Goal: Task Accomplishment & Management: Manage account settings

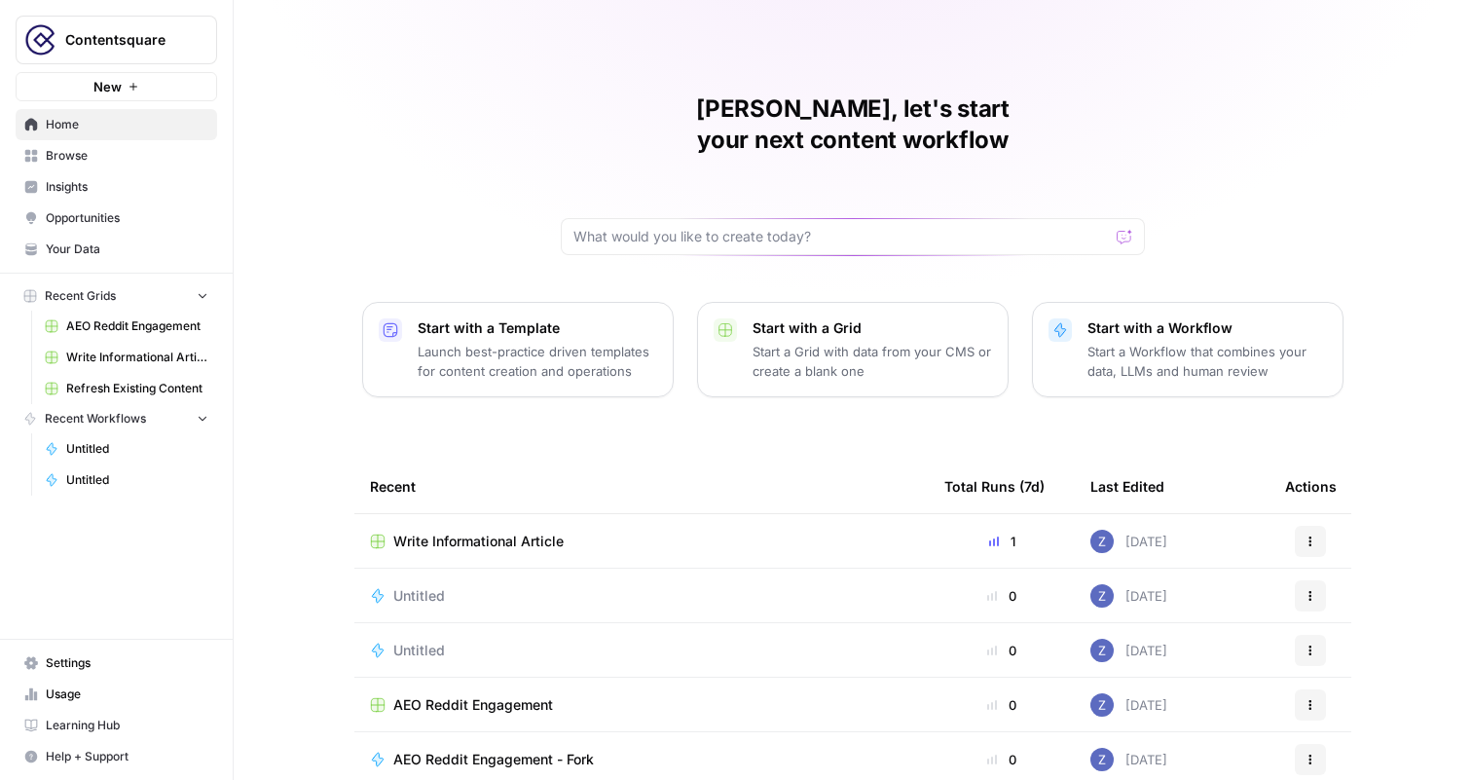
click at [164, 30] on span "Contentsquare" at bounding box center [124, 39] width 118 height 19
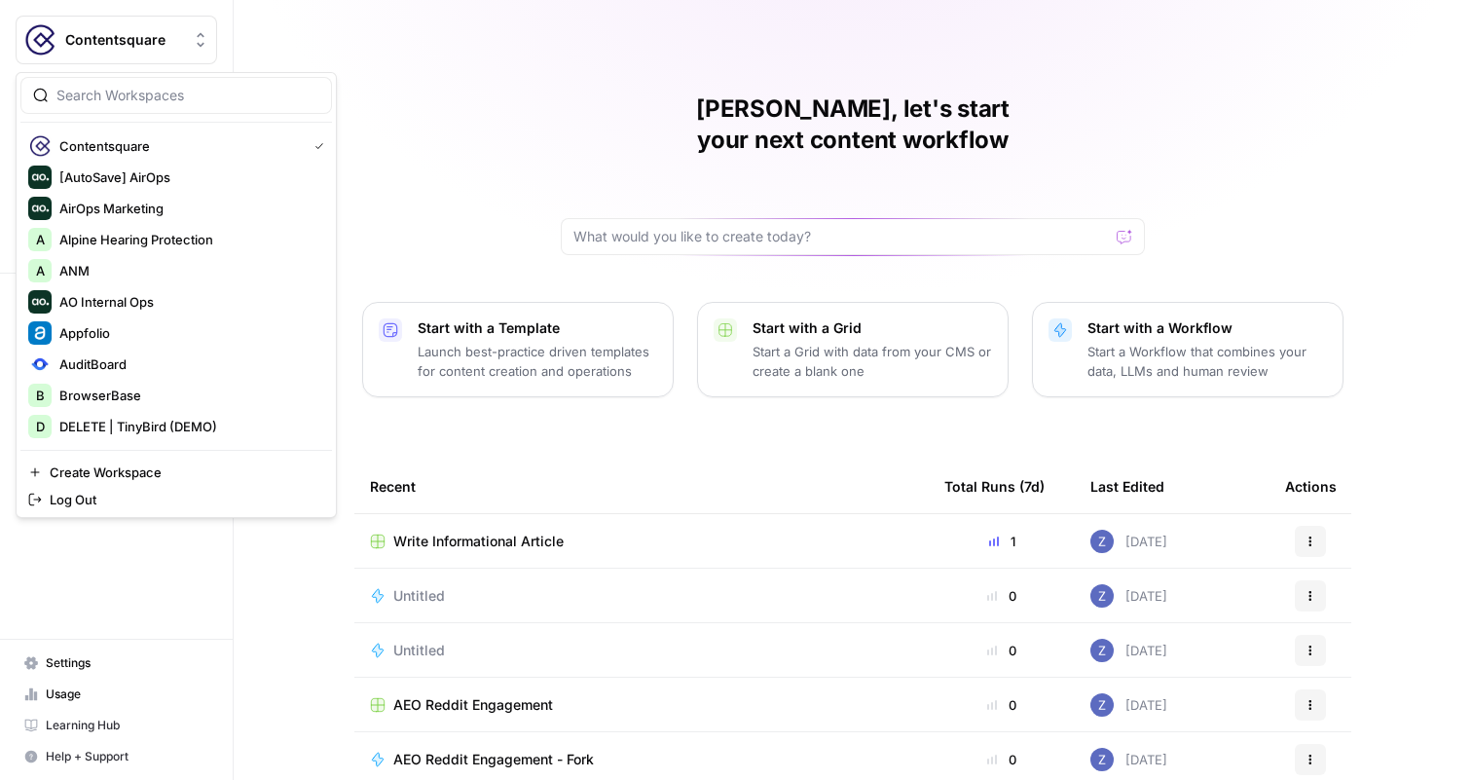
click at [379, 41] on div "Zoë, let's start your next content workflow Start with a Template Launch best-p…" at bounding box center [853, 463] width 1238 height 927
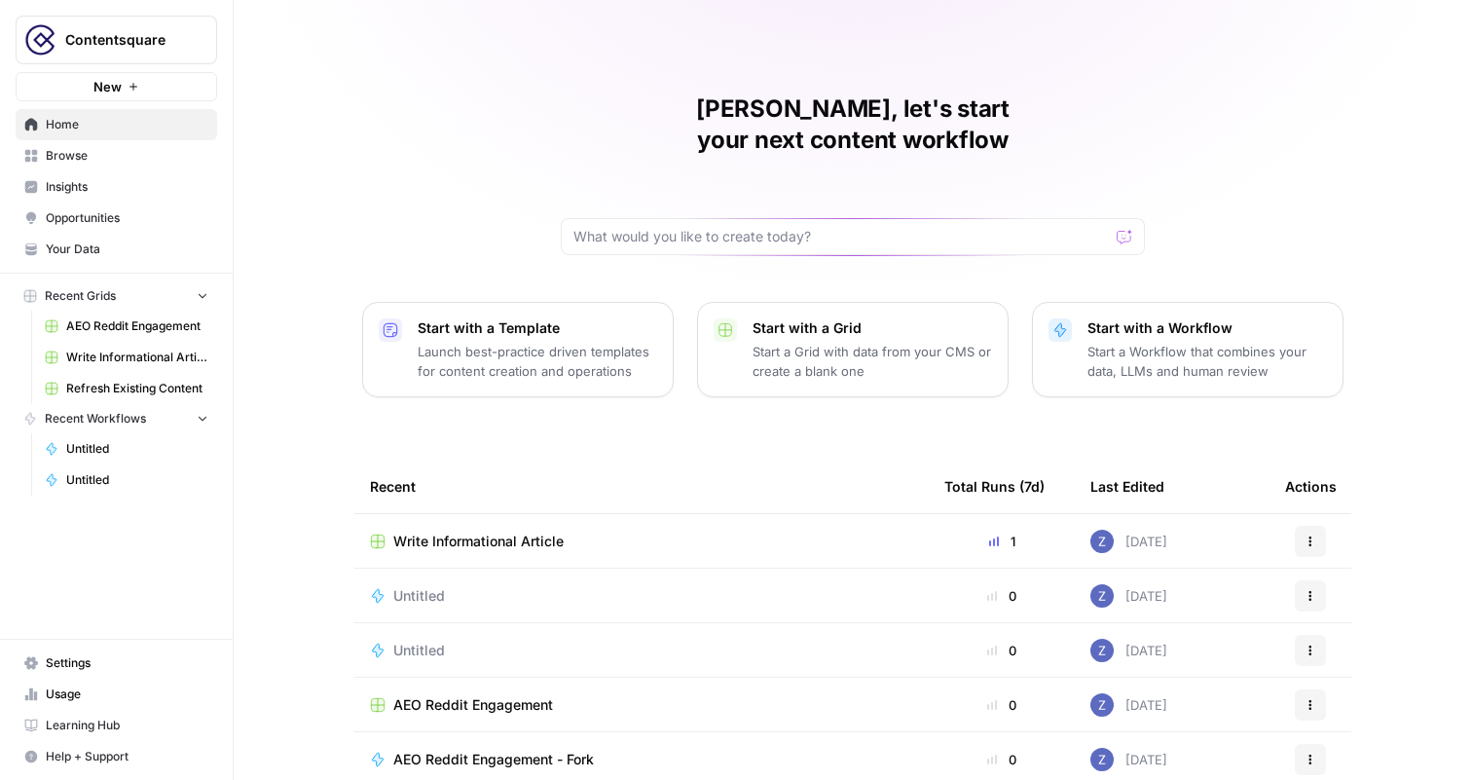
click at [116, 194] on span "Insights" at bounding box center [127, 187] width 163 height 18
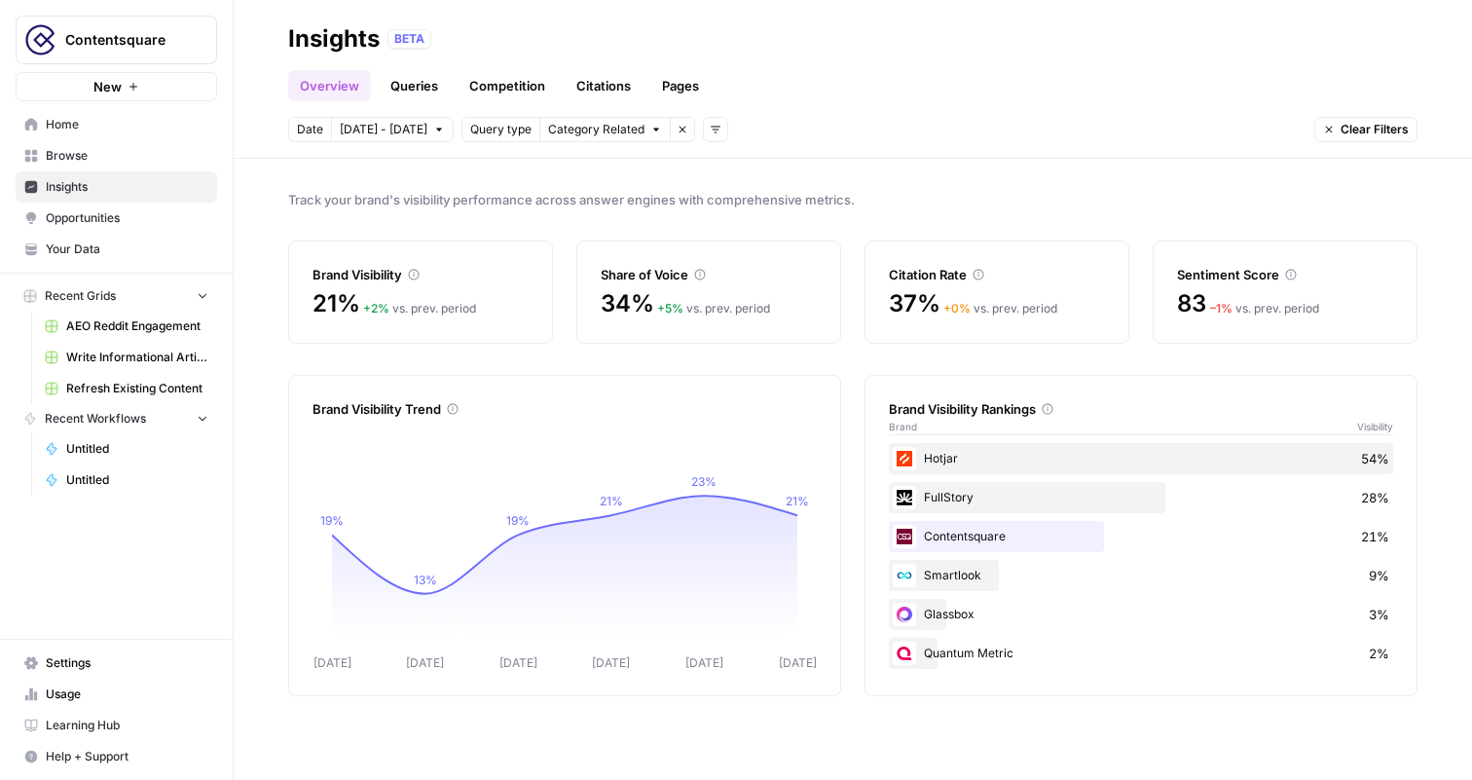
click at [117, 299] on button "Recent Grids" at bounding box center [116, 295] width 201 height 29
click at [145, 319] on span "Recent Workflows" at bounding box center [95, 325] width 101 height 18
click at [415, 73] on link "Queries" at bounding box center [414, 85] width 71 height 31
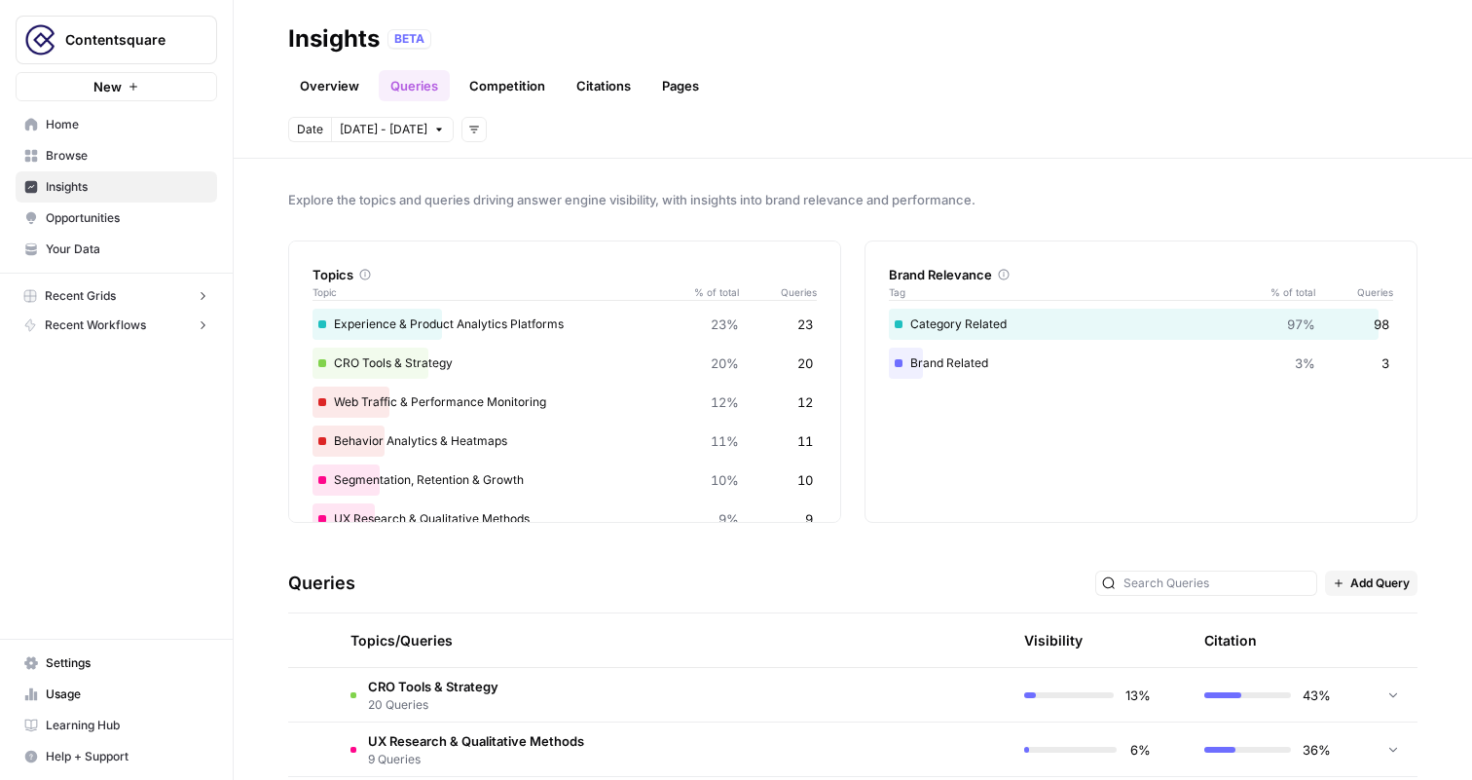
click at [346, 85] on link "Overview" at bounding box center [329, 85] width 83 height 31
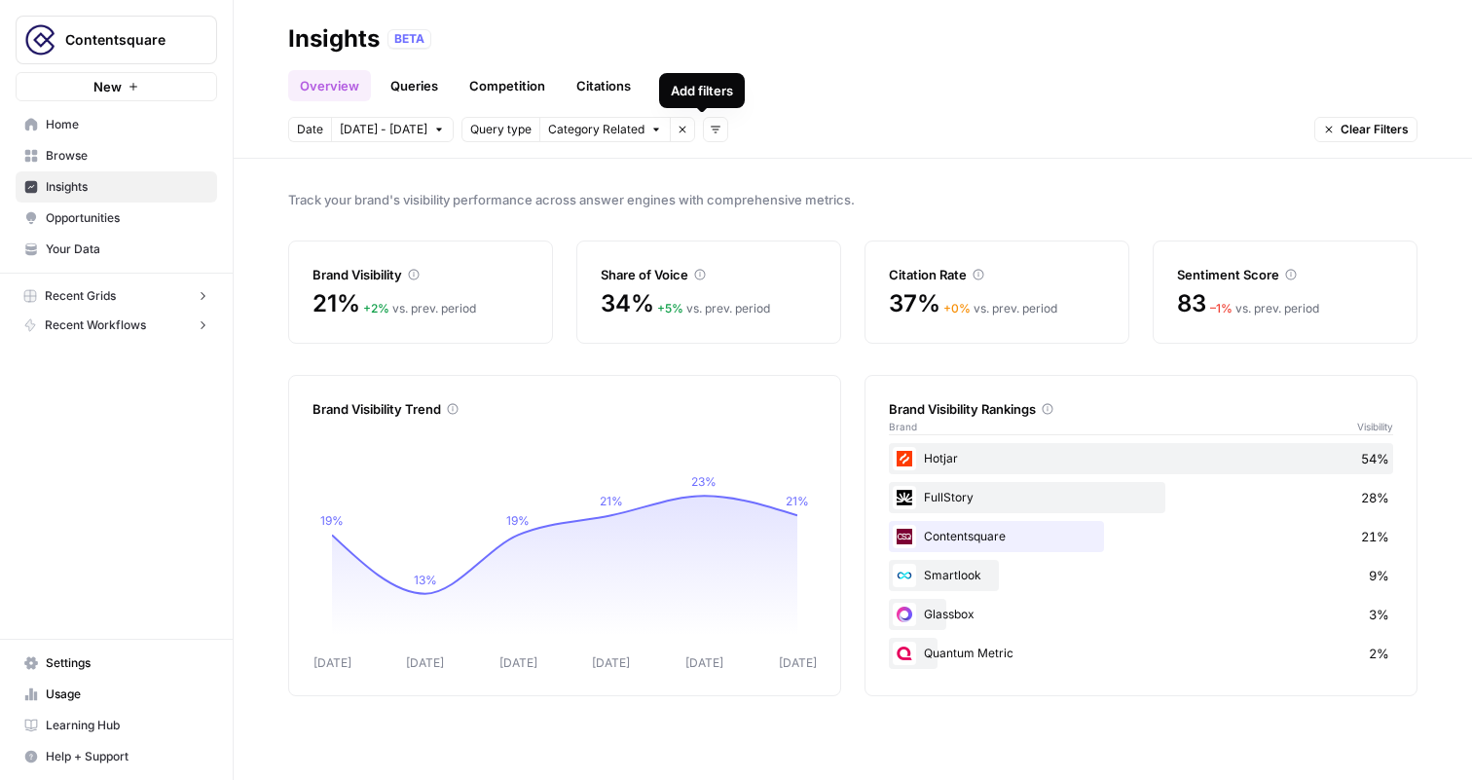
click at [710, 132] on icon "button" at bounding box center [716, 130] width 12 height 12
click at [747, 205] on span "Platform" at bounding box center [732, 199] width 51 height 19
click at [792, 126] on span "Select platform" at bounding box center [818, 130] width 85 height 18
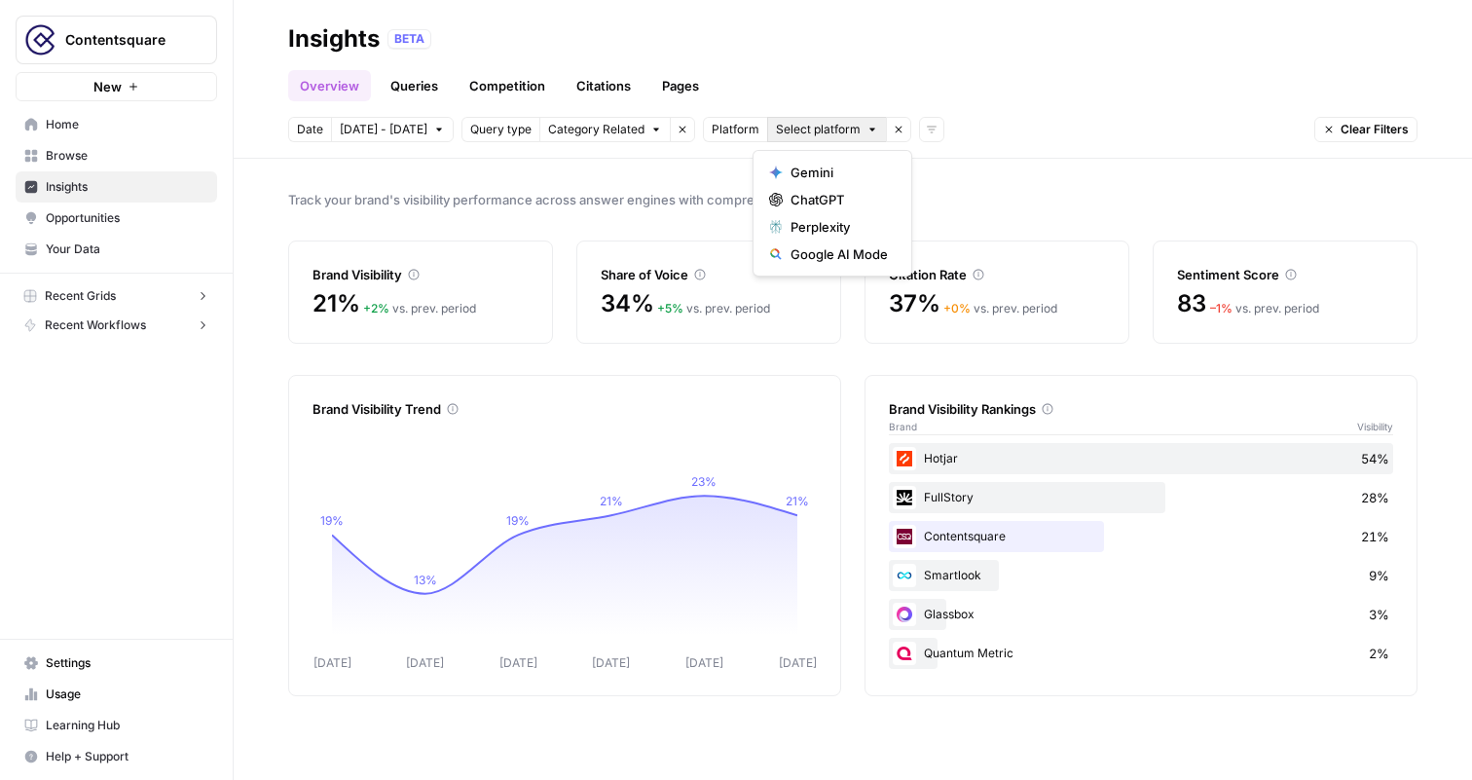
click at [410, 83] on link "Queries" at bounding box center [414, 85] width 71 height 31
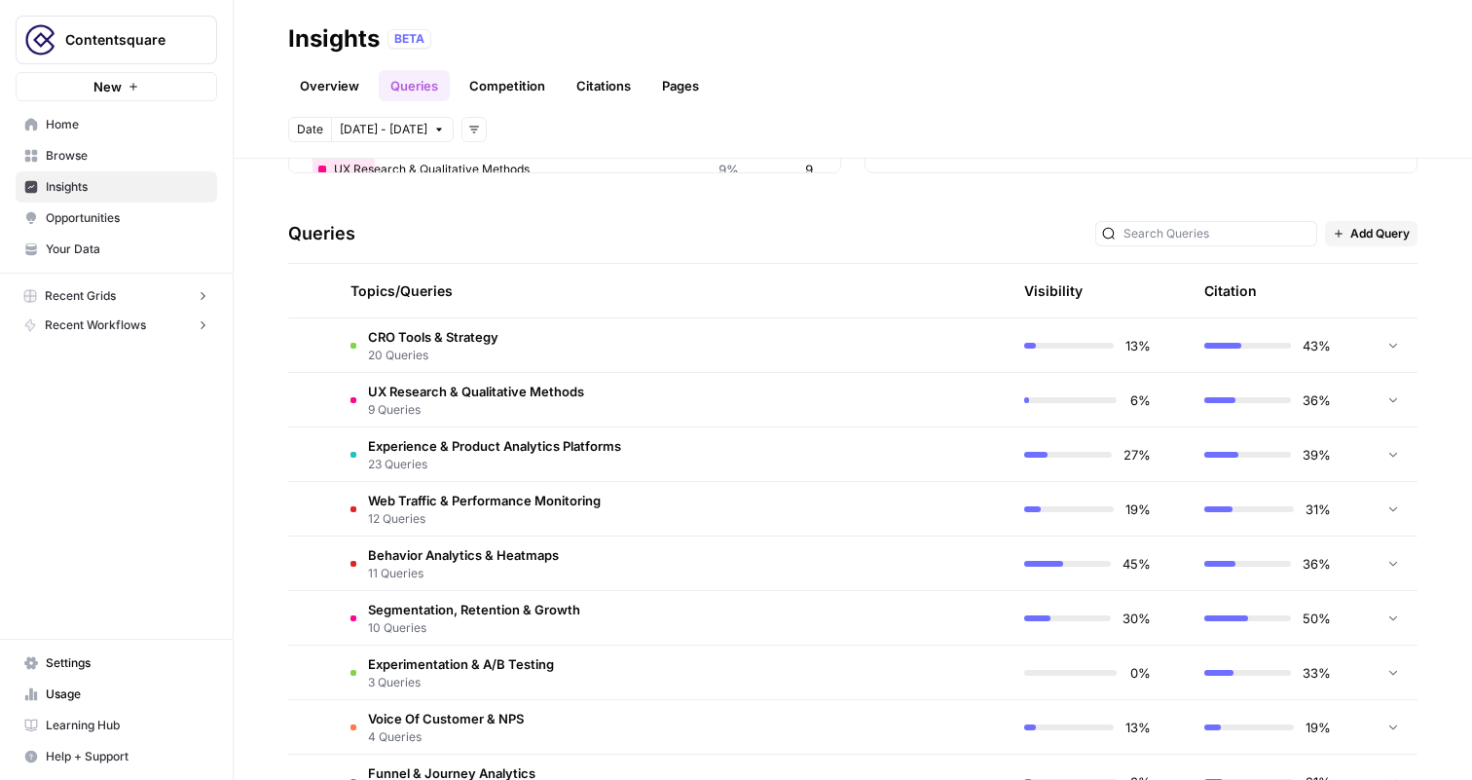
scroll to position [379, 0]
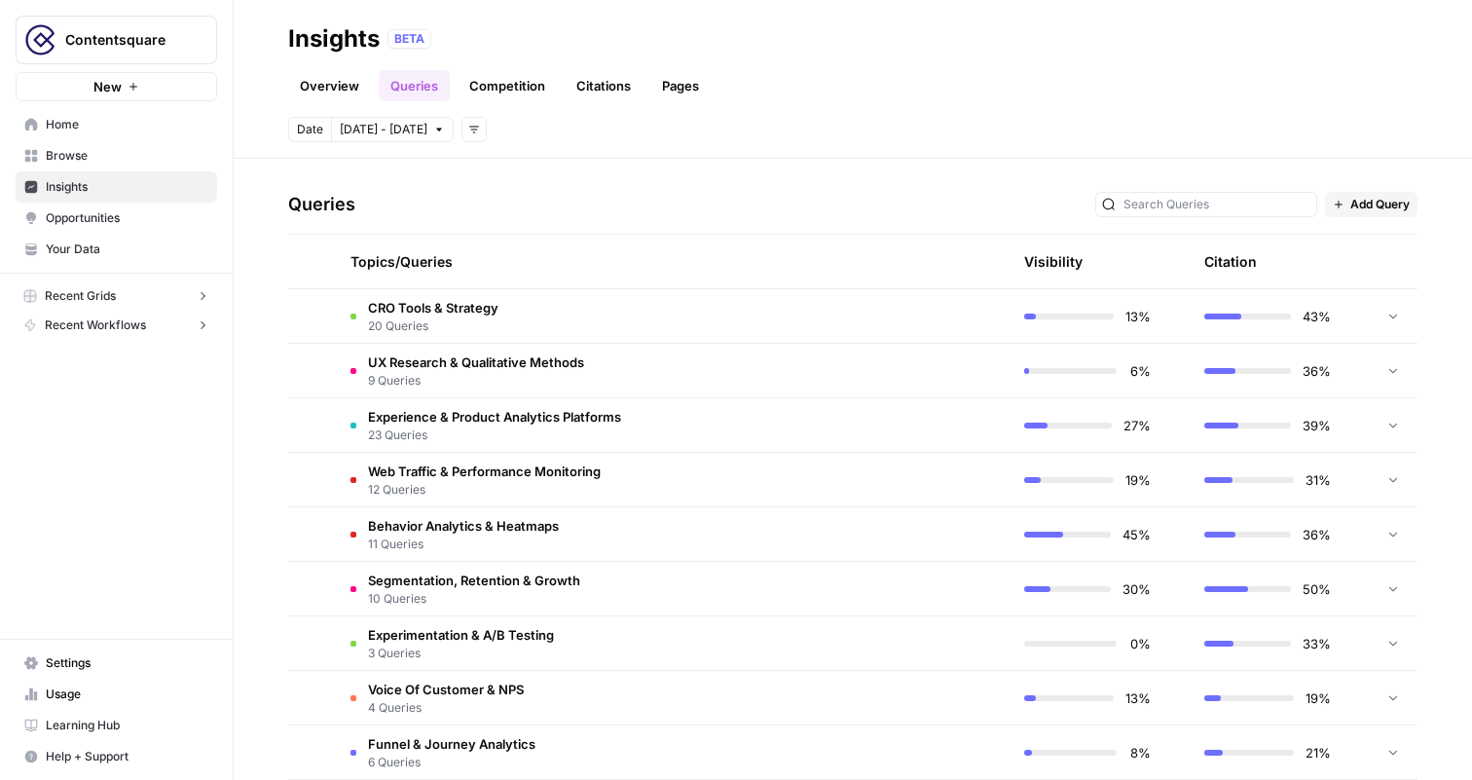
click at [721, 422] on td "Experience & Product Analytics Platforms 23 Queries" at bounding box center [579, 425] width 489 height 54
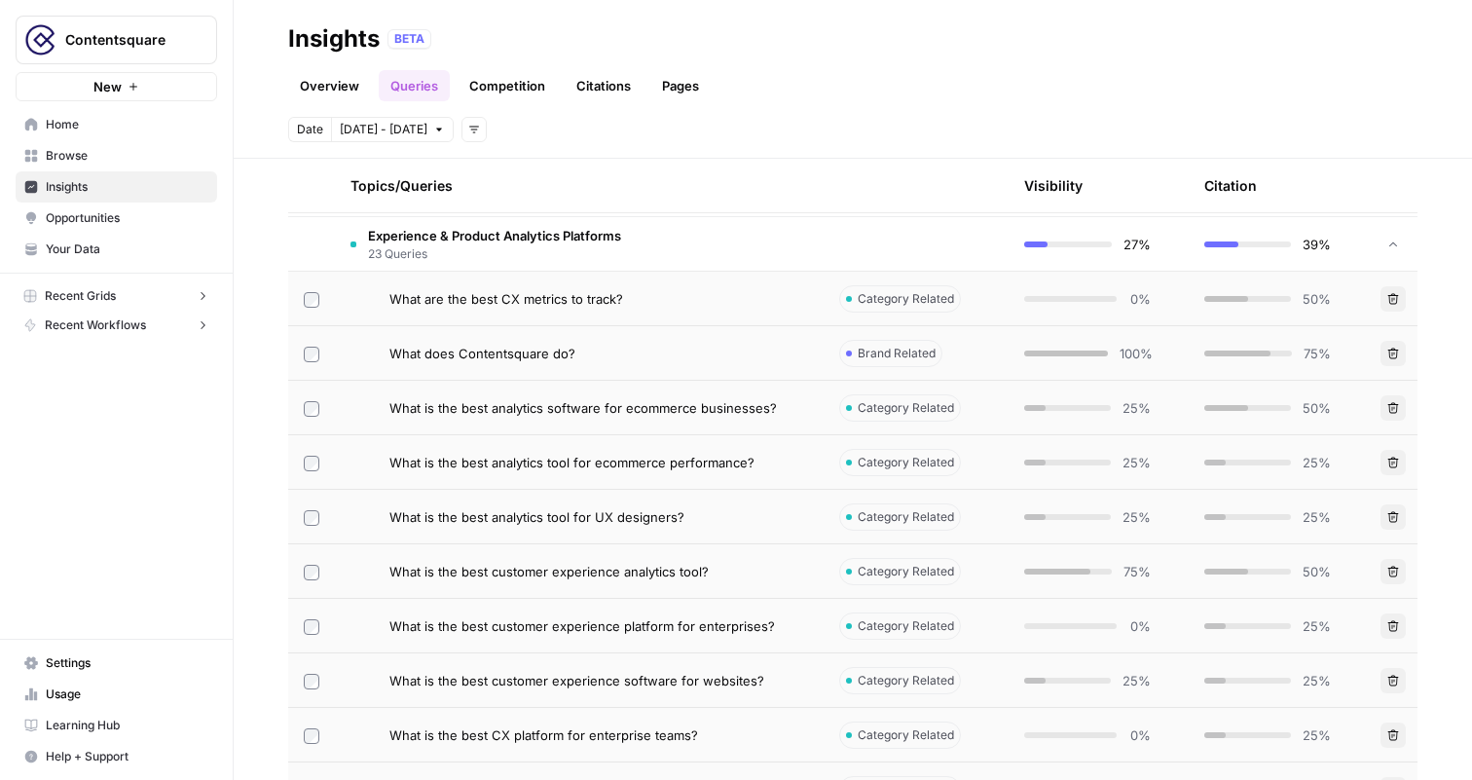
scroll to position [562, 0]
click at [770, 354] on div "What does Contentsquare do?" at bounding box center [598, 351] width 419 height 19
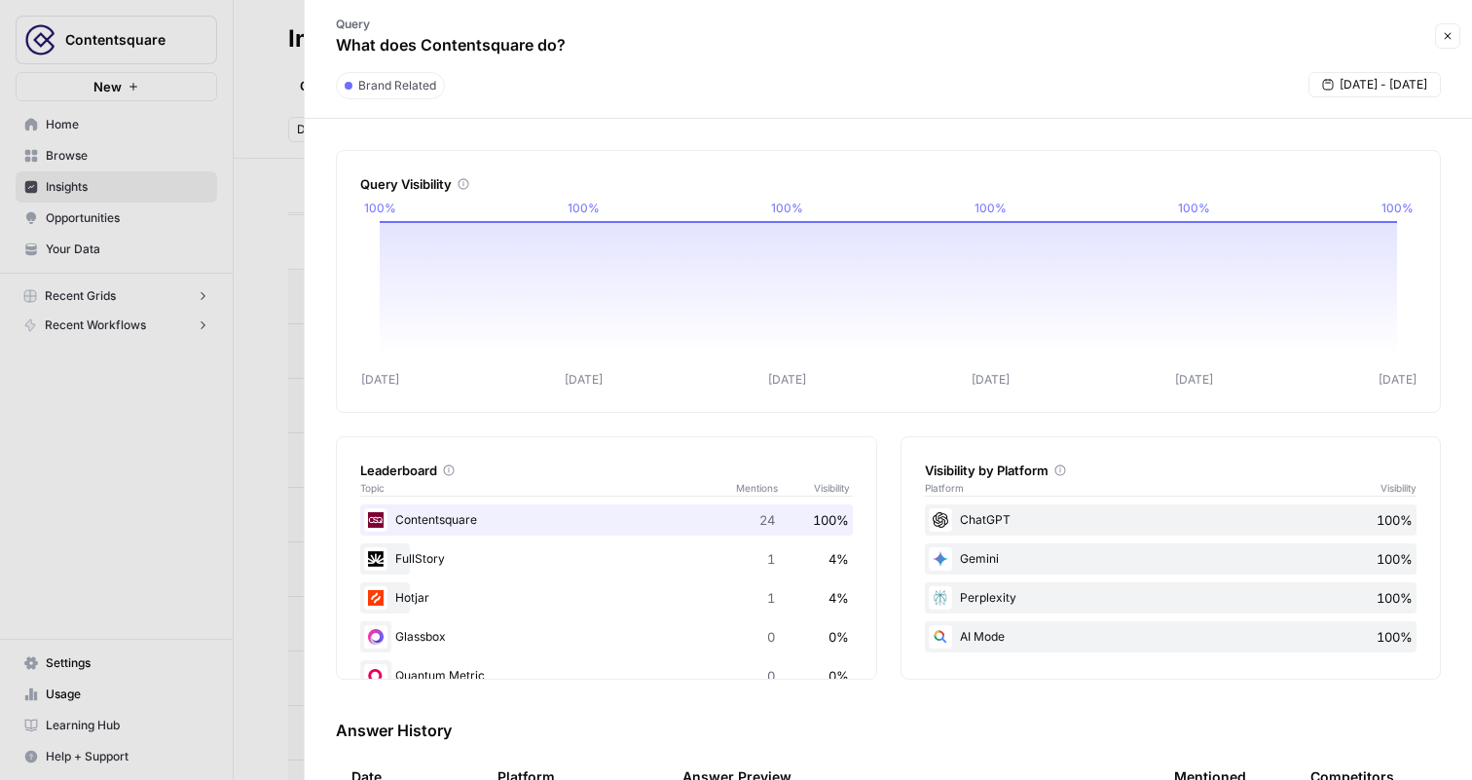
click at [1445, 28] on button "Close" at bounding box center [1447, 35] width 25 height 25
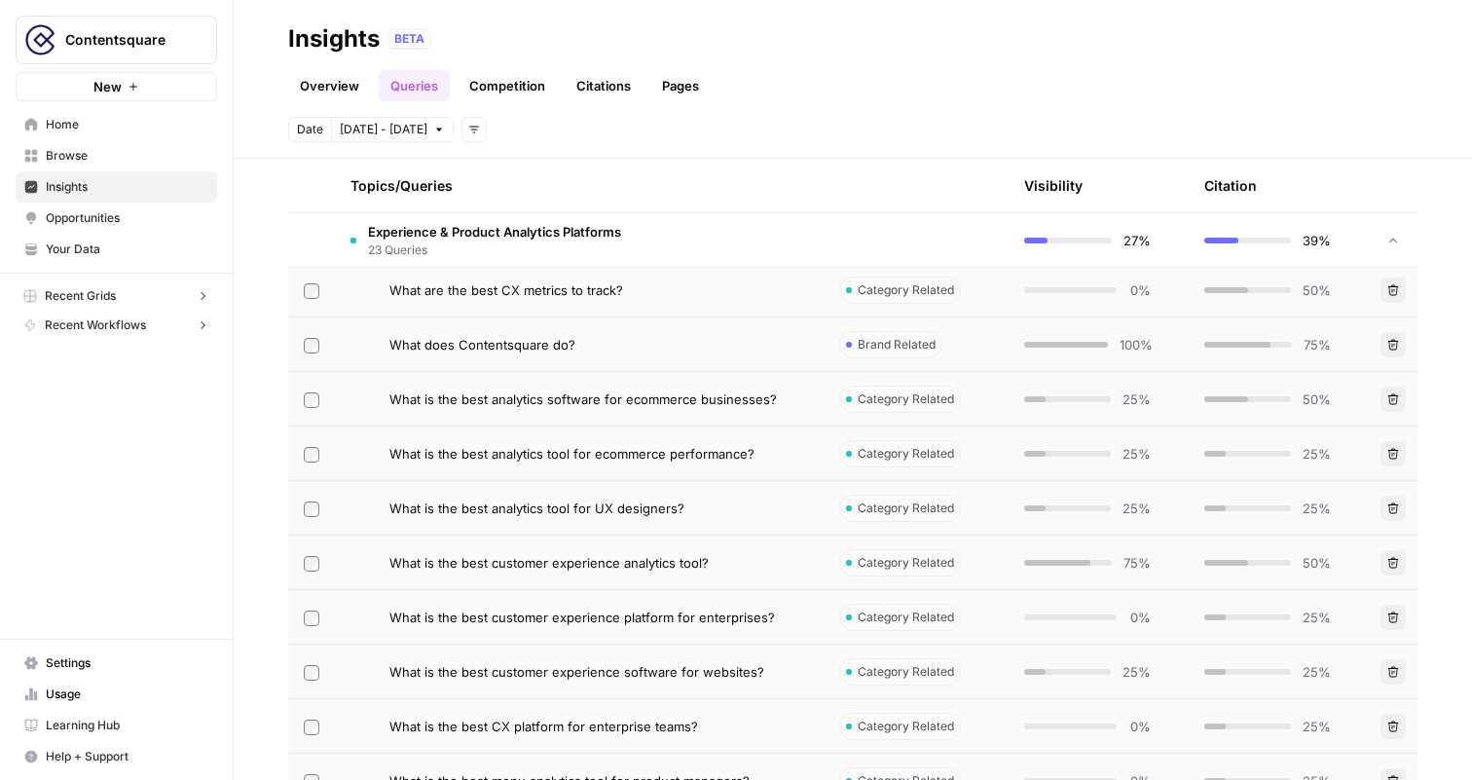
scroll to position [561, 0]
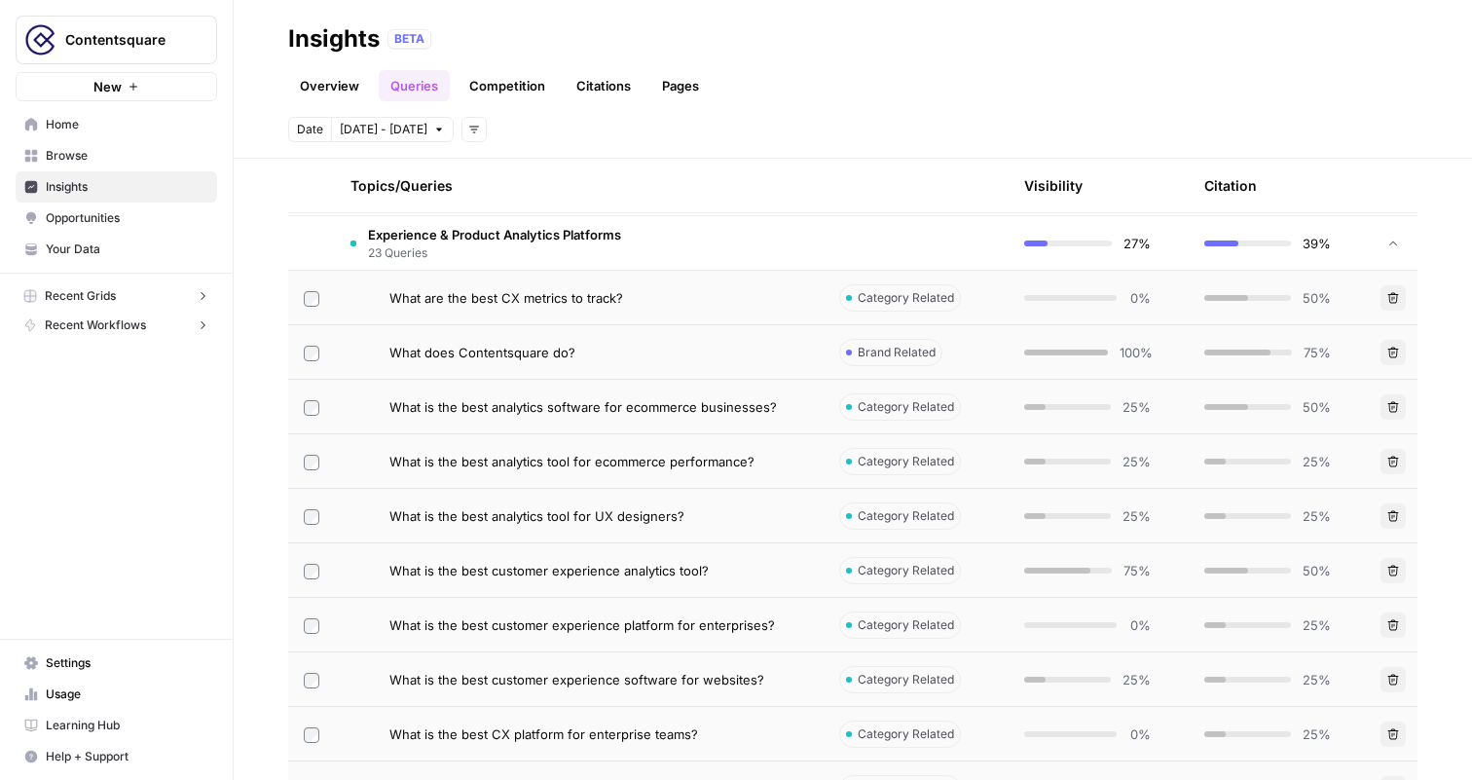
click at [738, 345] on div "What does Contentsquare do?" at bounding box center [598, 352] width 419 height 19
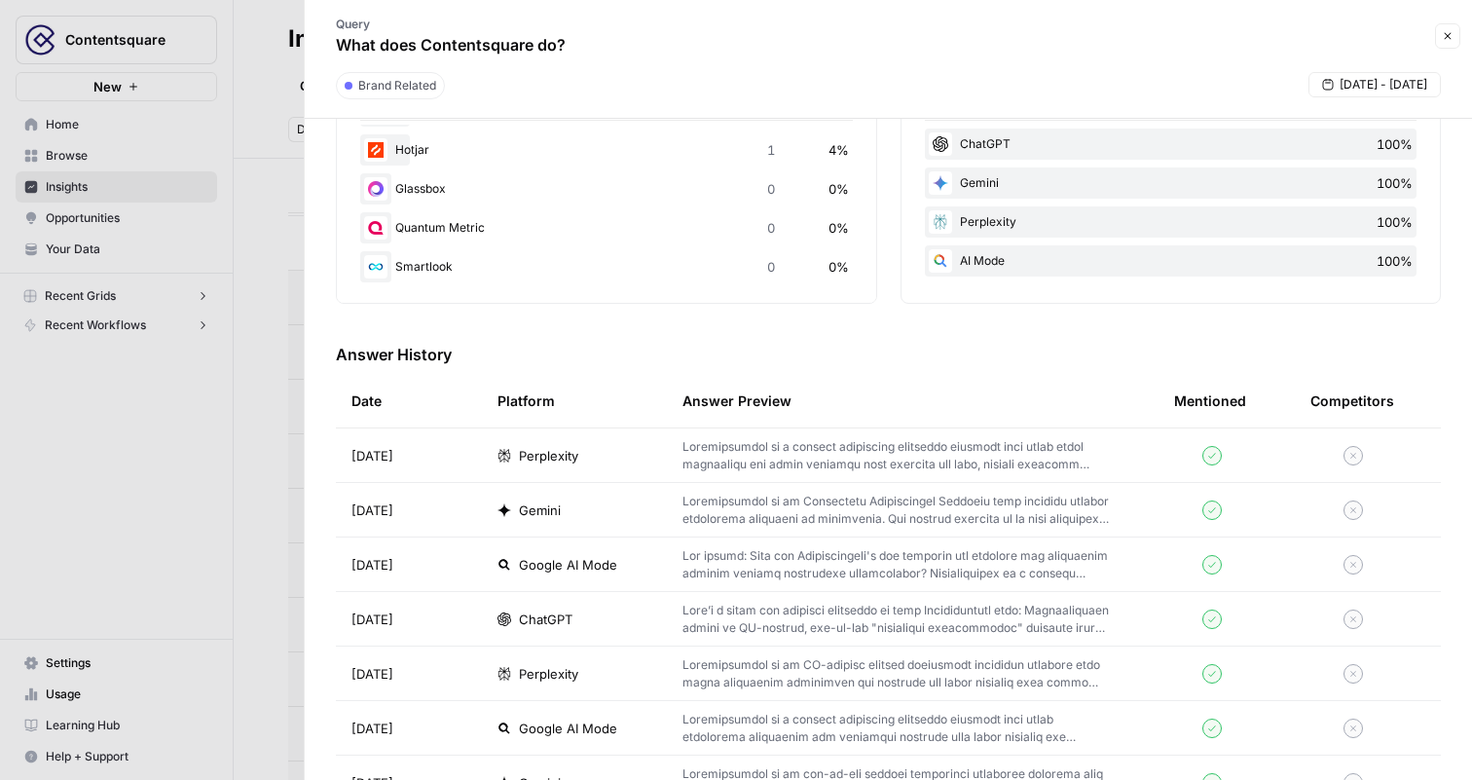
scroll to position [401, 0]
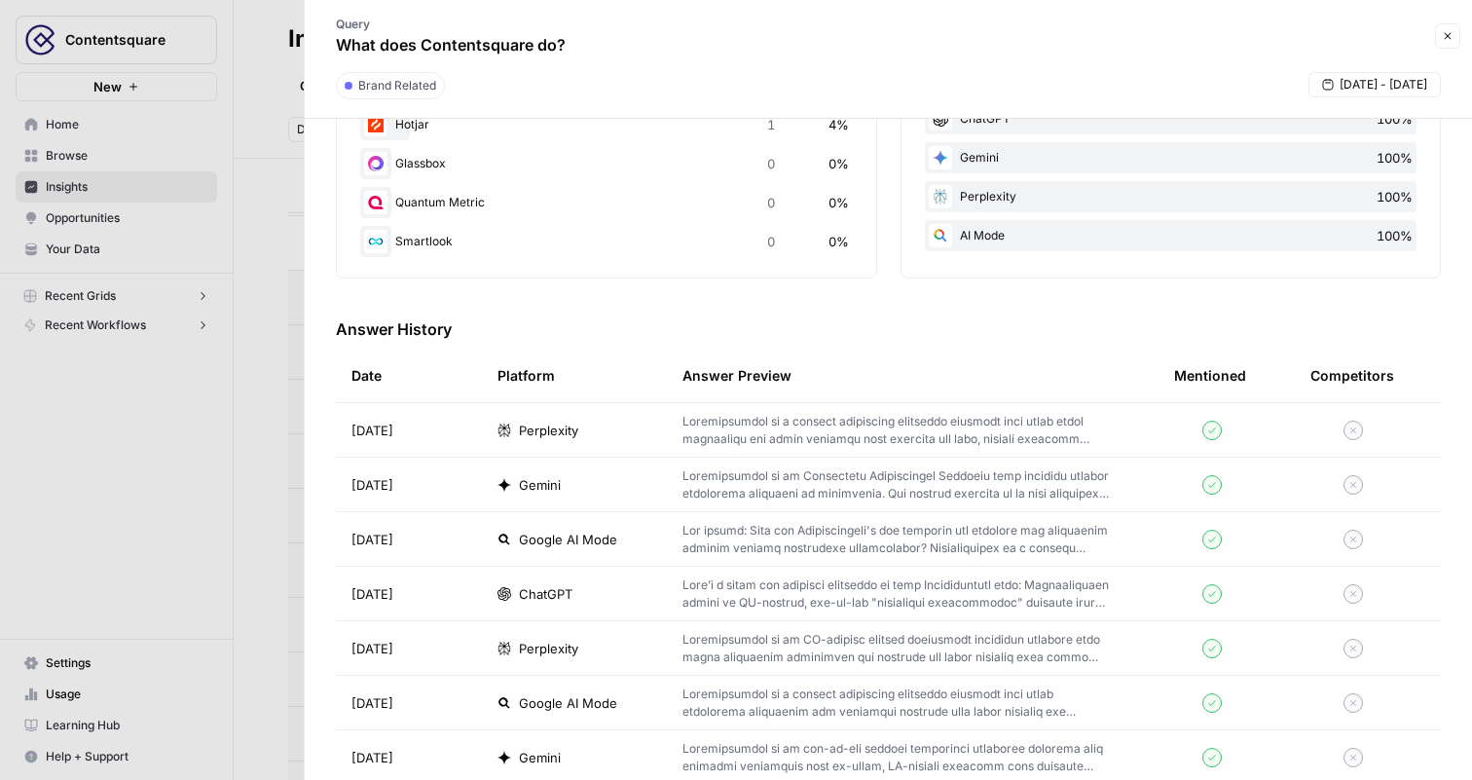
click at [570, 426] on span "Perplexity" at bounding box center [548, 430] width 59 height 19
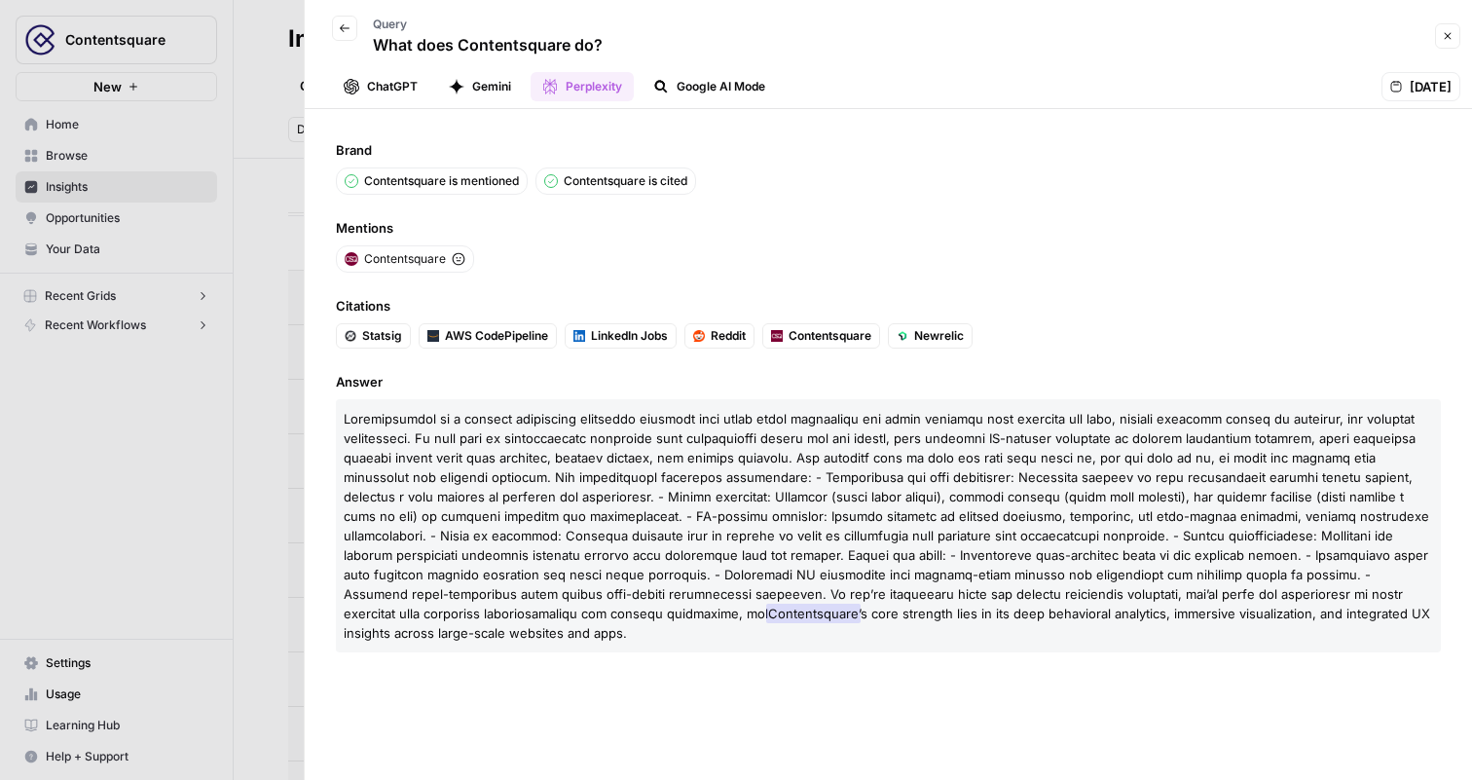
click at [745, 85] on button "Google AI Mode" at bounding box center [708, 86] width 135 height 29
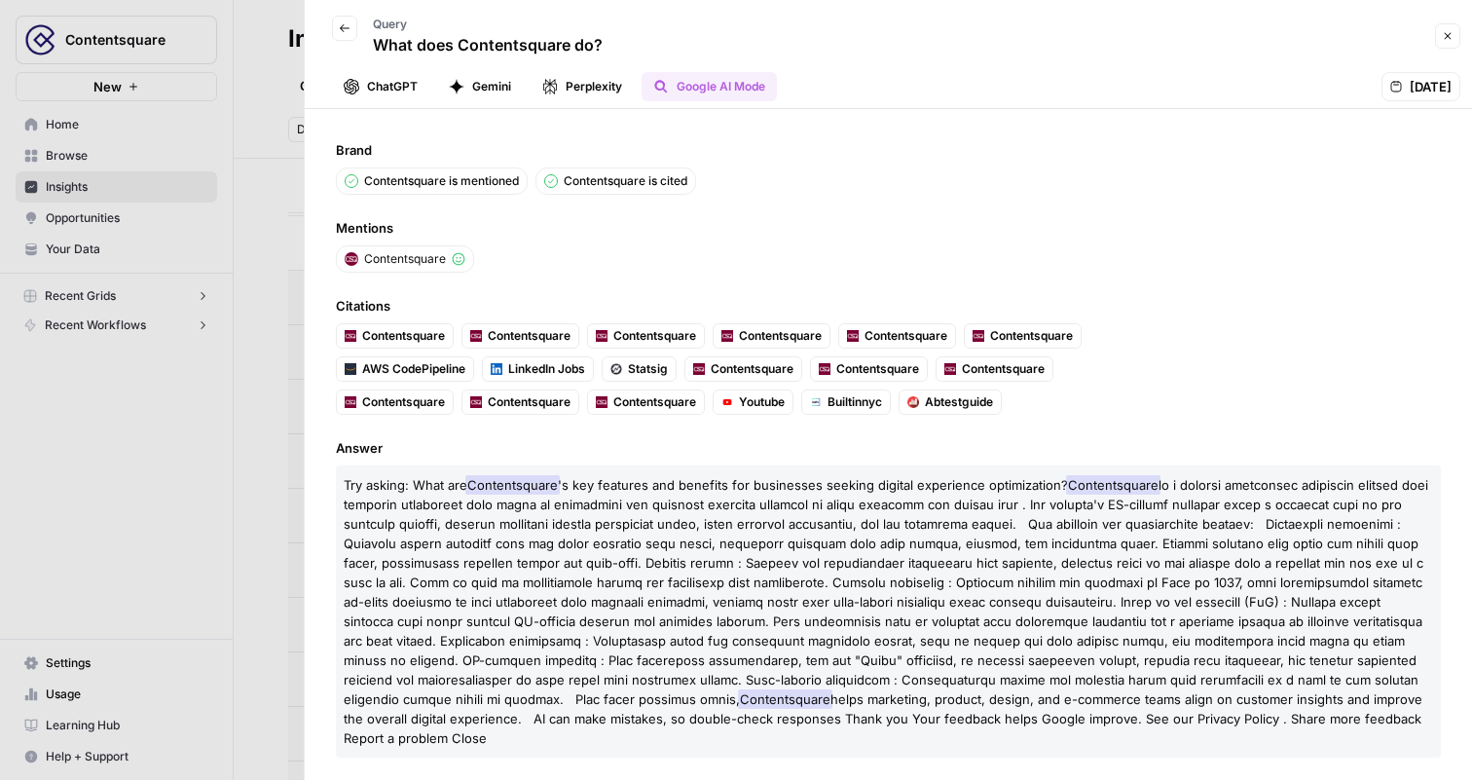
click at [490, 86] on button "Gemini" at bounding box center [480, 86] width 86 height 29
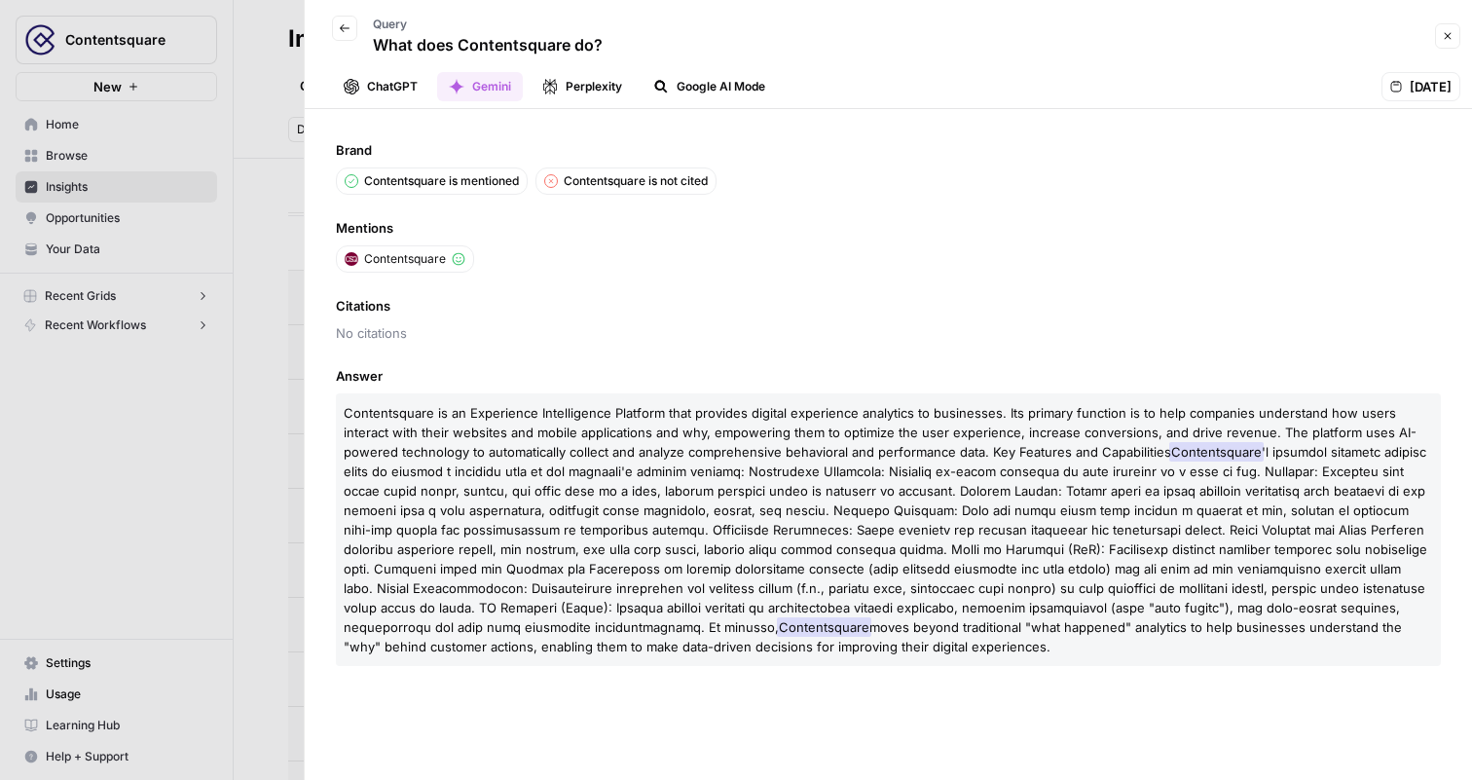
click at [389, 90] on button "ChatGPT" at bounding box center [380, 86] width 97 height 29
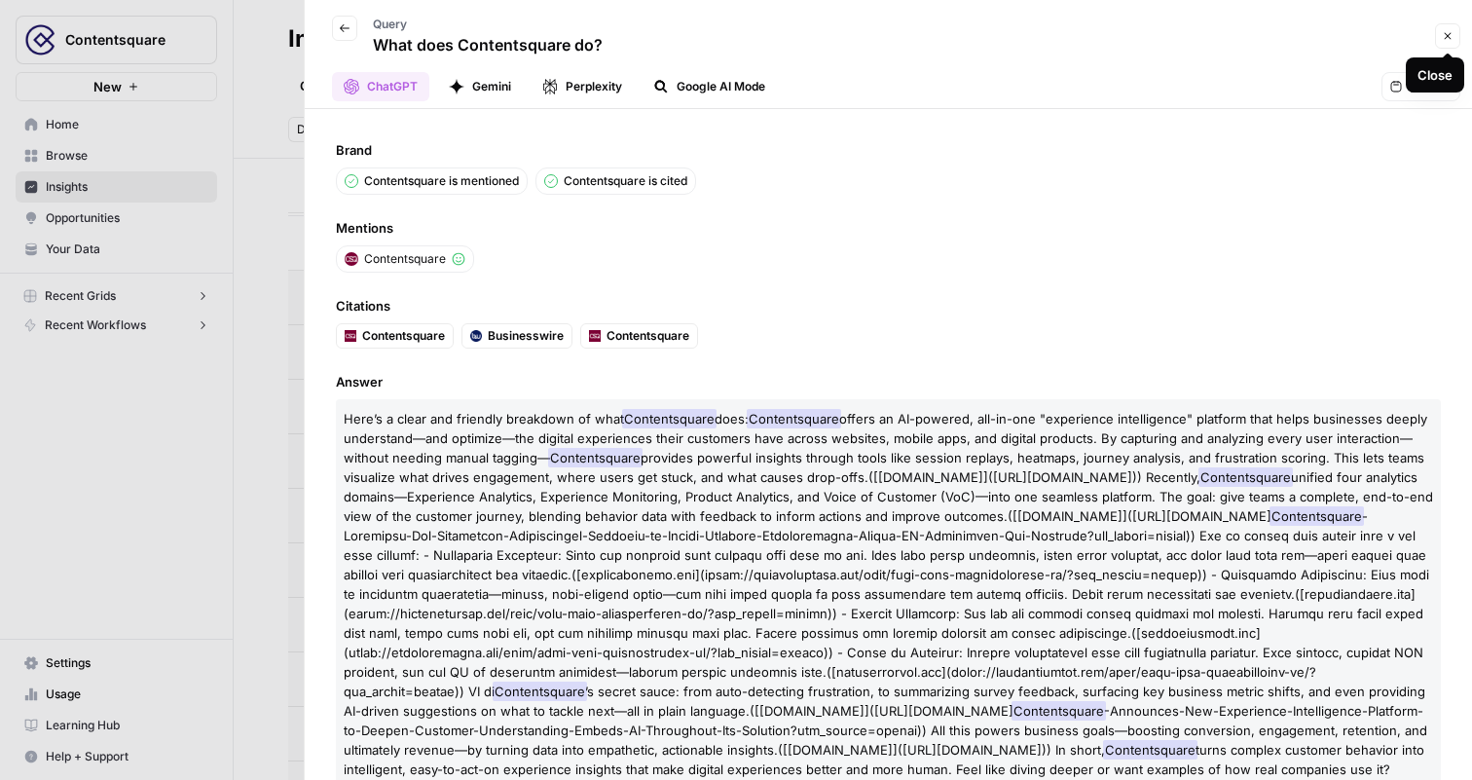
click at [1446, 34] on icon "button" at bounding box center [1448, 36] width 7 height 7
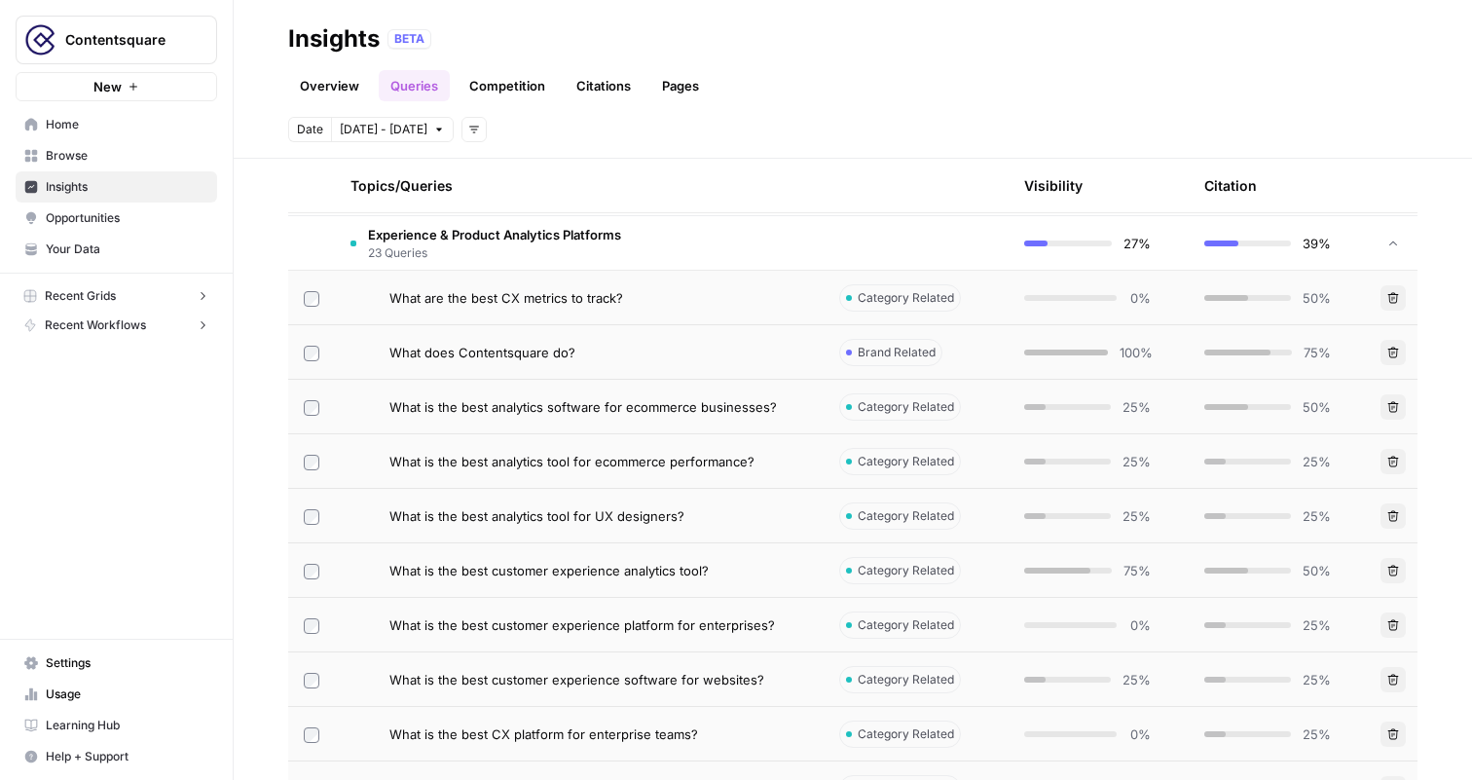
click at [760, 254] on td "Experience & Product Analytics Platforms 23 Queries" at bounding box center [579, 243] width 489 height 54
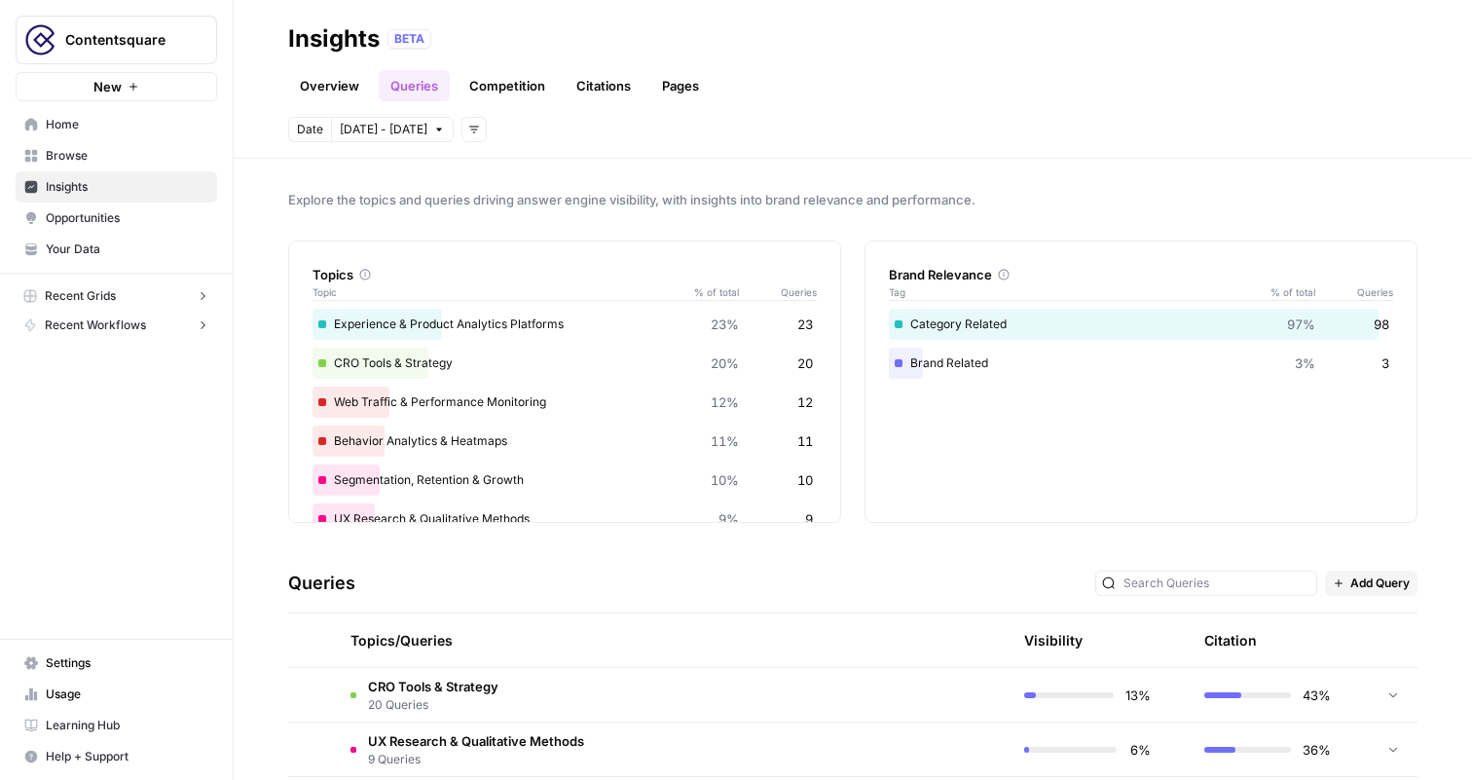
click at [531, 93] on link "Competition" at bounding box center [507, 85] width 99 height 31
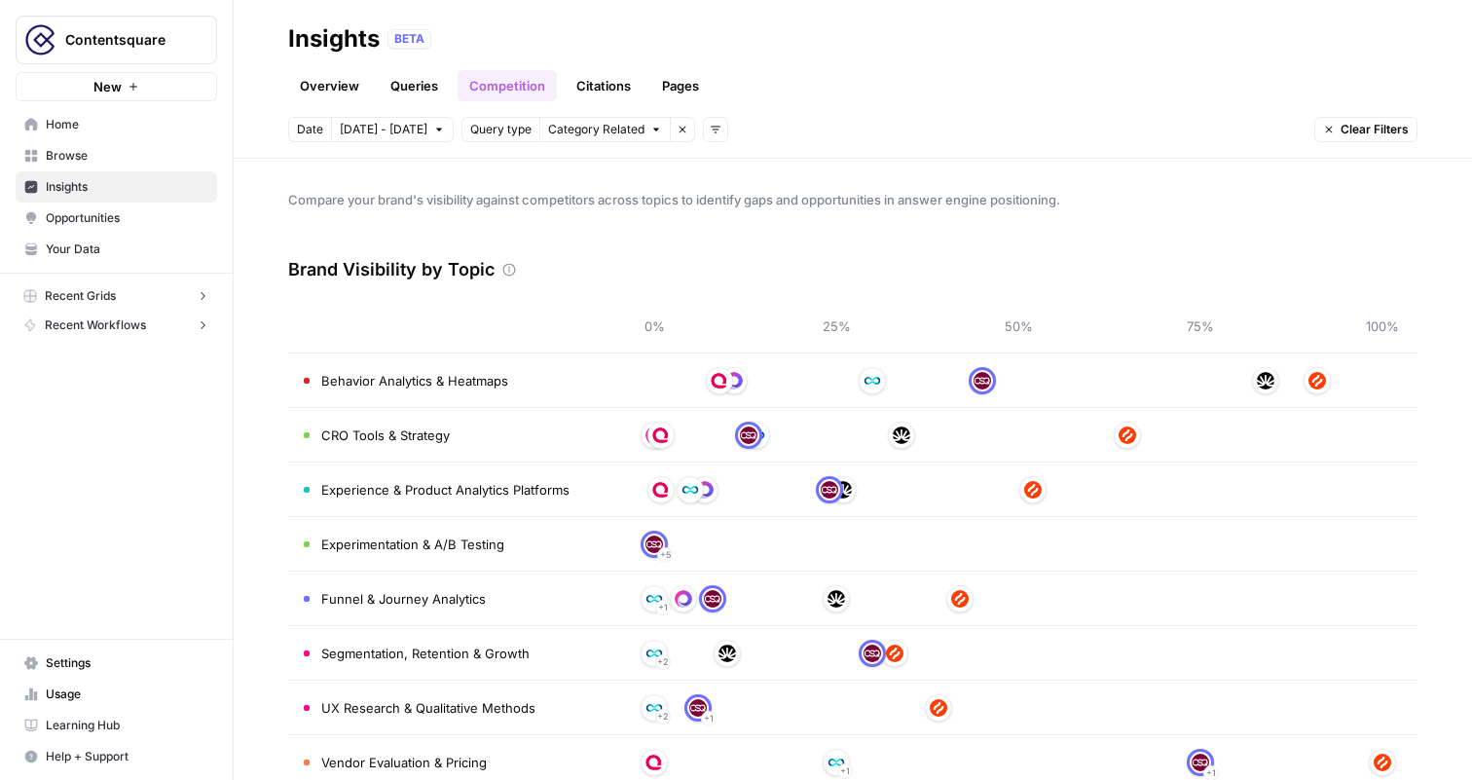
click at [604, 84] on link "Citations" at bounding box center [604, 85] width 78 height 31
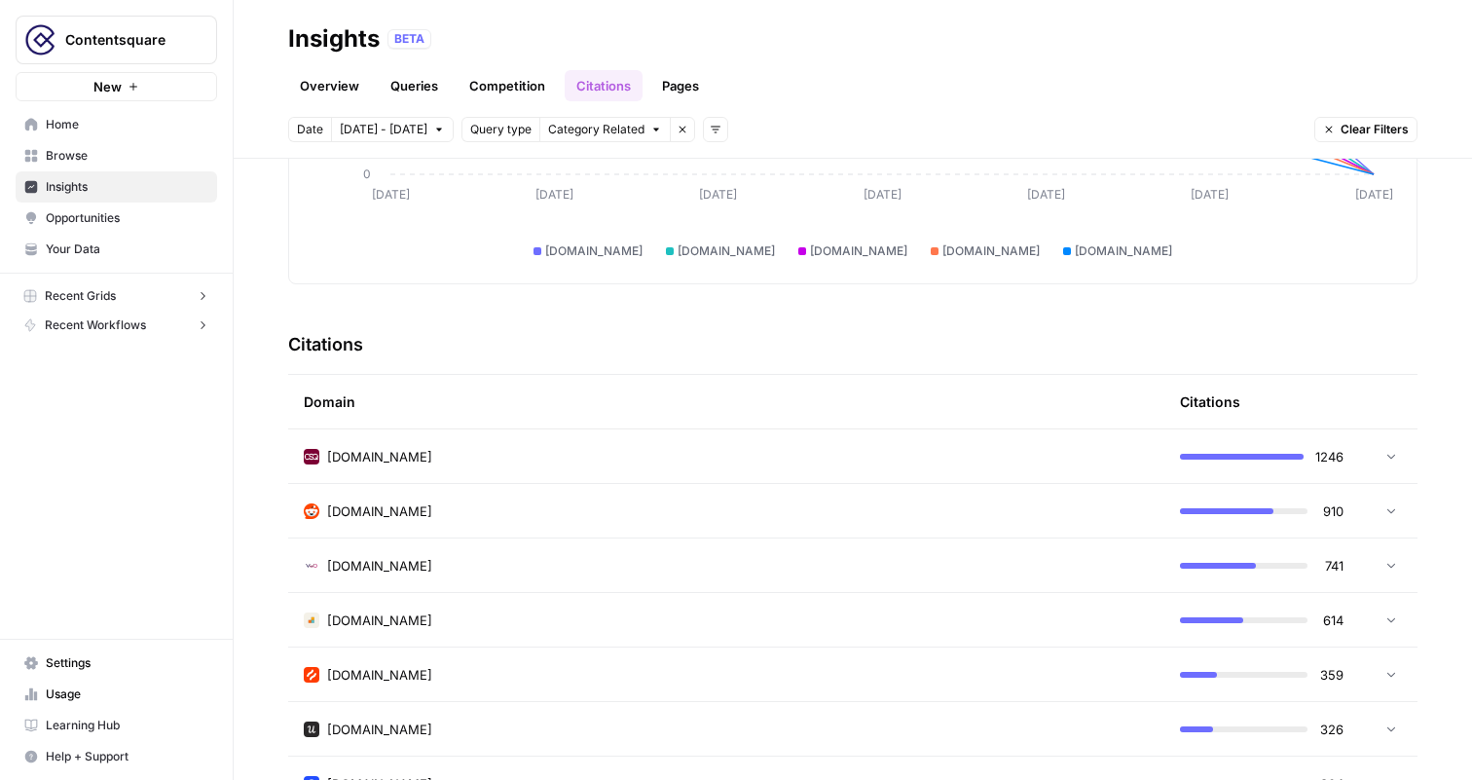
scroll to position [298, 0]
click at [636, 502] on div "reddit.com" at bounding box center [726, 509] width 845 height 19
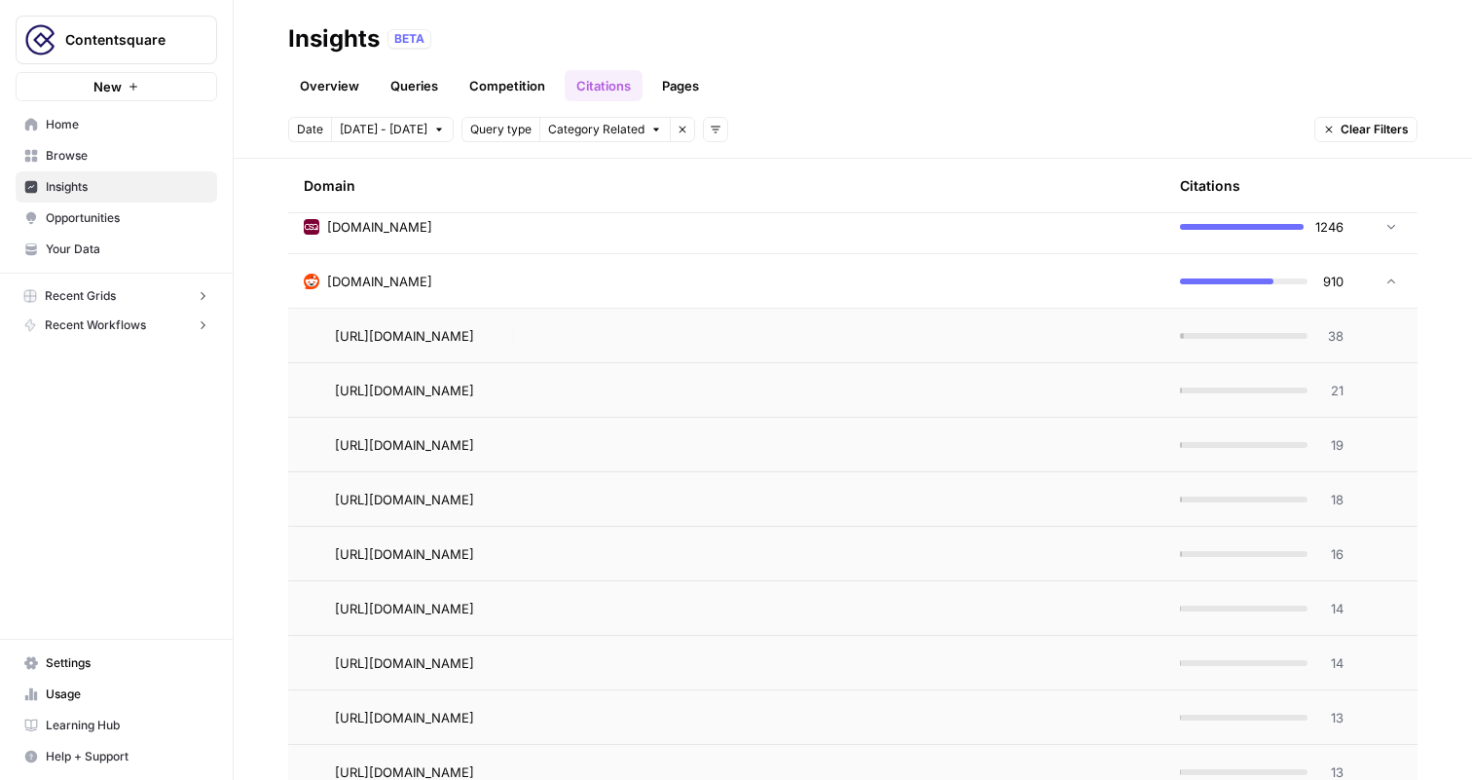
scroll to position [529, 0]
click at [507, 332] on icon "Go to page https://www.reddit.com/r/marketing/comments/1g92c8m/conversion_rate_…" at bounding box center [501, 333] width 11 height 11
click at [824, 275] on div "reddit.com" at bounding box center [726, 279] width 845 height 19
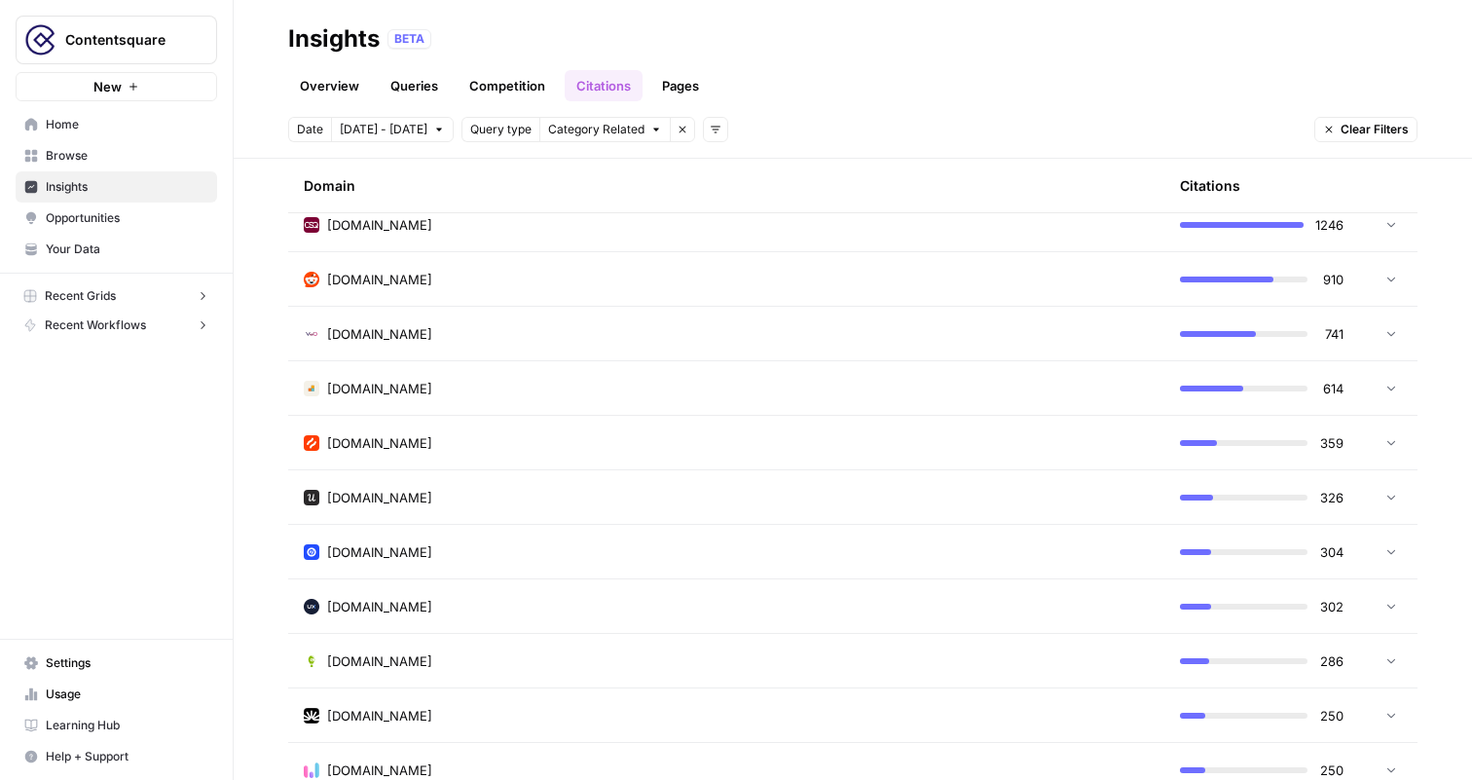
click at [693, 92] on link "Pages" at bounding box center [680, 85] width 60 height 31
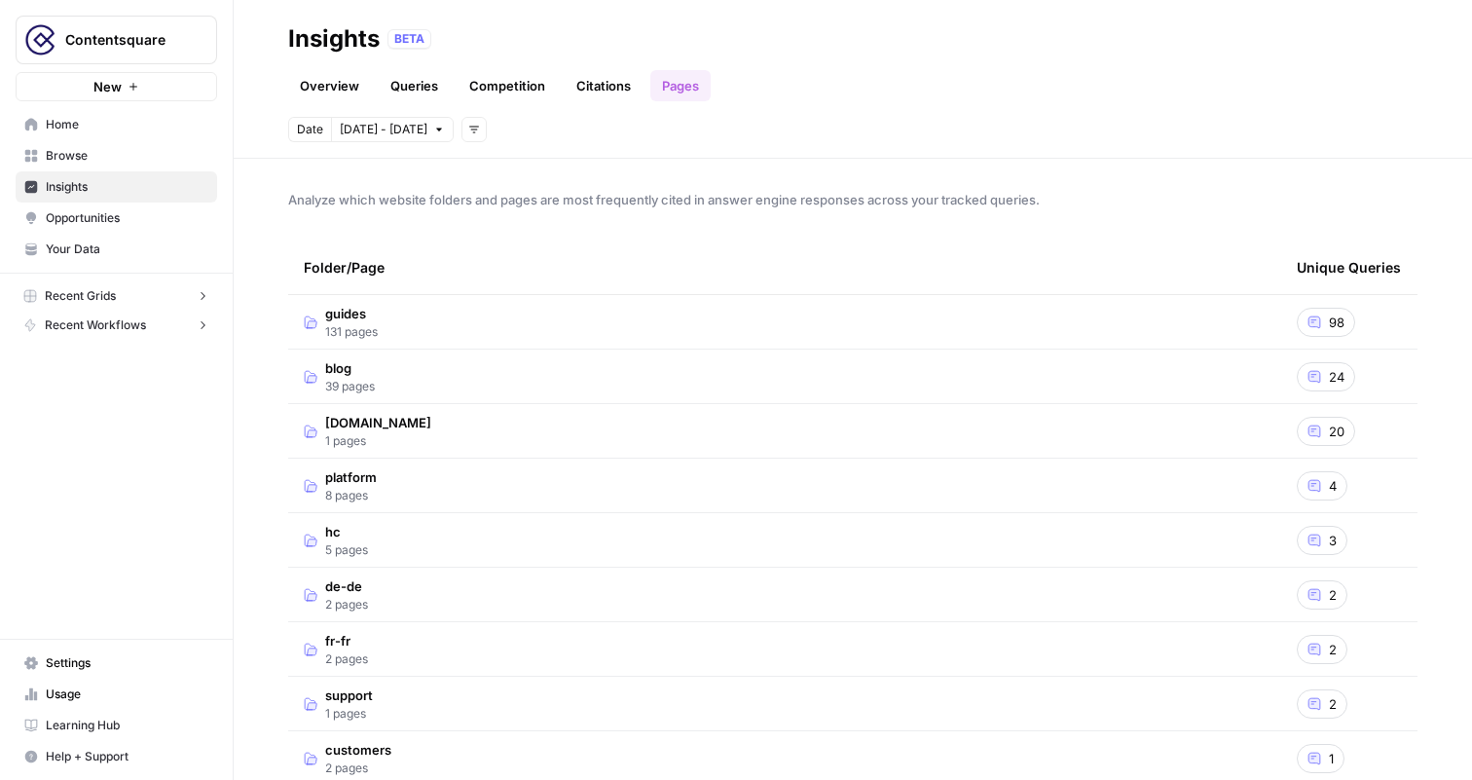
click at [685, 315] on td "guides 131 pages" at bounding box center [784, 322] width 993 height 54
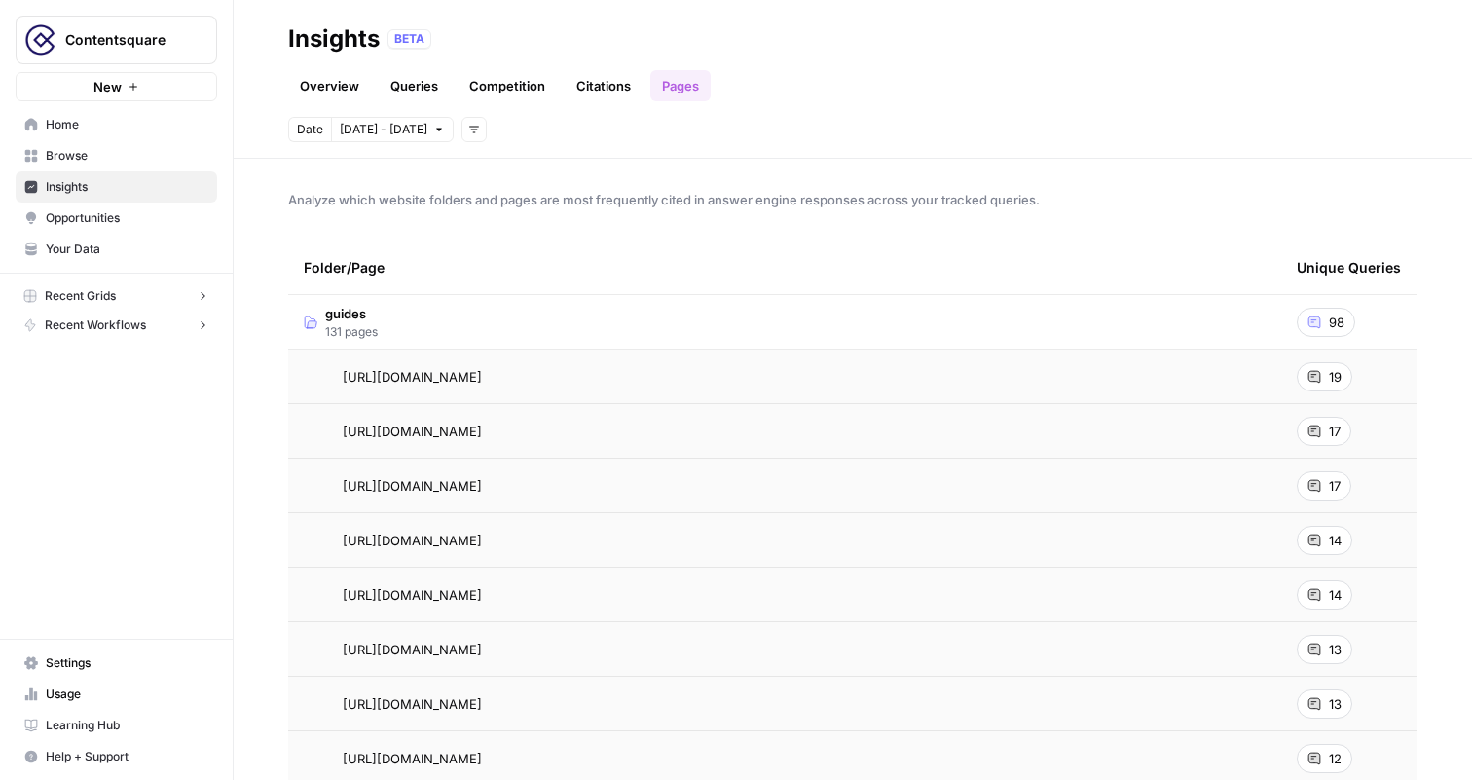
click at [1006, 315] on td "guides 131 pages" at bounding box center [784, 322] width 993 height 54
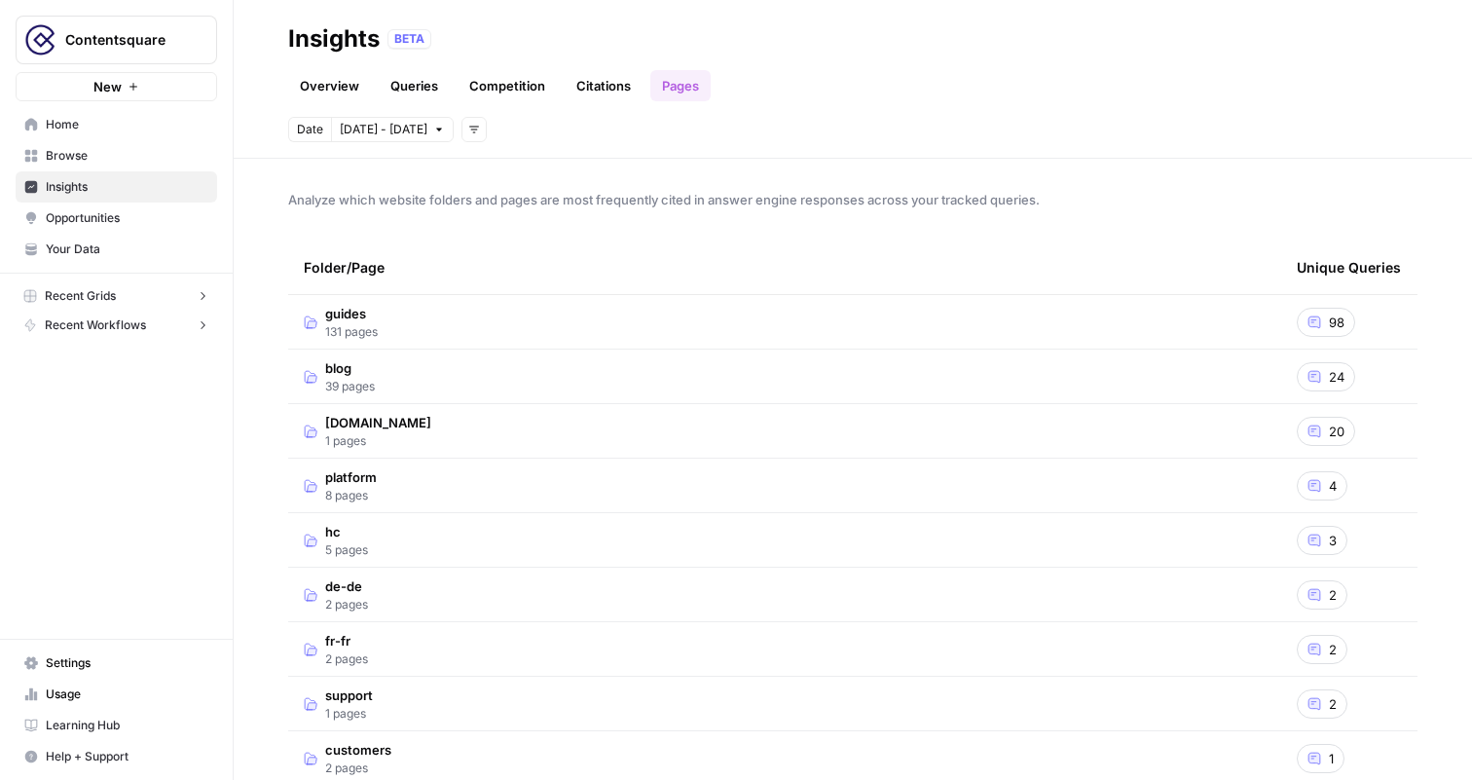
click at [355, 86] on link "Overview" at bounding box center [329, 85] width 83 height 31
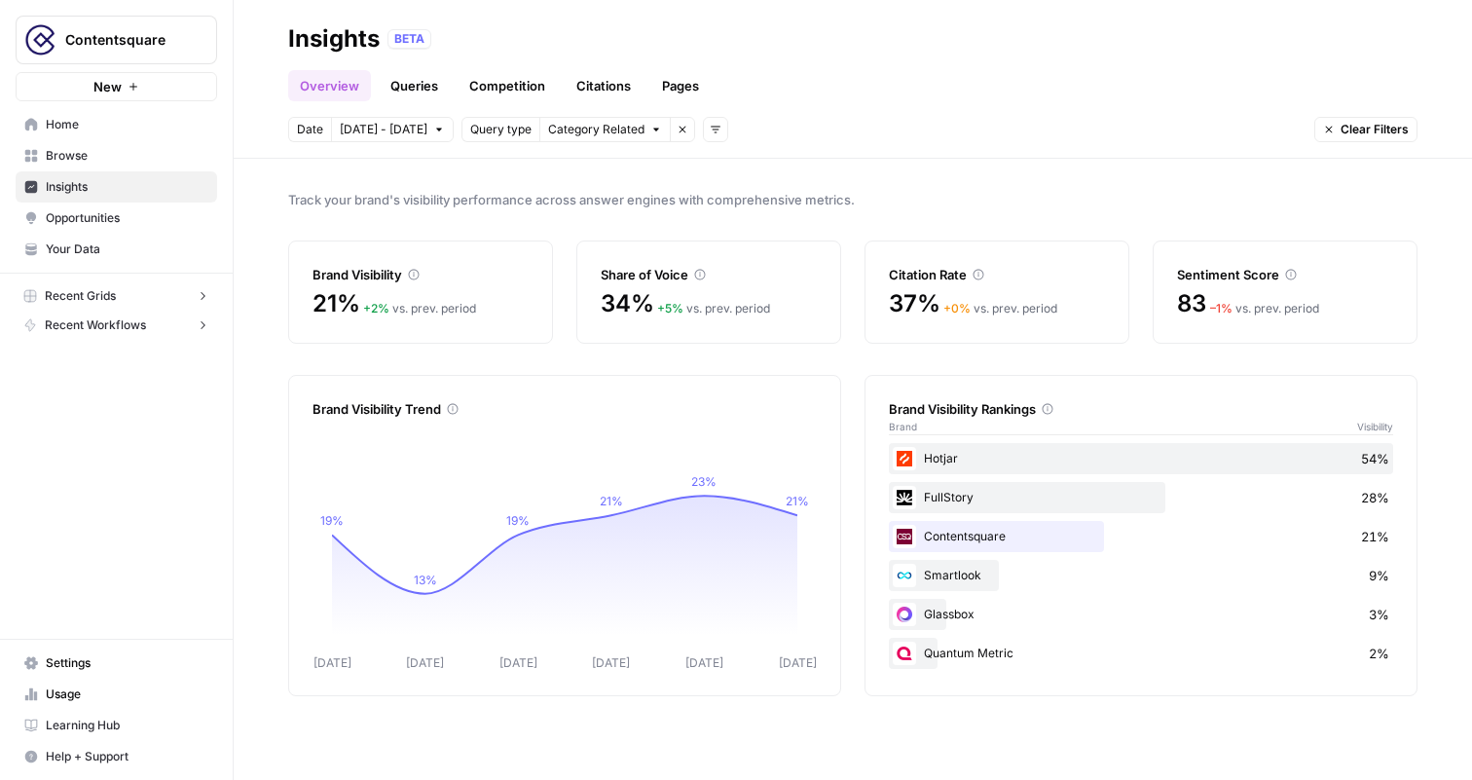
click at [129, 214] on span "Opportunities" at bounding box center [127, 218] width 163 height 18
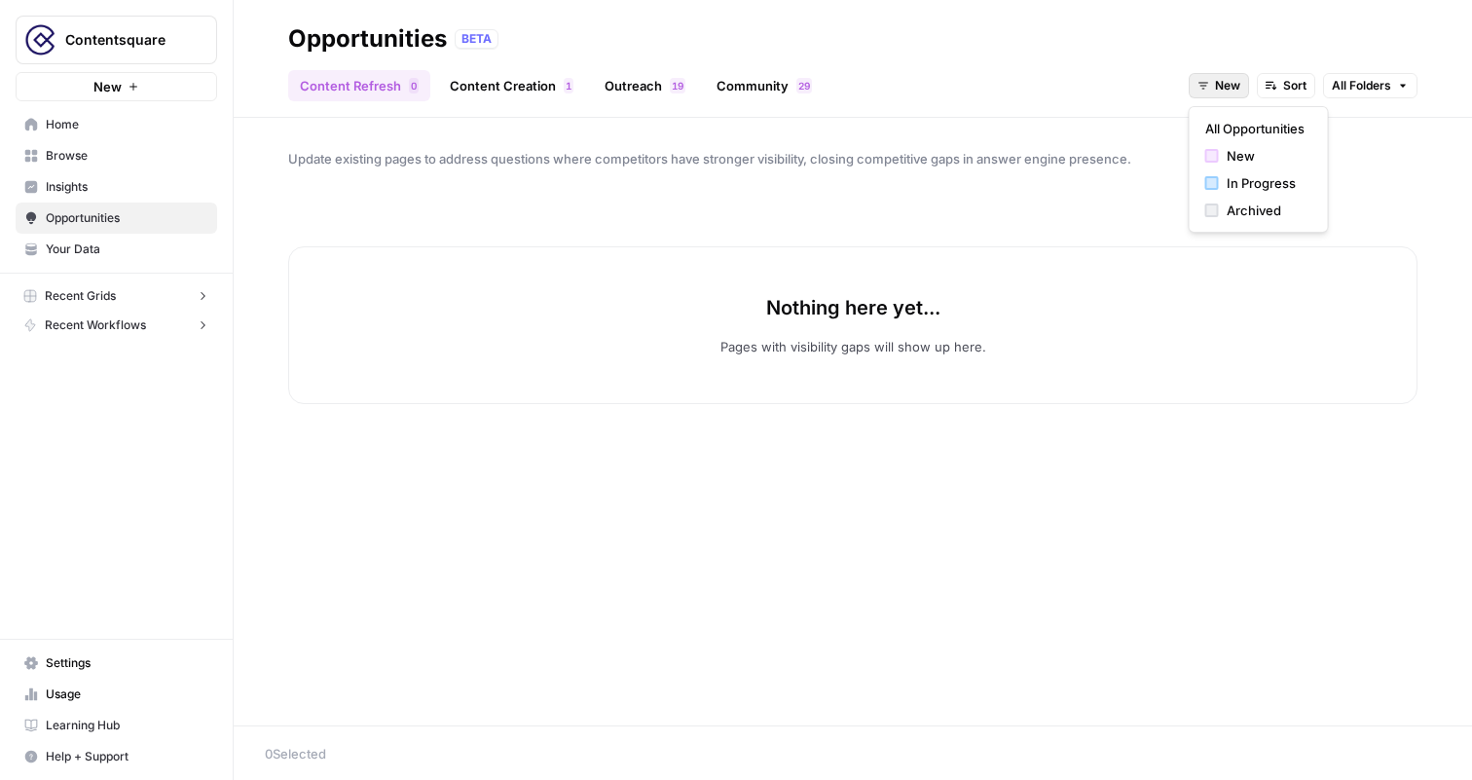
click at [1226, 82] on span "New" at bounding box center [1227, 86] width 25 height 18
click at [1243, 121] on span "All Opportunities" at bounding box center [1254, 128] width 99 height 19
click at [513, 83] on link "Content Creation 1" at bounding box center [511, 85] width 147 height 31
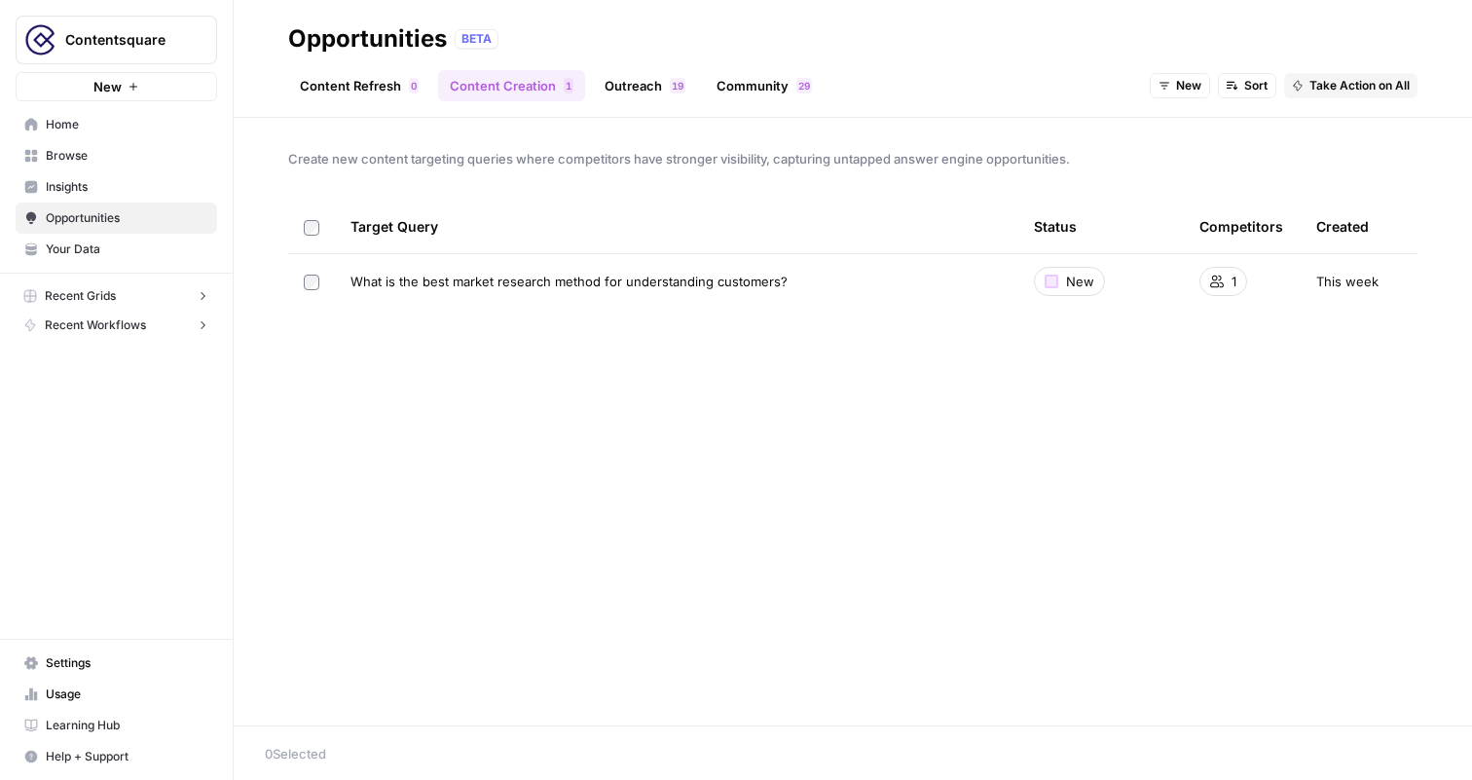
click at [1179, 90] on span "New" at bounding box center [1188, 86] width 25 height 18
click at [1195, 128] on span "All Opportunities" at bounding box center [1214, 128] width 99 height 19
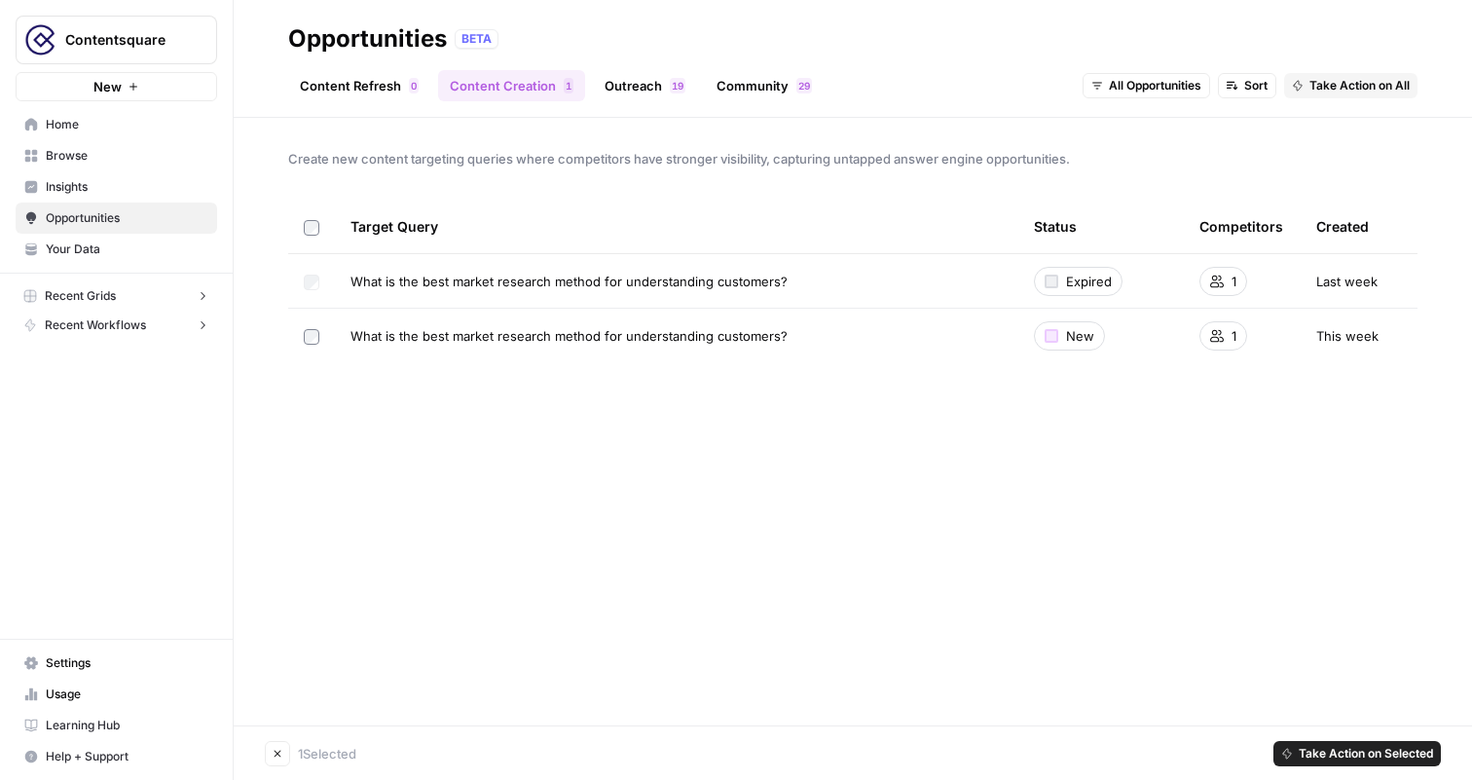
click at [1342, 754] on span "Take Action on Selected" at bounding box center [1366, 754] width 134 height 18
click at [1345, 680] on span "Create New Grid" at bounding box center [1368, 683] width 117 height 19
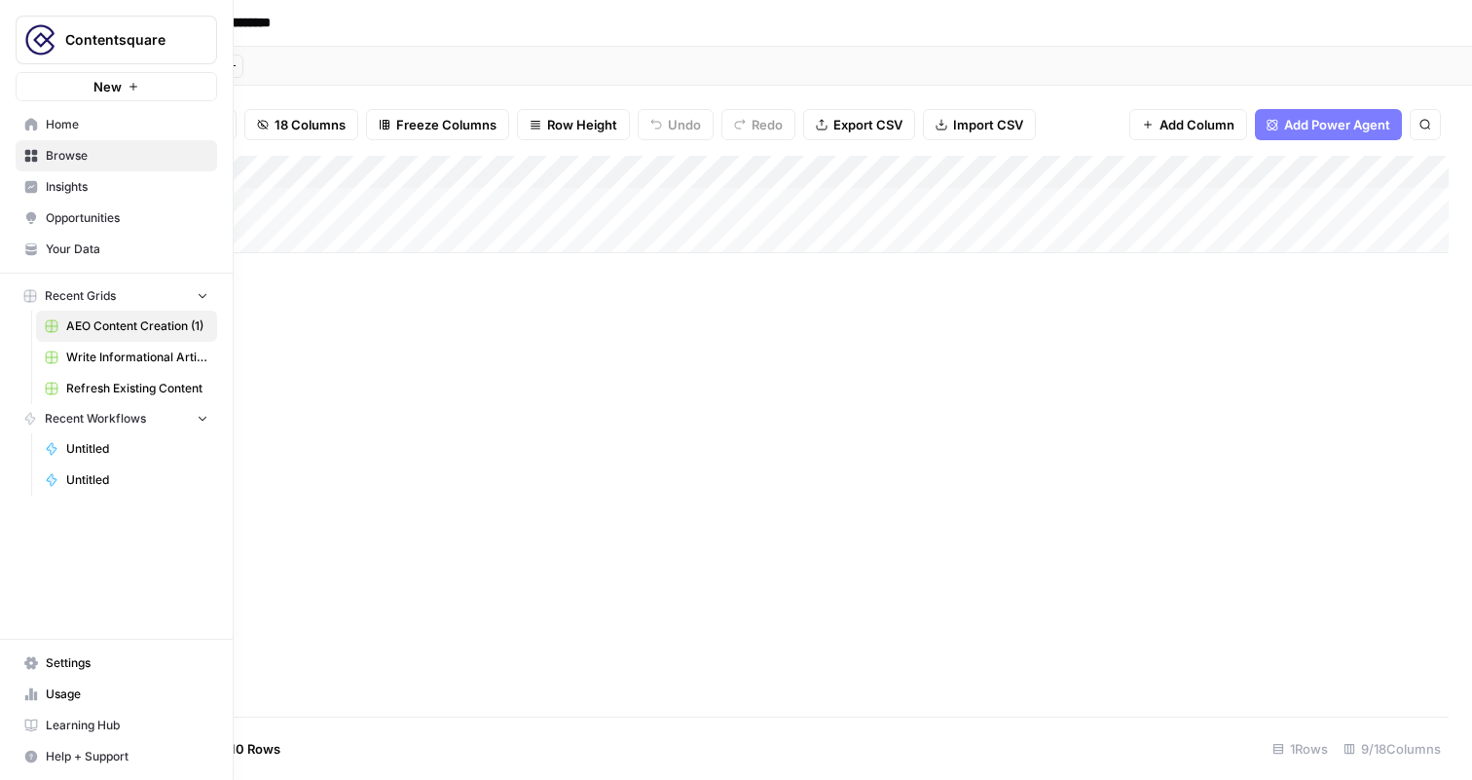
click at [71, 222] on span "Opportunities" at bounding box center [127, 218] width 163 height 18
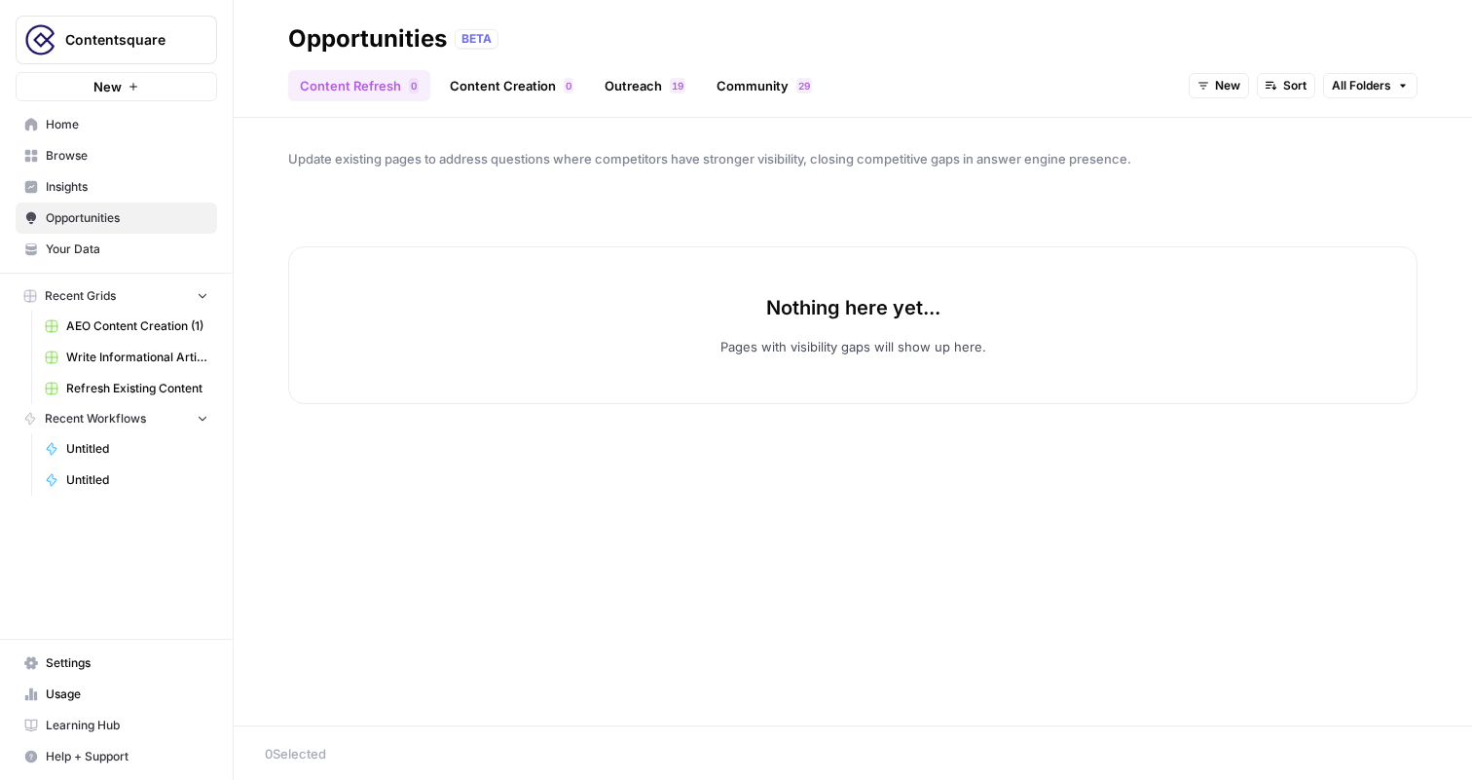
click at [617, 96] on link "Outreach 9 1" at bounding box center [645, 85] width 104 height 31
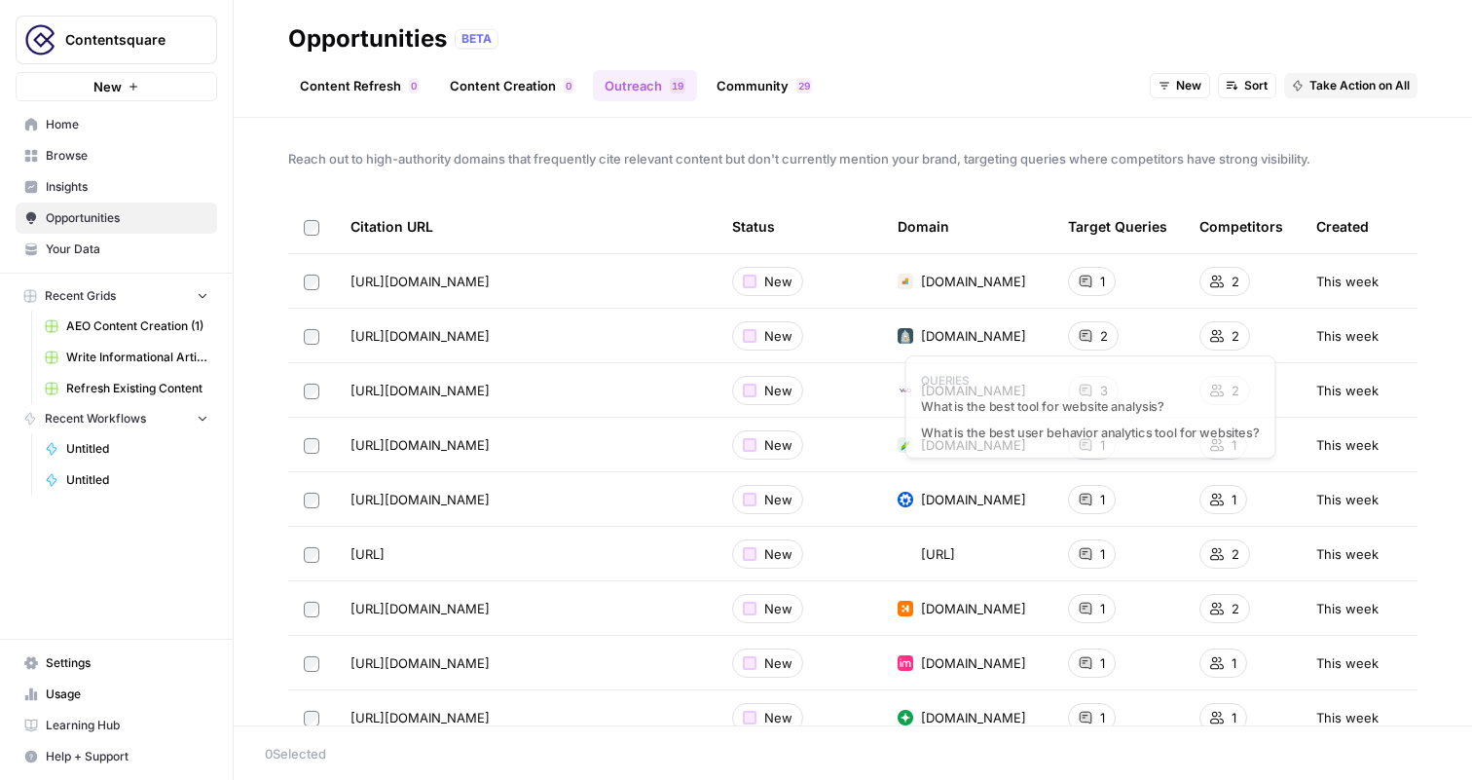
click at [1106, 343] on span "2" at bounding box center [1104, 335] width 8 height 19
click at [1256, 87] on span "Sort" at bounding box center [1255, 86] width 23 height 18
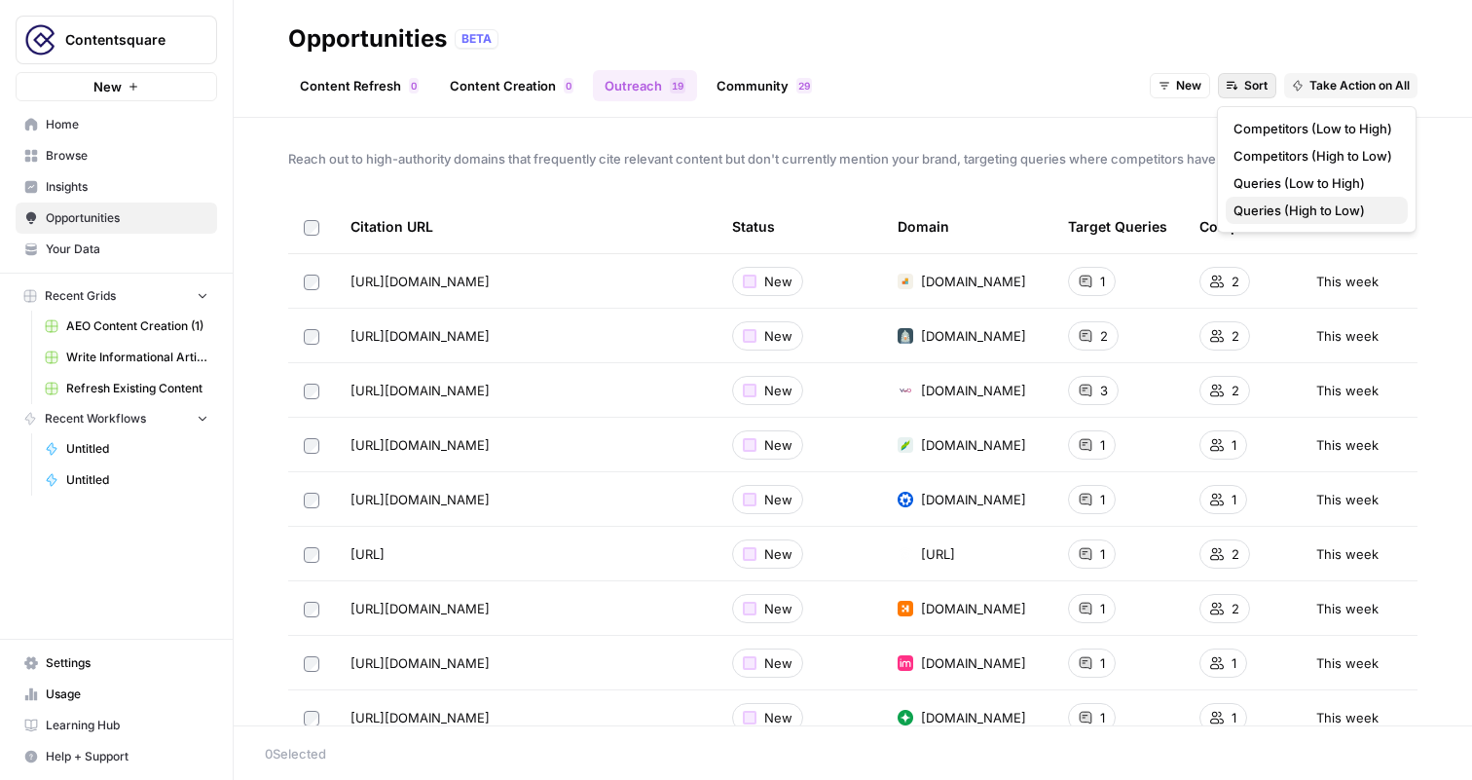
click at [1283, 214] on span "Queries (High to Low)" at bounding box center [1312, 210] width 159 height 19
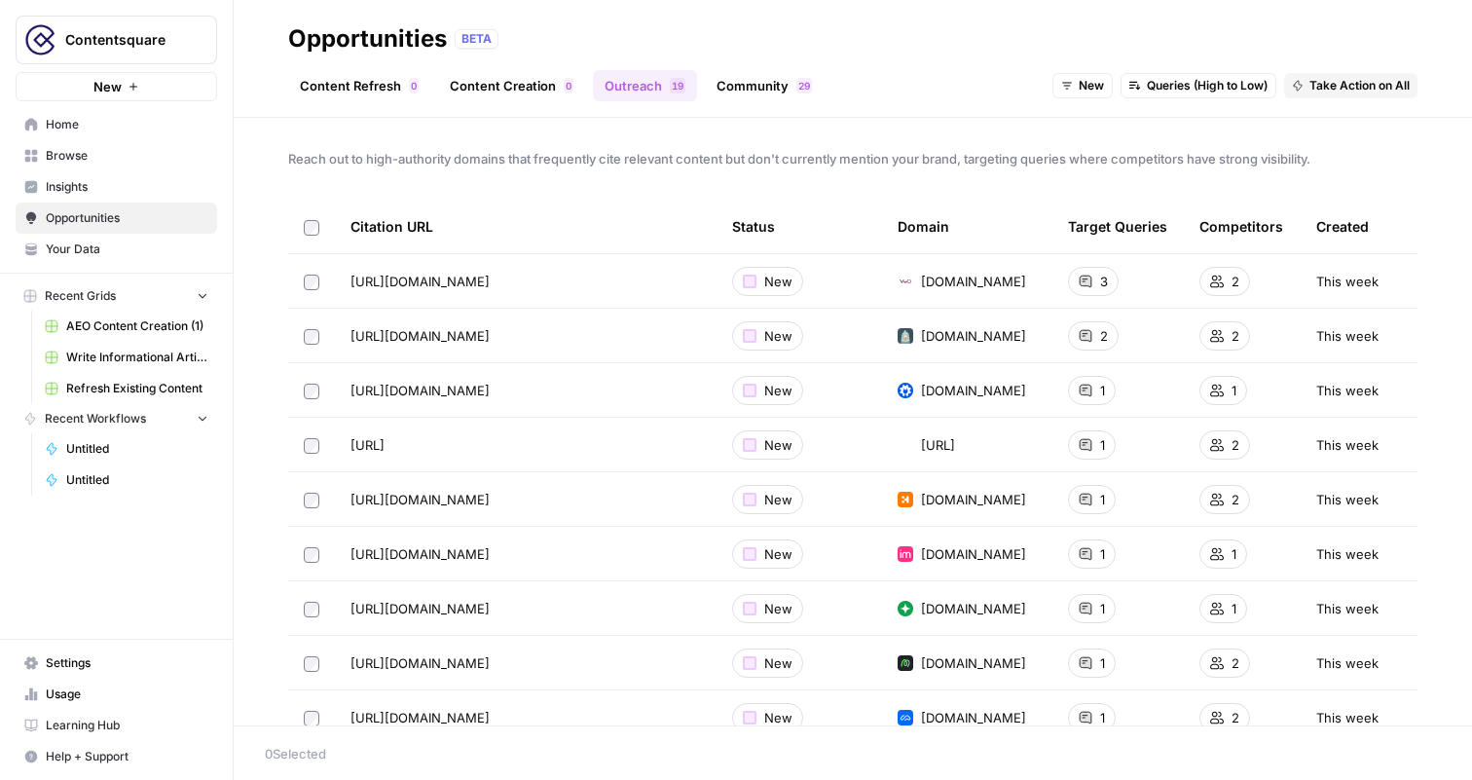
click at [1236, 91] on span "Queries (High to Low)" at bounding box center [1207, 86] width 121 height 18
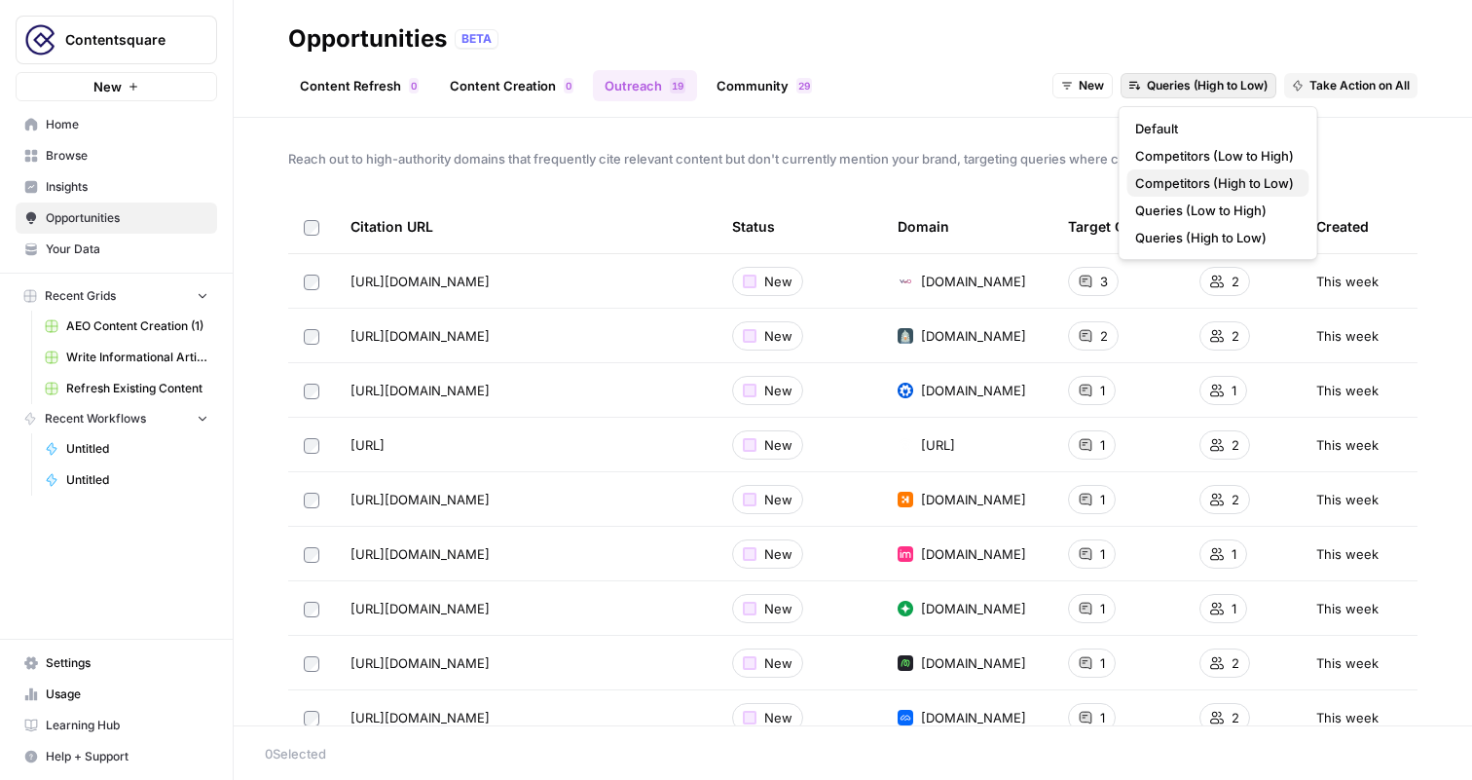
click at [1246, 192] on span "Competitors (High to Low)" at bounding box center [1214, 182] width 159 height 19
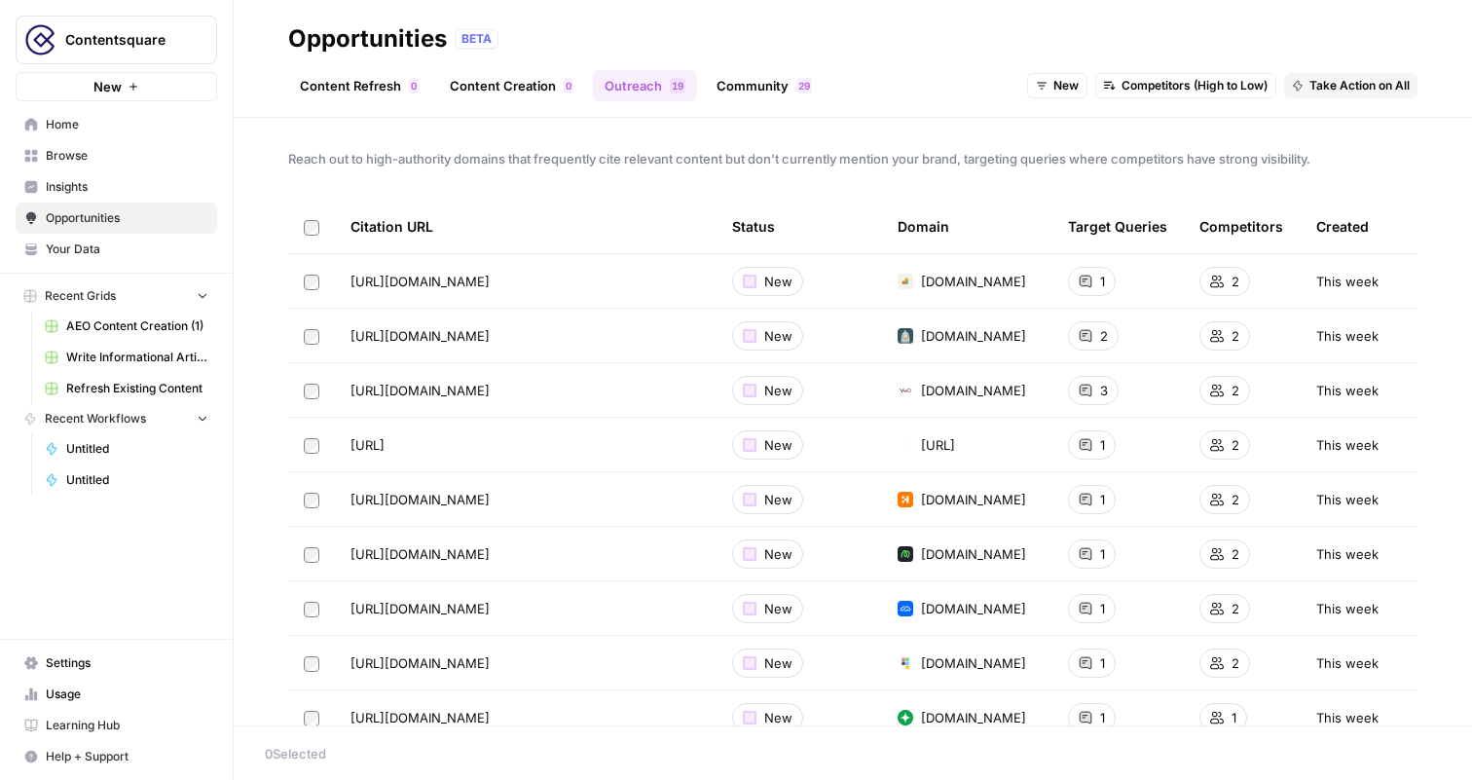
click at [787, 92] on link "Community 9 2" at bounding box center [764, 85] width 119 height 31
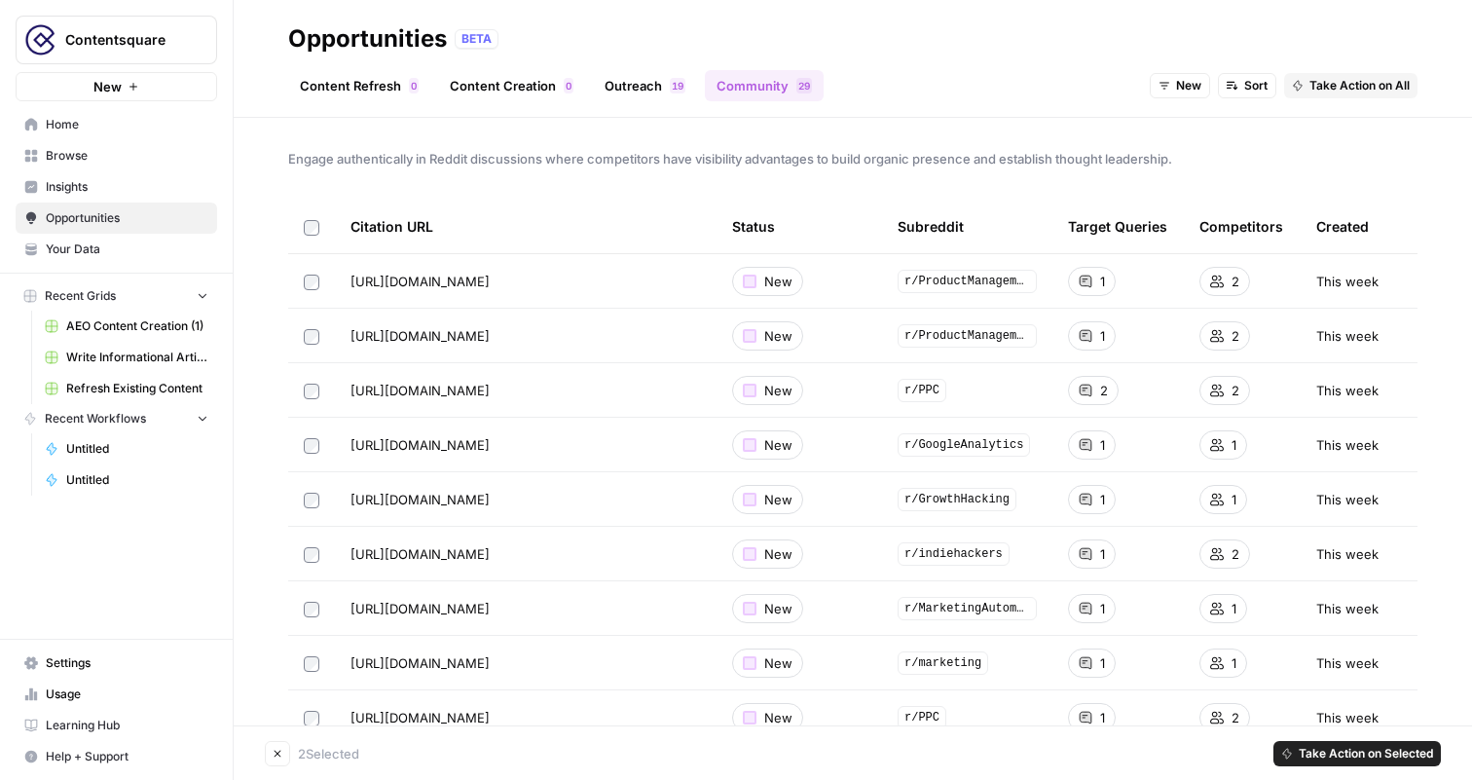
click at [308, 405] on td at bounding box center [311, 390] width 47 height 54
click at [1312, 754] on span "Take Action on Selected" at bounding box center [1366, 754] width 134 height 18
click at [1319, 686] on span "Create New Grid" at bounding box center [1368, 683] width 117 height 19
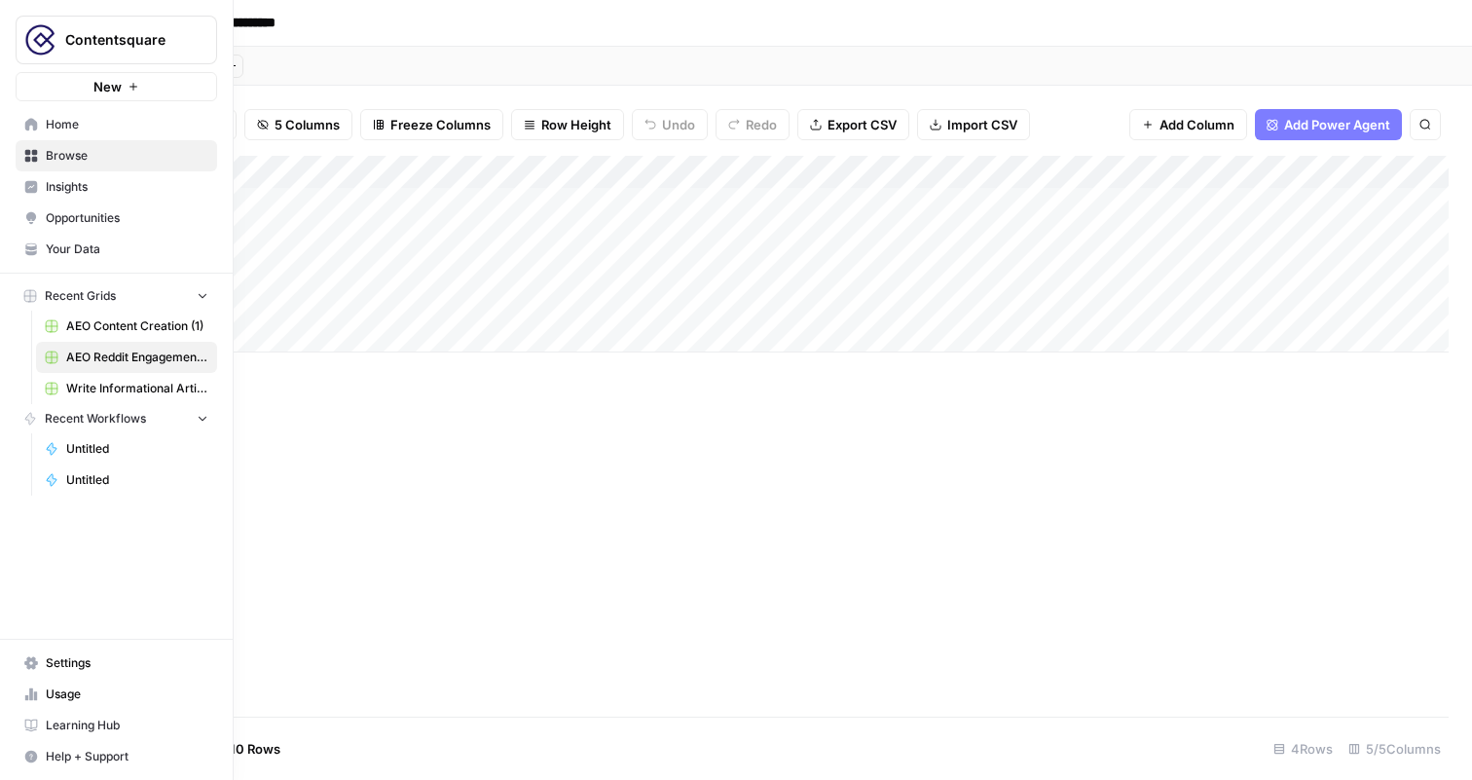
click at [35, 190] on icon at bounding box center [31, 187] width 13 height 13
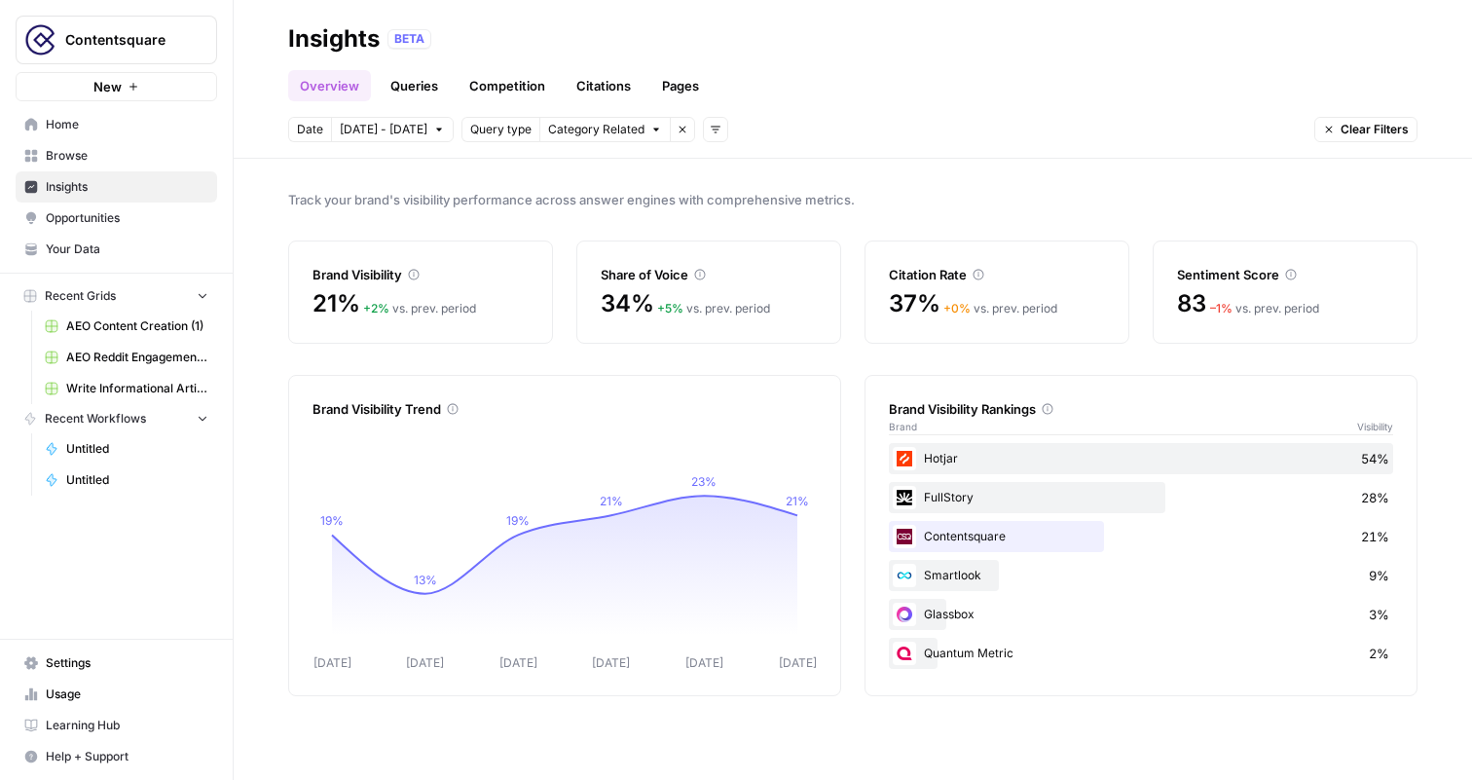
click at [128, 389] on span "Write Informational Article" at bounding box center [137, 389] width 142 height 18
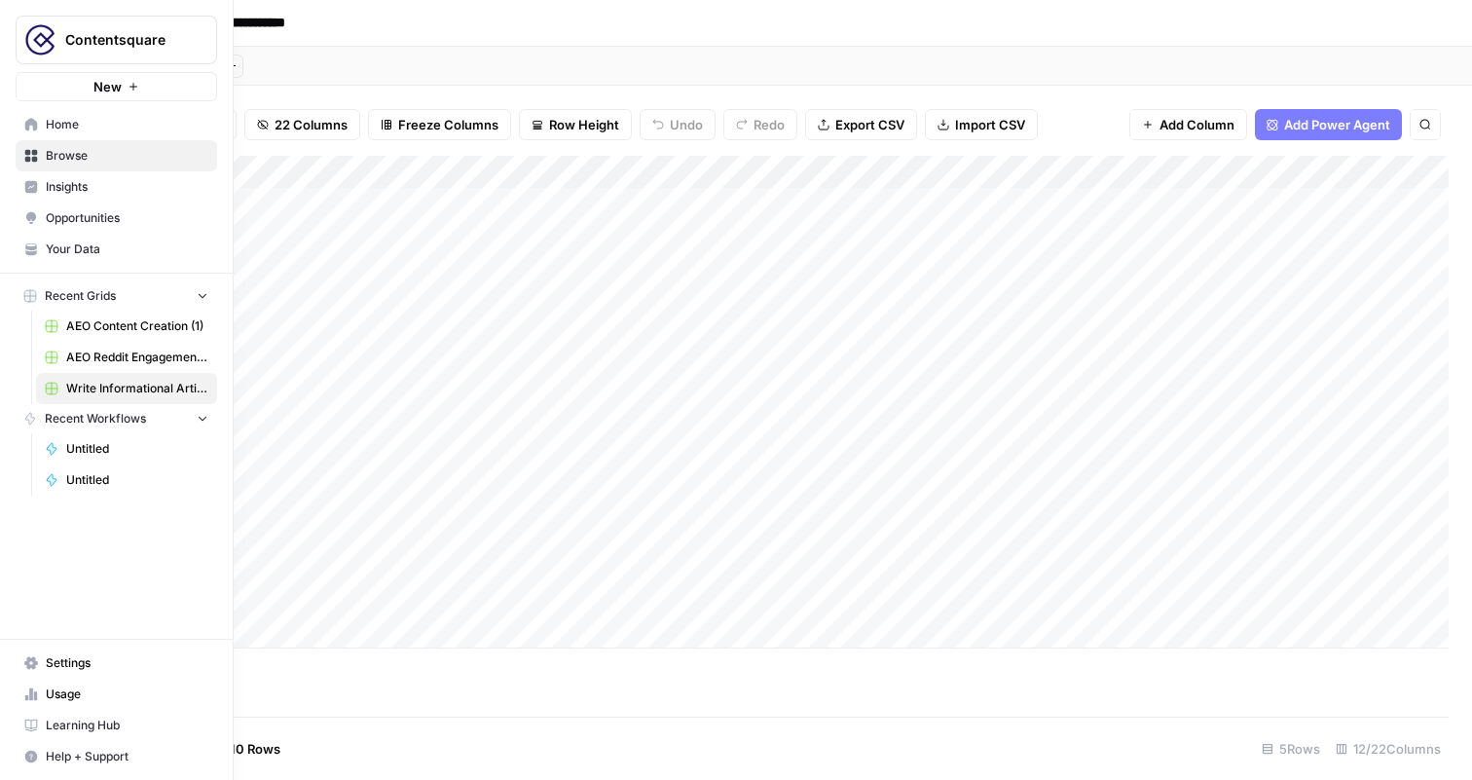
click at [71, 191] on span "Insights" at bounding box center [127, 187] width 163 height 18
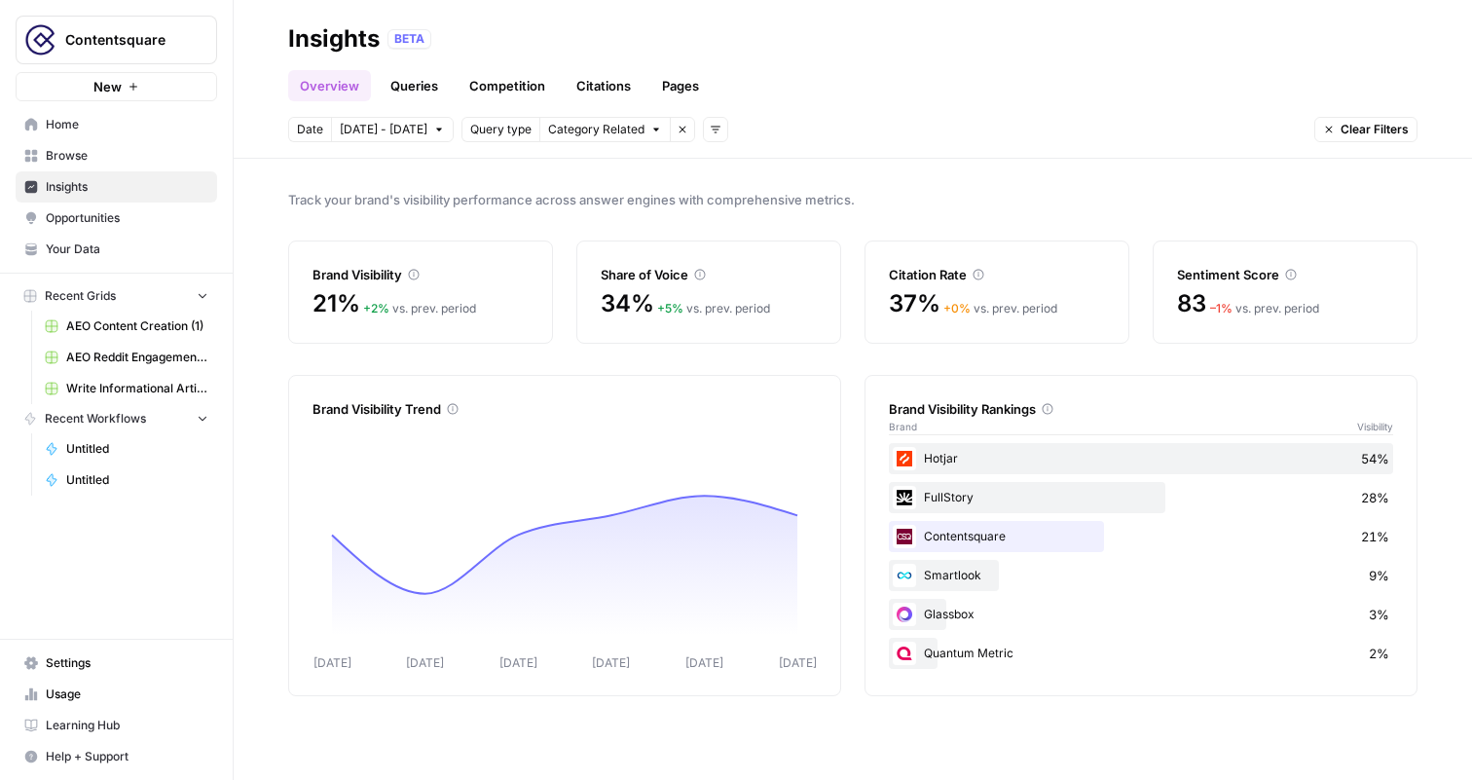
click at [1084, 59] on div "Overview Queries Competition Citations Pages" at bounding box center [852, 78] width 1129 height 47
click at [145, 219] on span "Opportunities" at bounding box center [127, 218] width 163 height 18
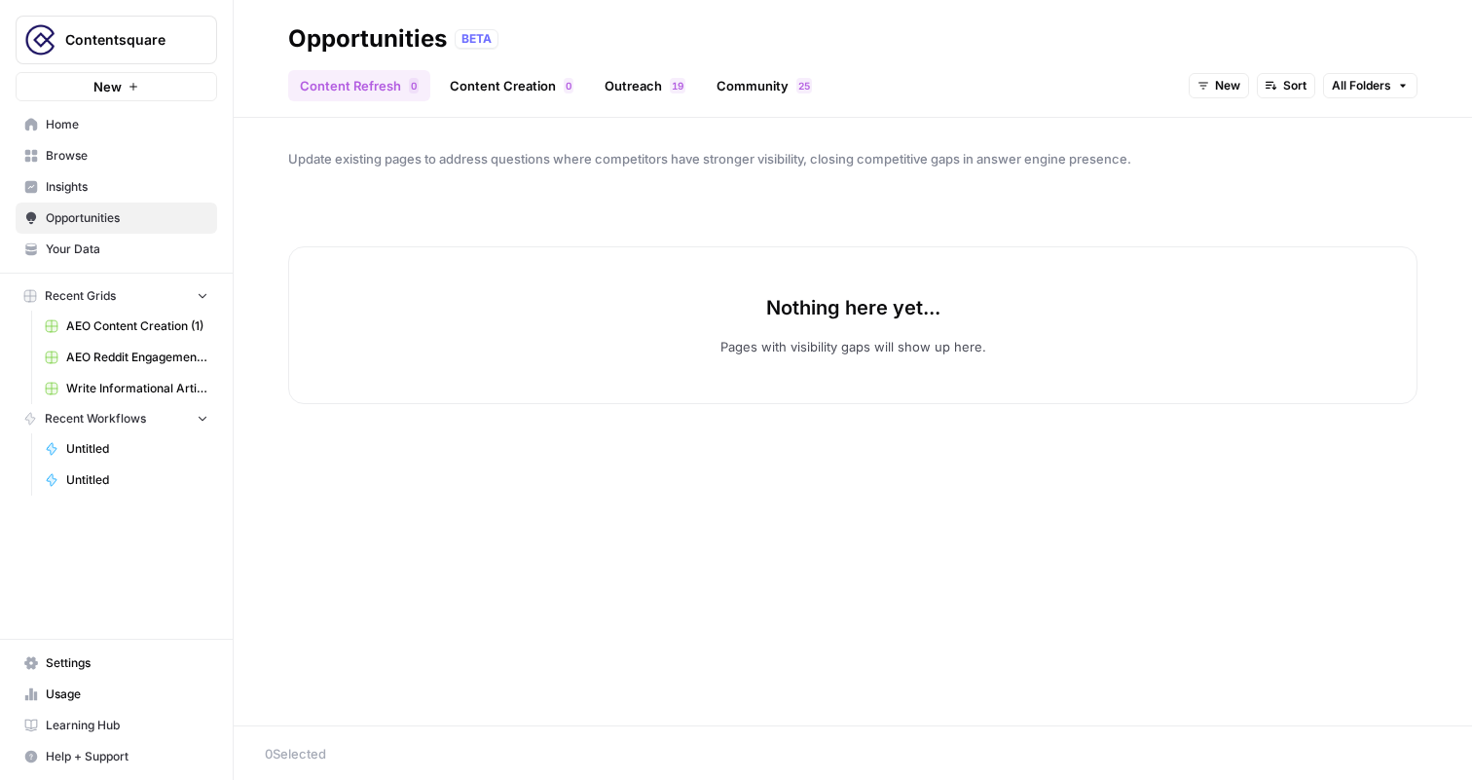
click at [638, 82] on link "Outreach 9 1" at bounding box center [645, 85] width 104 height 31
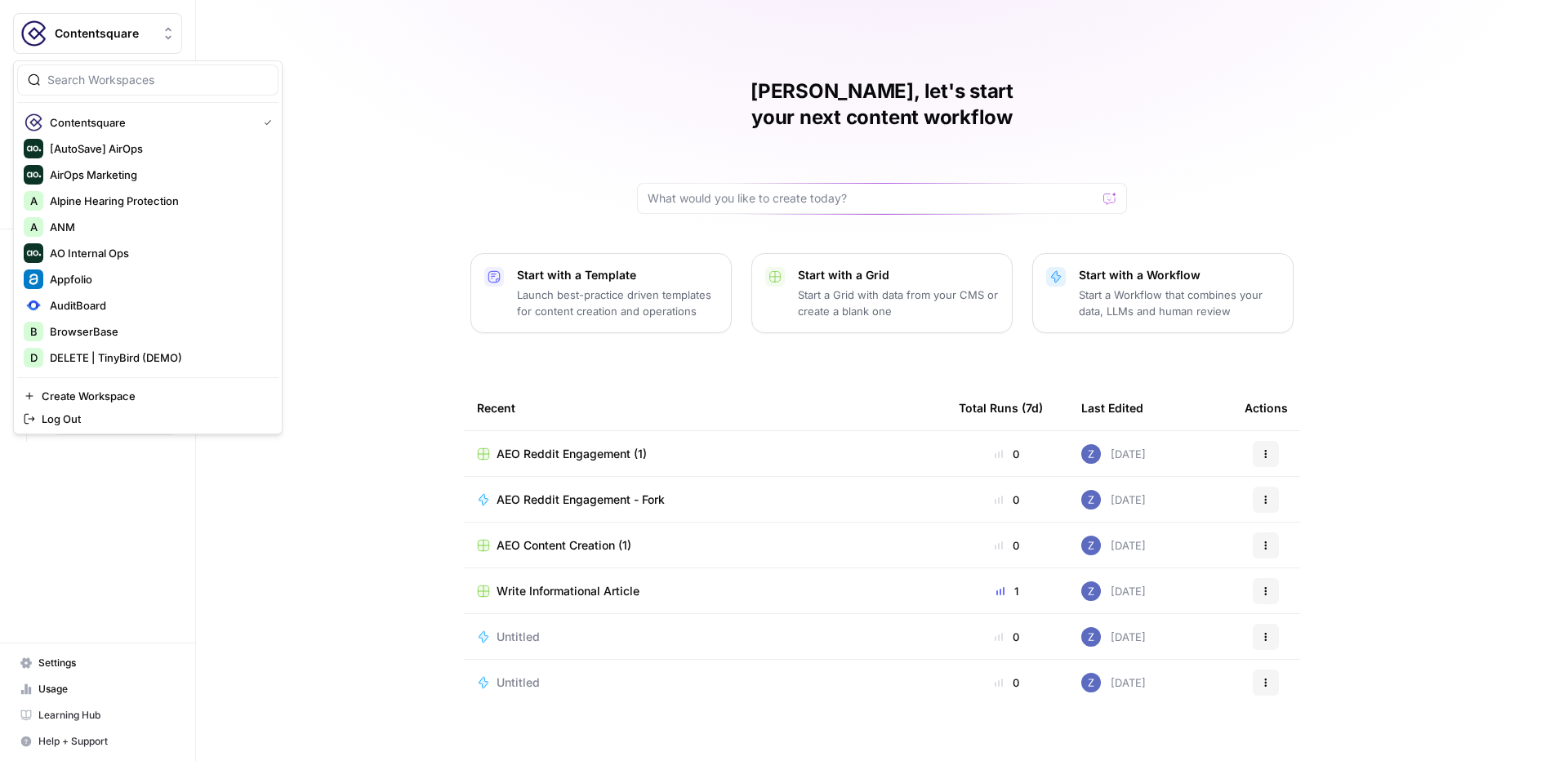
click at [98, 35] on span "Contentsquare" at bounding box center [104, 33] width 99 height 16
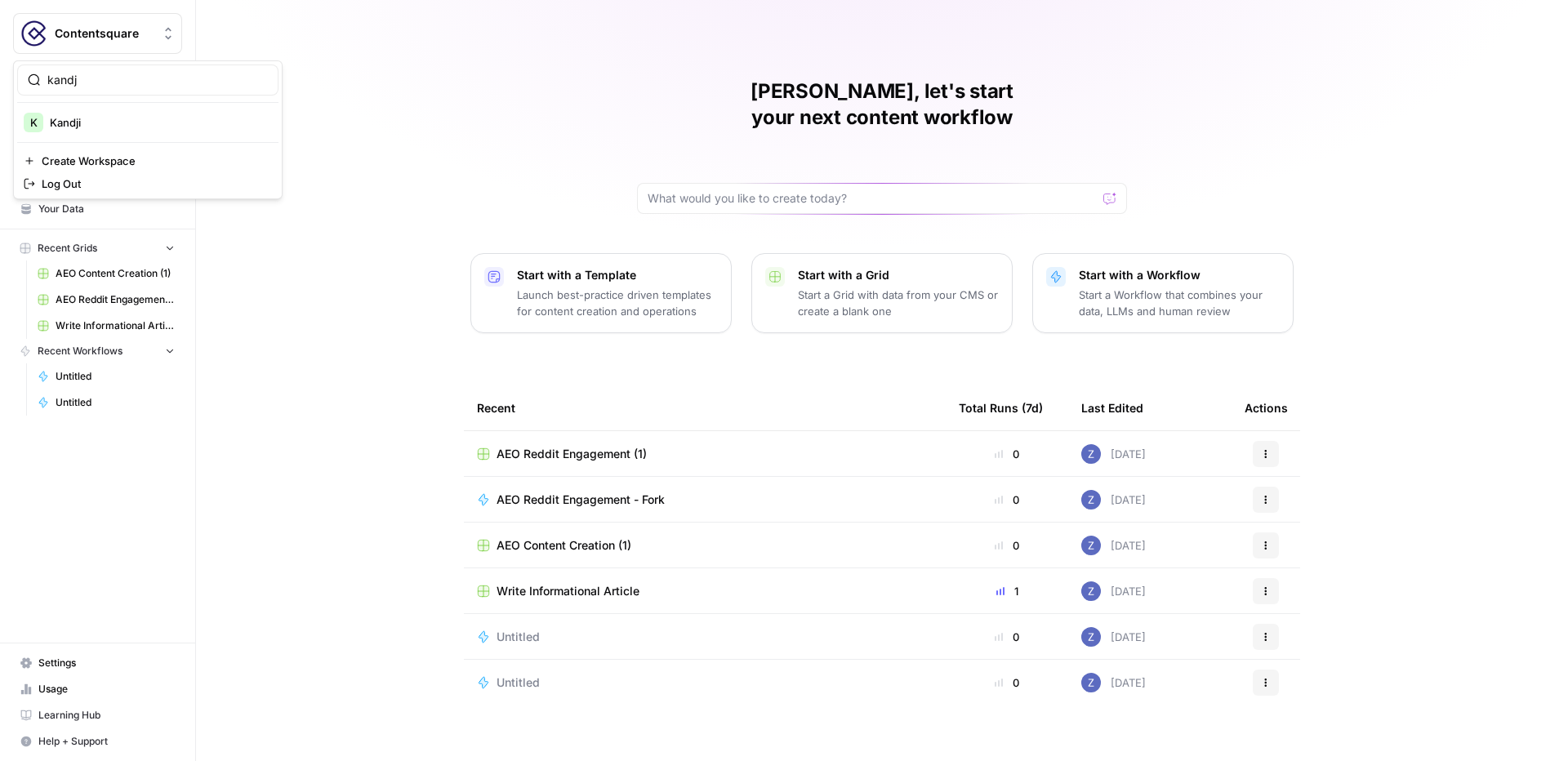
type input "kandj"
click at [110, 125] on span "Kandji" at bounding box center [157, 122] width 216 height 16
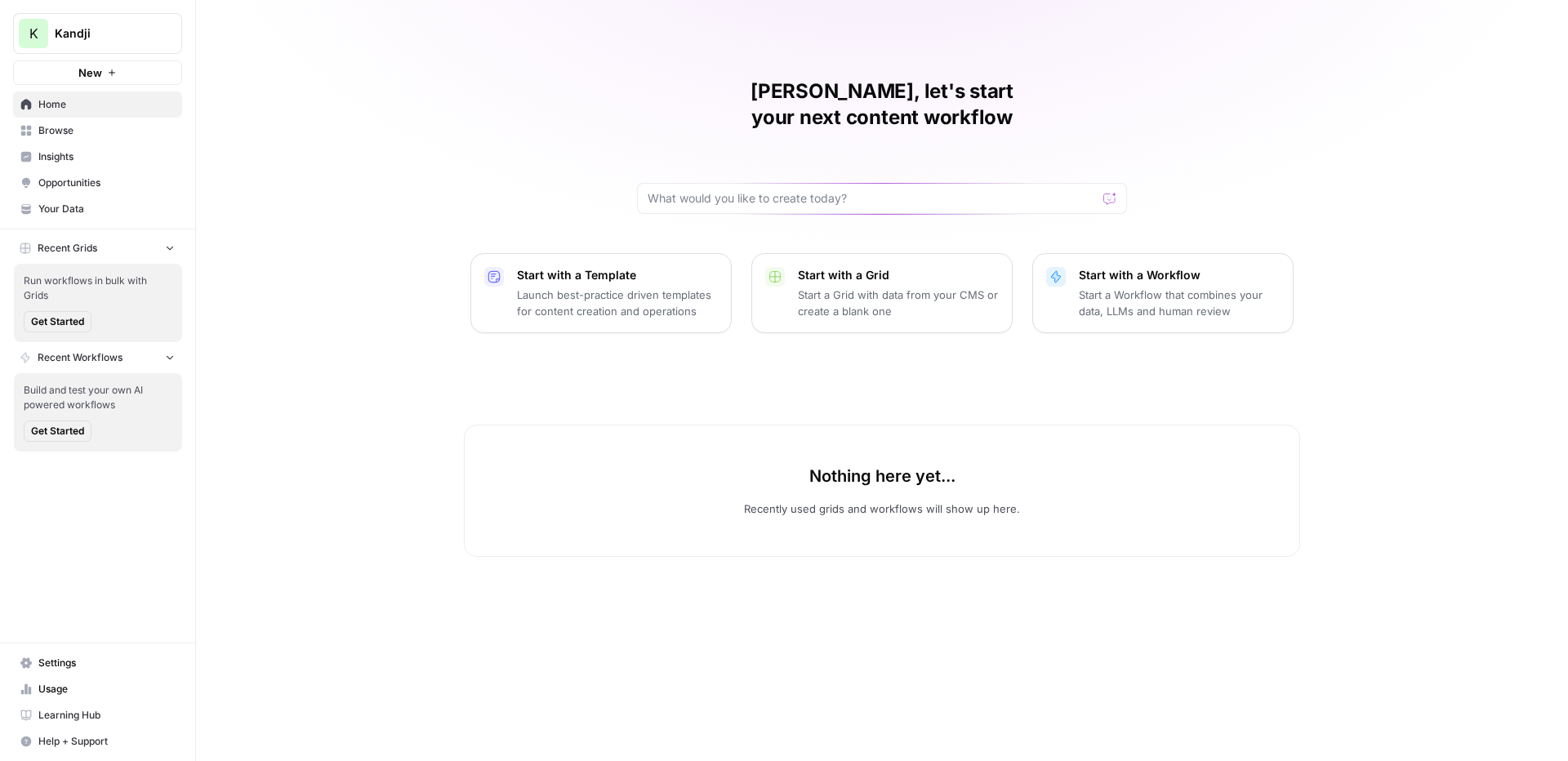
click at [92, 159] on span "Insights" at bounding box center [107, 157] width 137 height 15
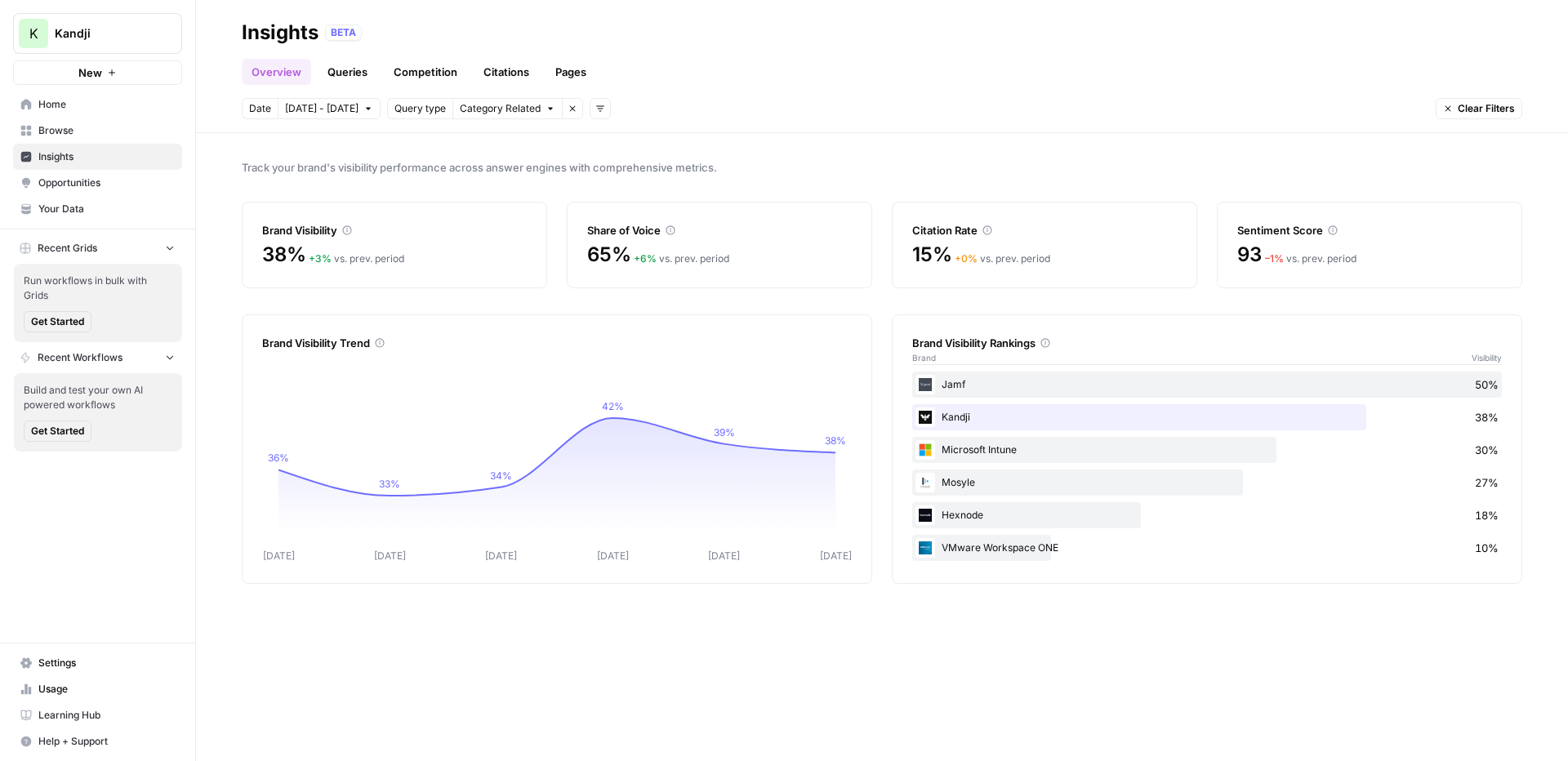
click at [91, 666] on span "Settings" at bounding box center [107, 664] width 137 height 15
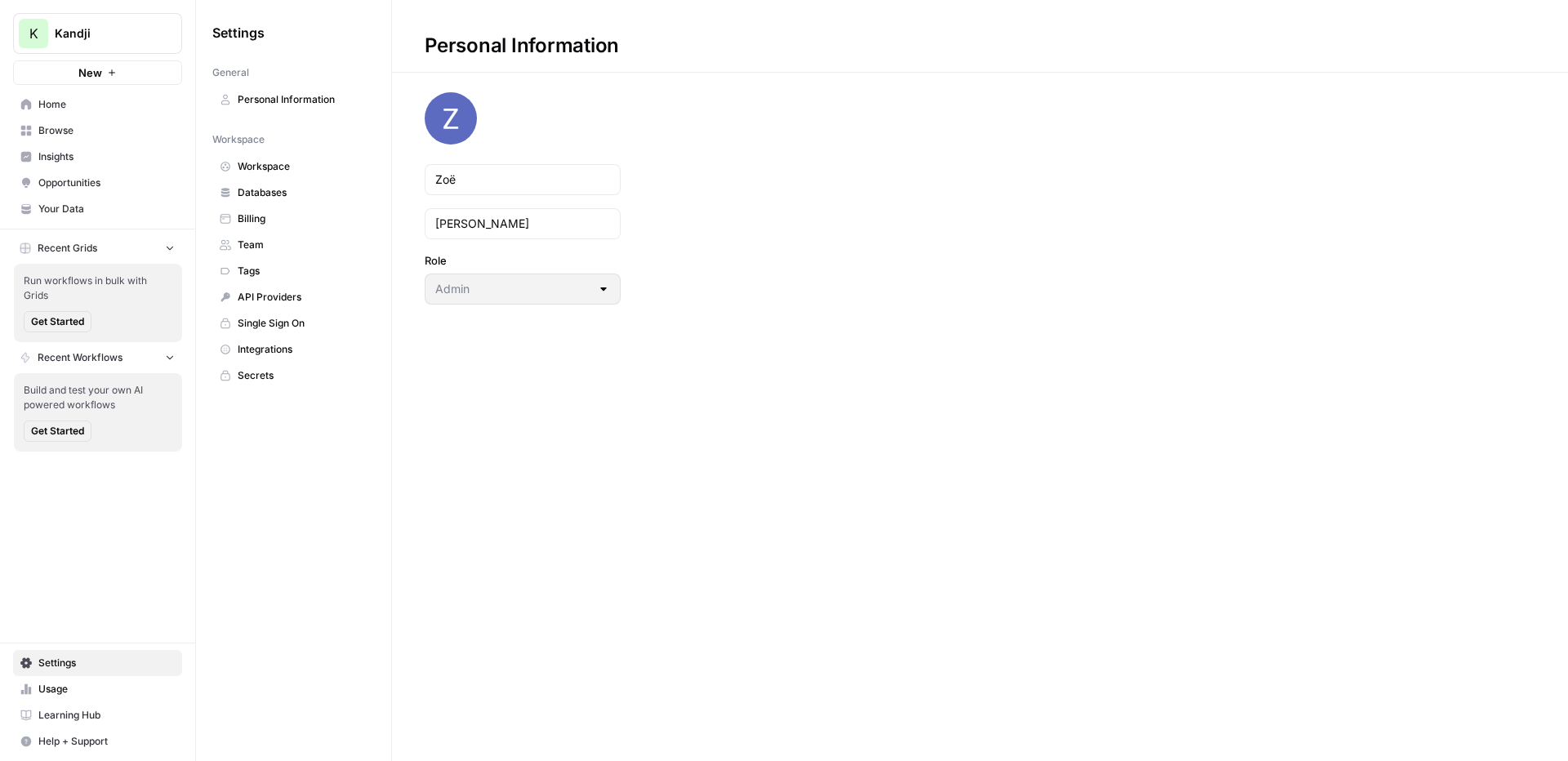
click at [292, 169] on span "Workspace" at bounding box center [302, 167] width 130 height 15
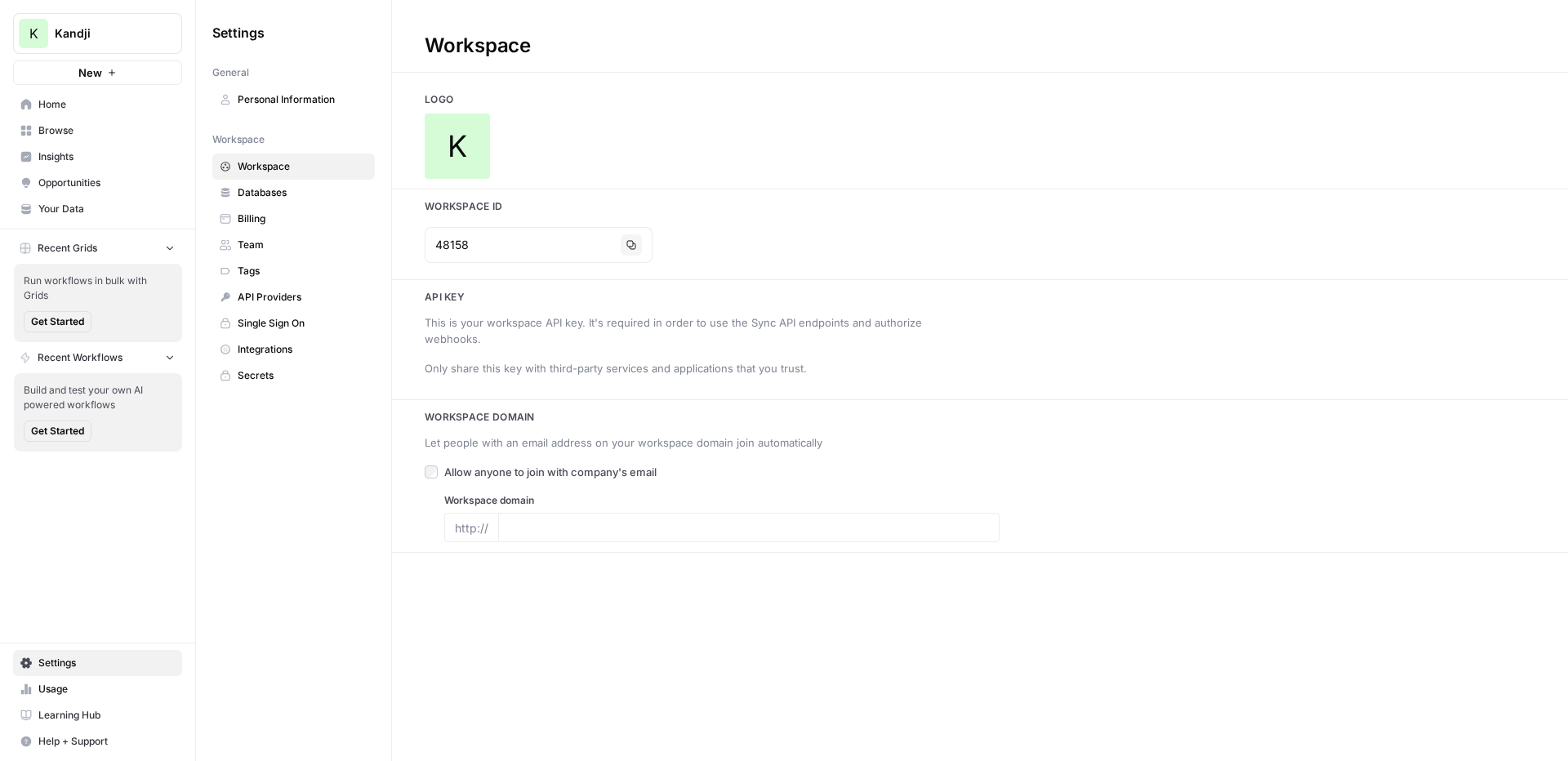
type input "https://www.kandji.io/"
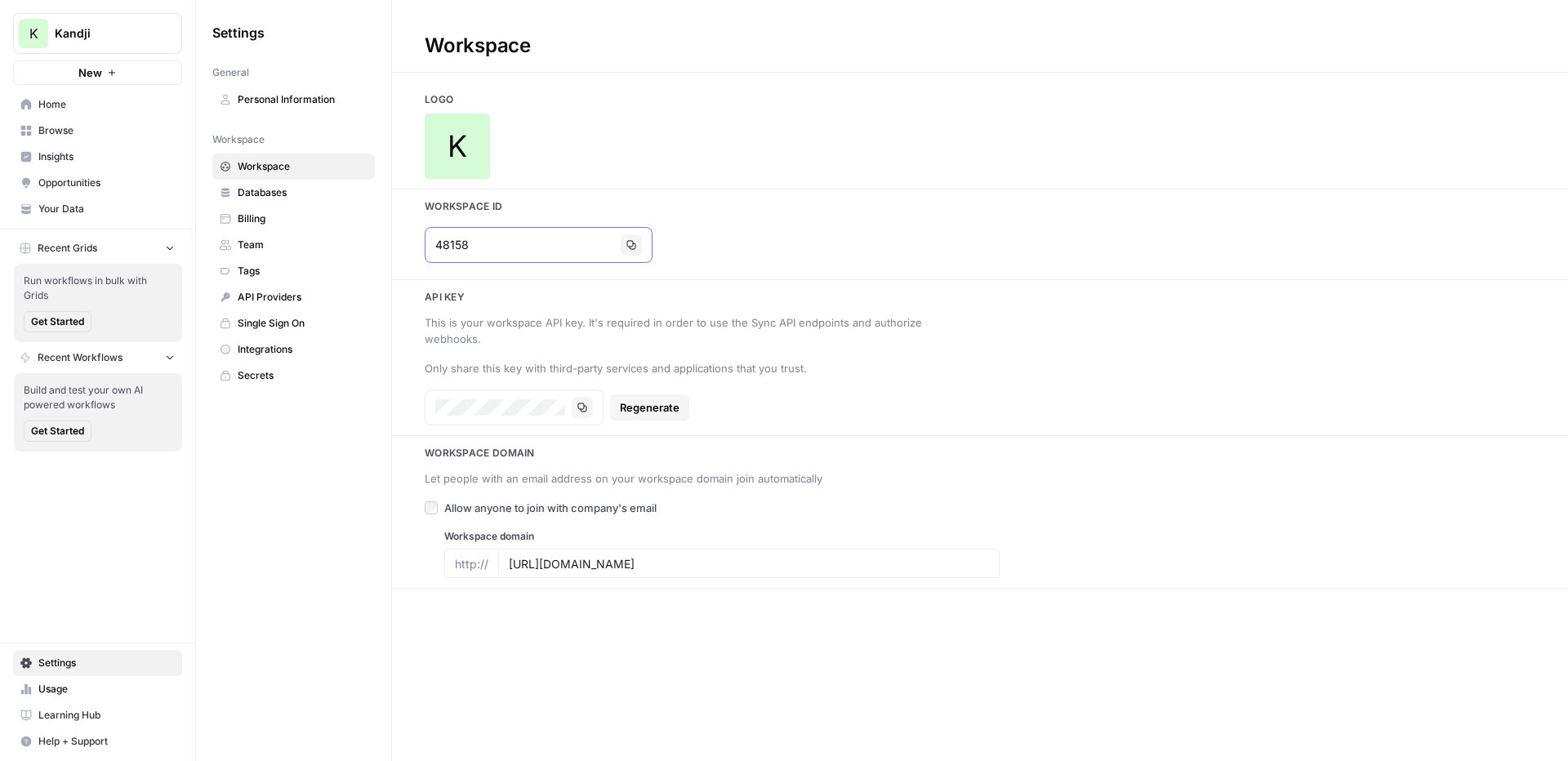
click at [627, 247] on icon "button" at bounding box center [632, 245] width 10 height 10
click at [627, 242] on icon "button" at bounding box center [632, 245] width 10 height 10
click at [78, 684] on span "Usage" at bounding box center [107, 690] width 137 height 15
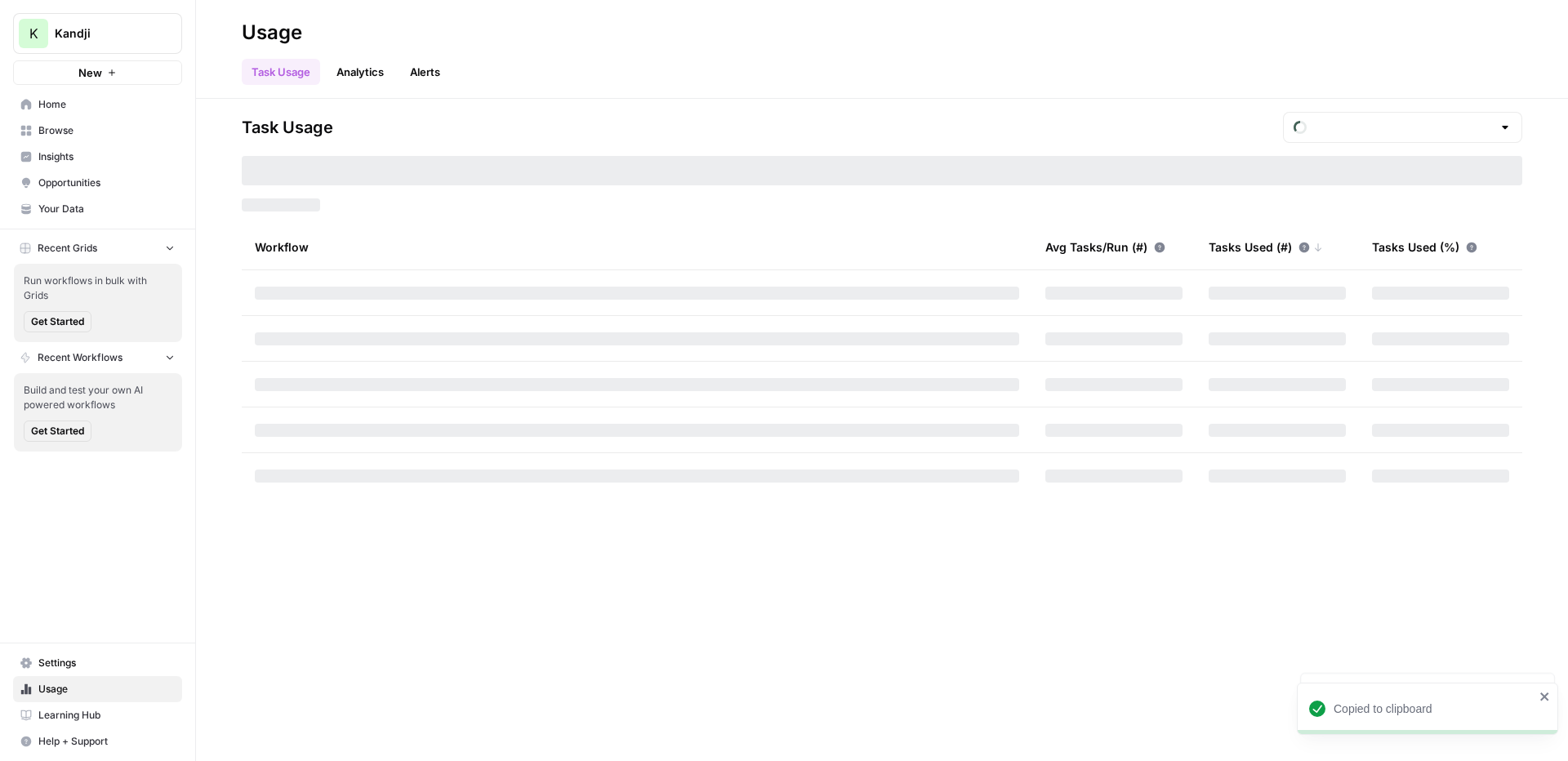
type input "October Tasks"
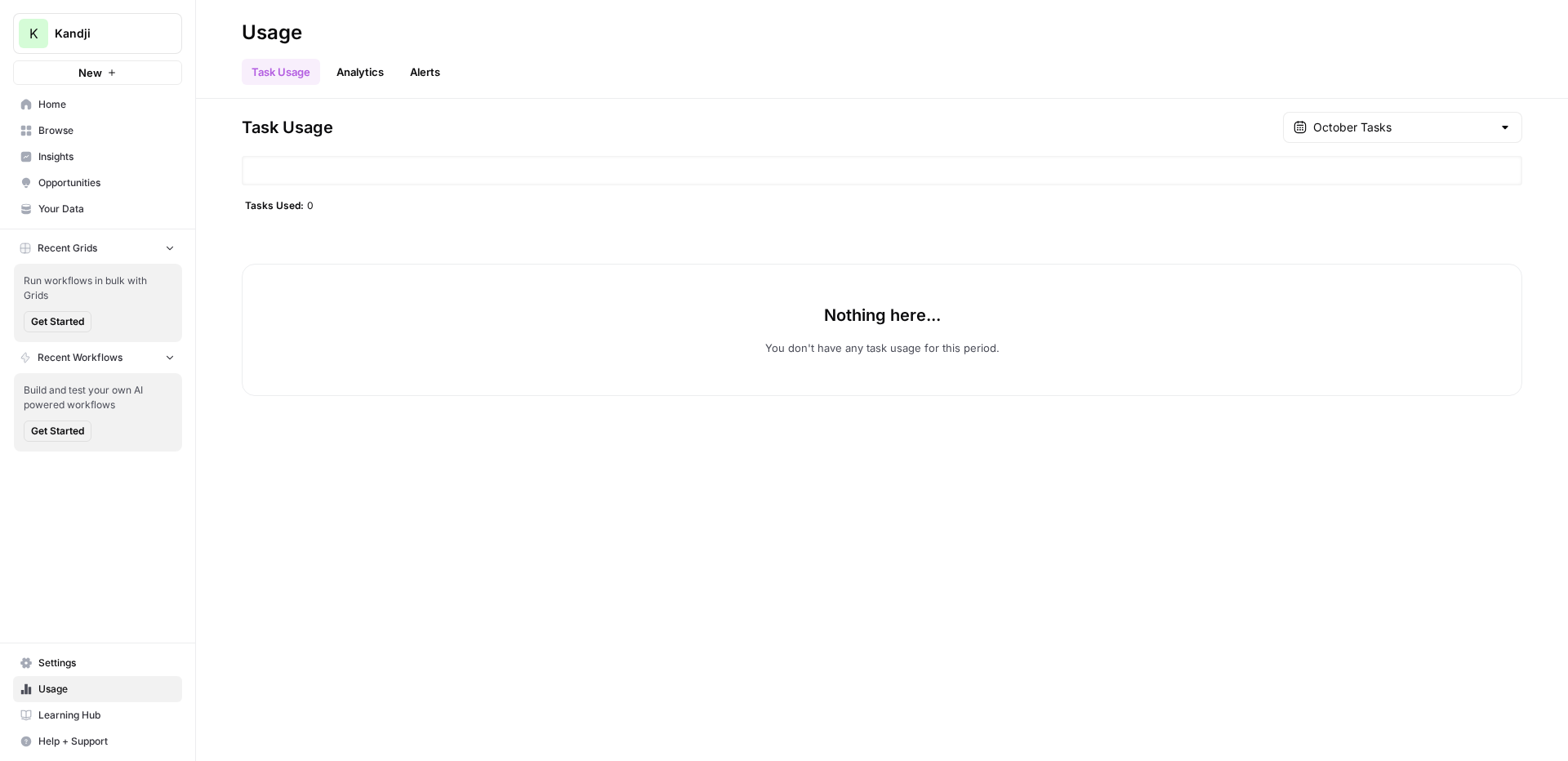
click at [78, 691] on span "Usage" at bounding box center [107, 690] width 137 height 15
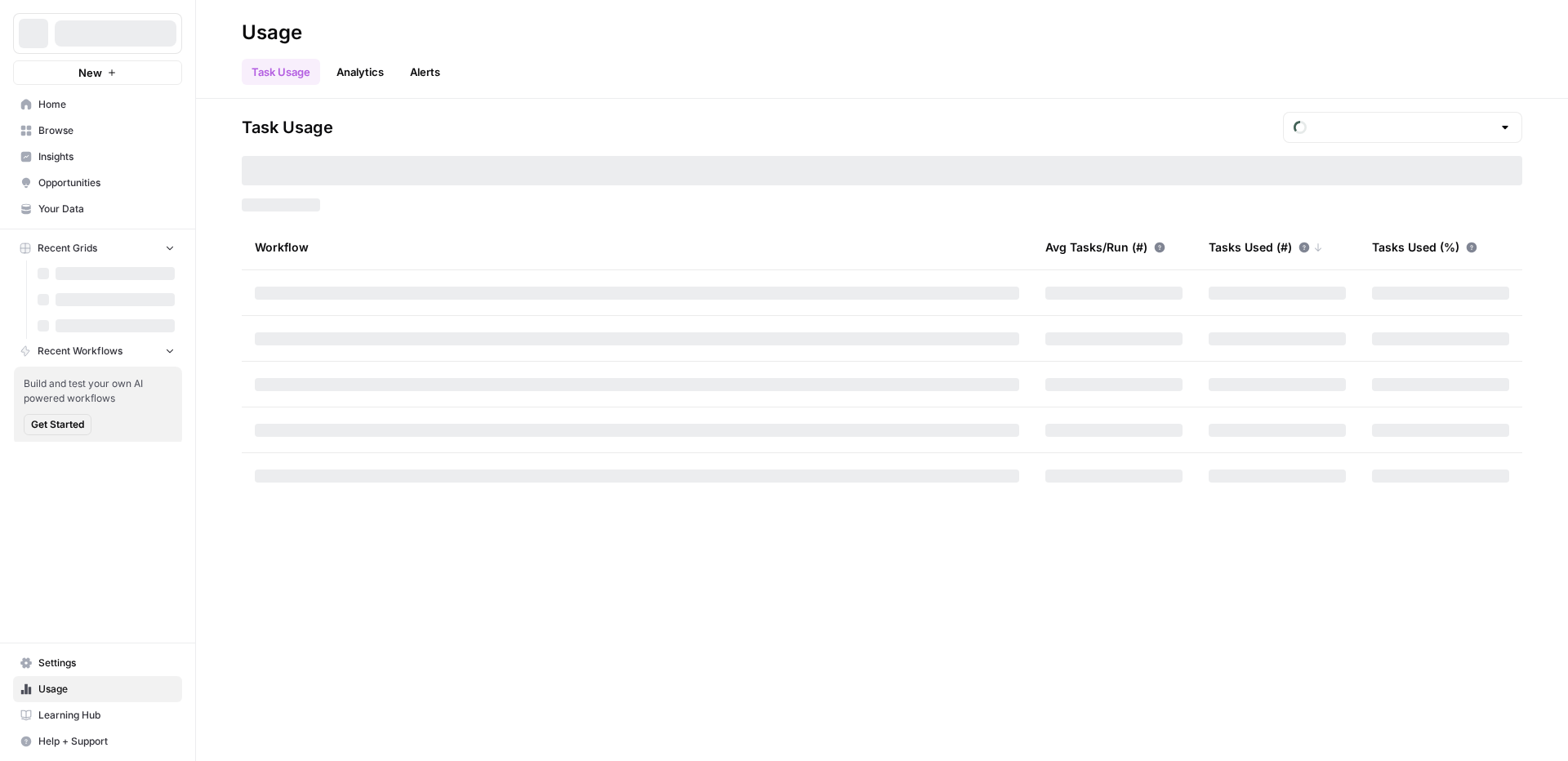
type input "October Included Tasks"
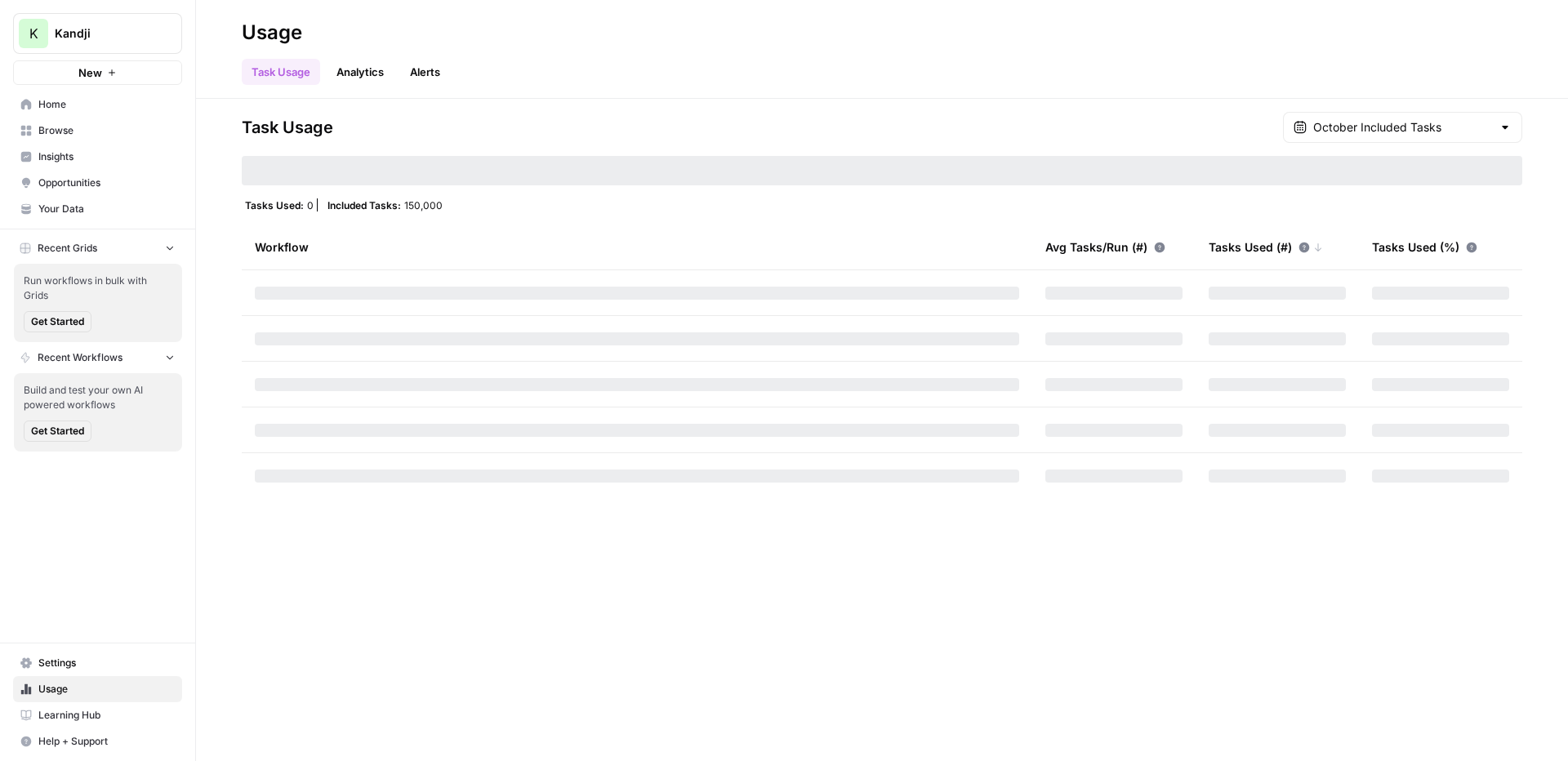
click at [112, 152] on span "Insights" at bounding box center [107, 157] width 137 height 15
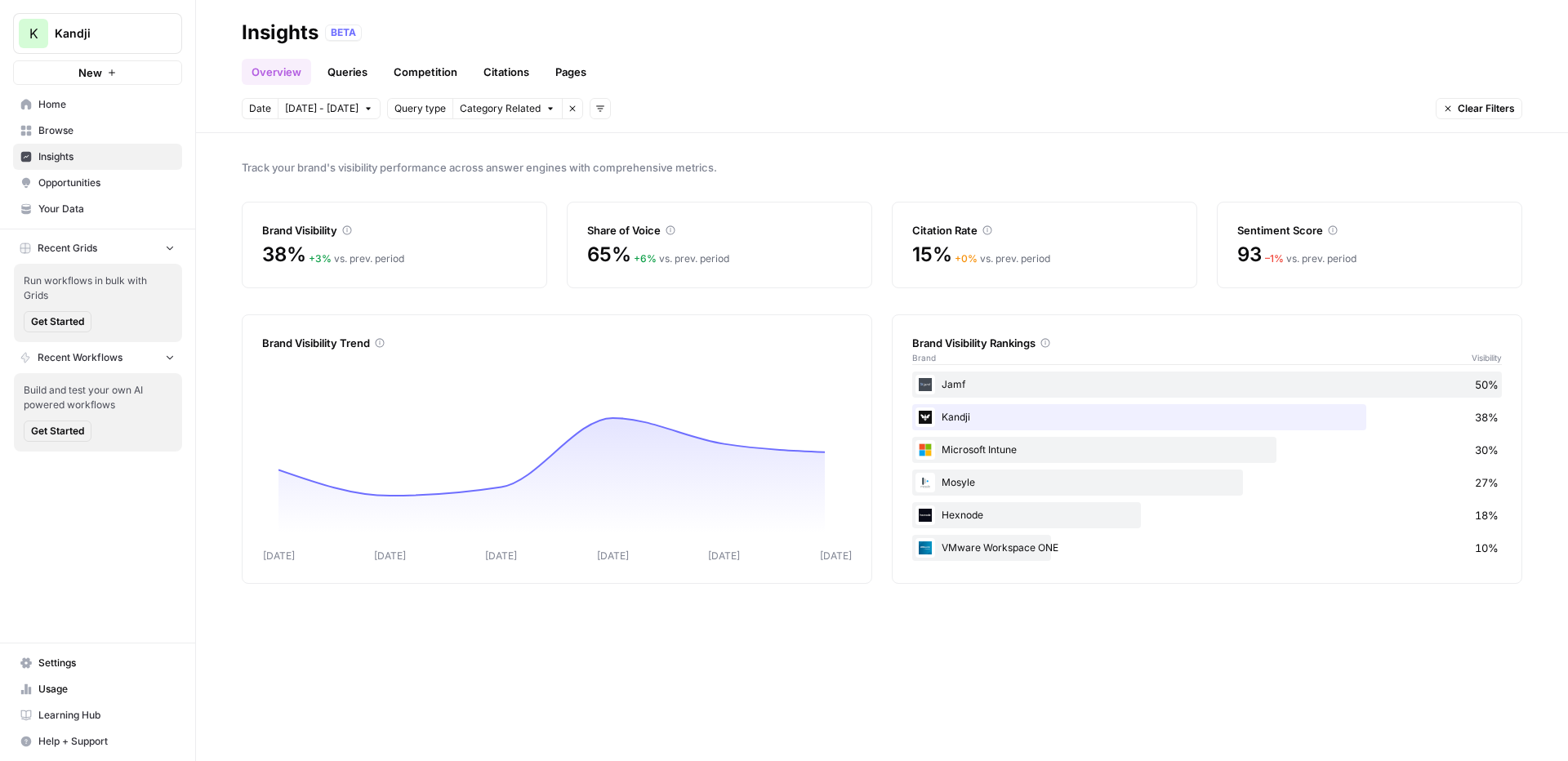
click at [124, 182] on span "Opportunities" at bounding box center [107, 183] width 137 height 15
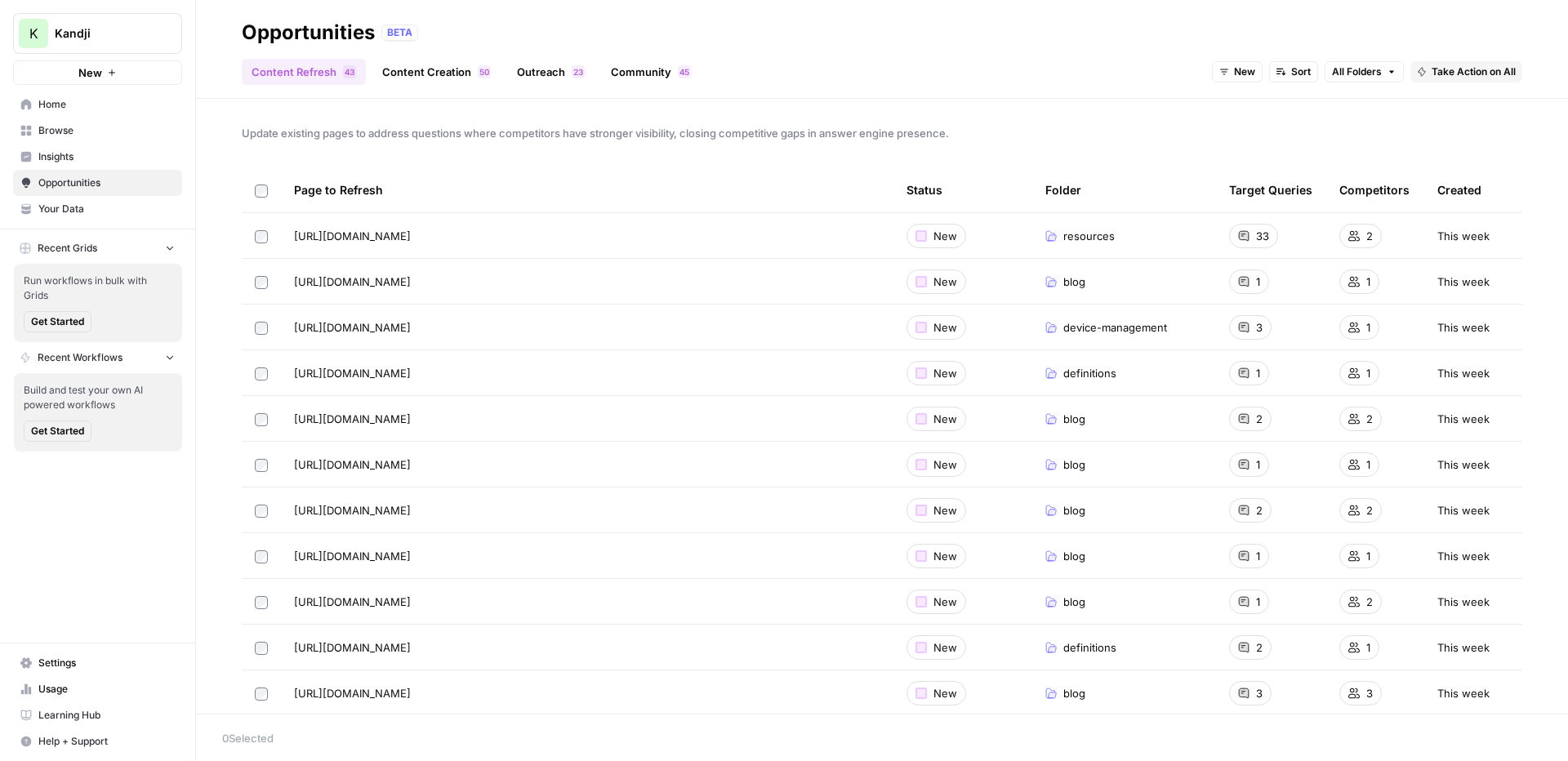
click at [82, 103] on span "Home" at bounding box center [107, 105] width 137 height 15
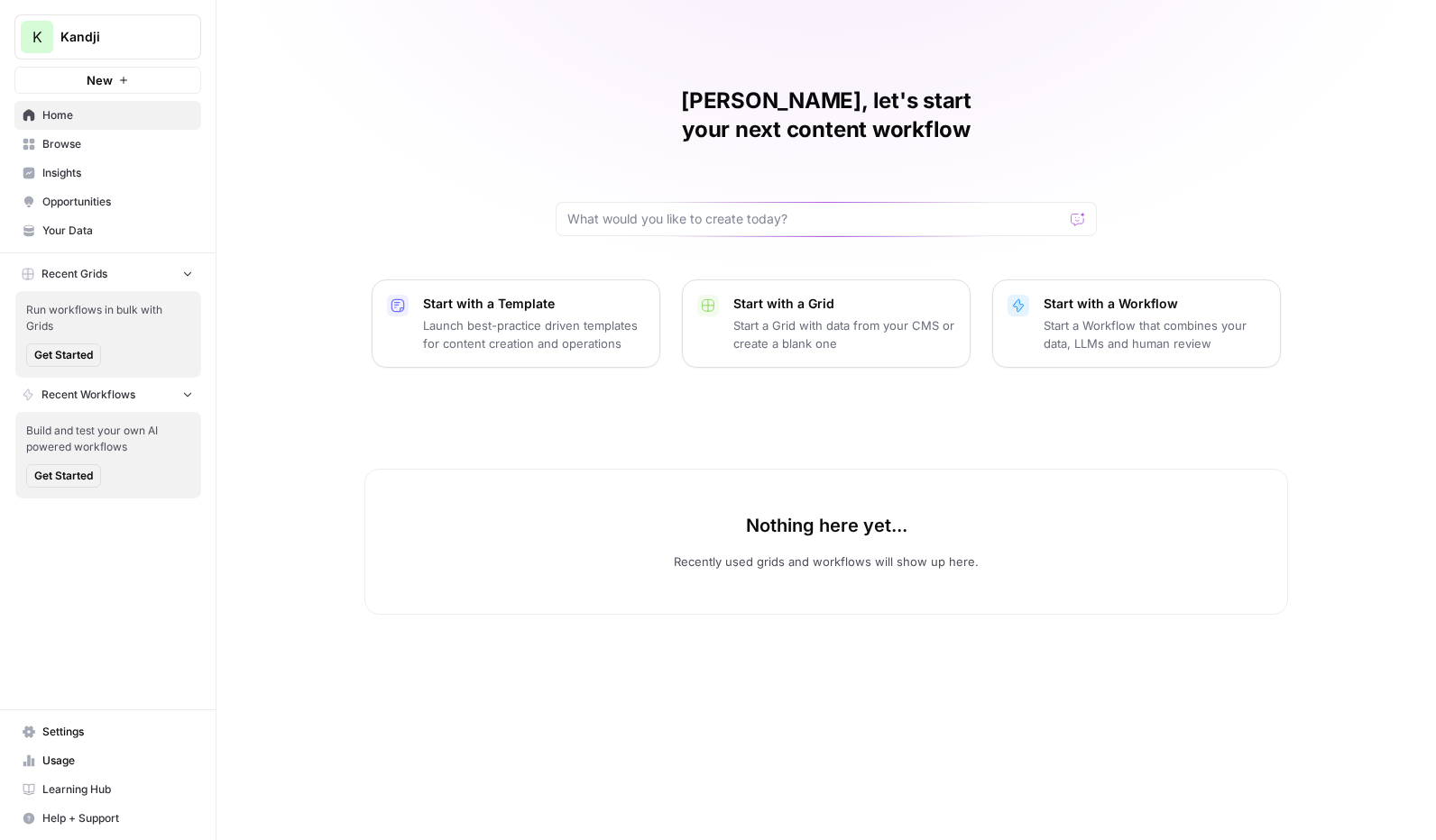
click at [132, 35] on span "Kandji" at bounding box center [115, 36] width 109 height 18
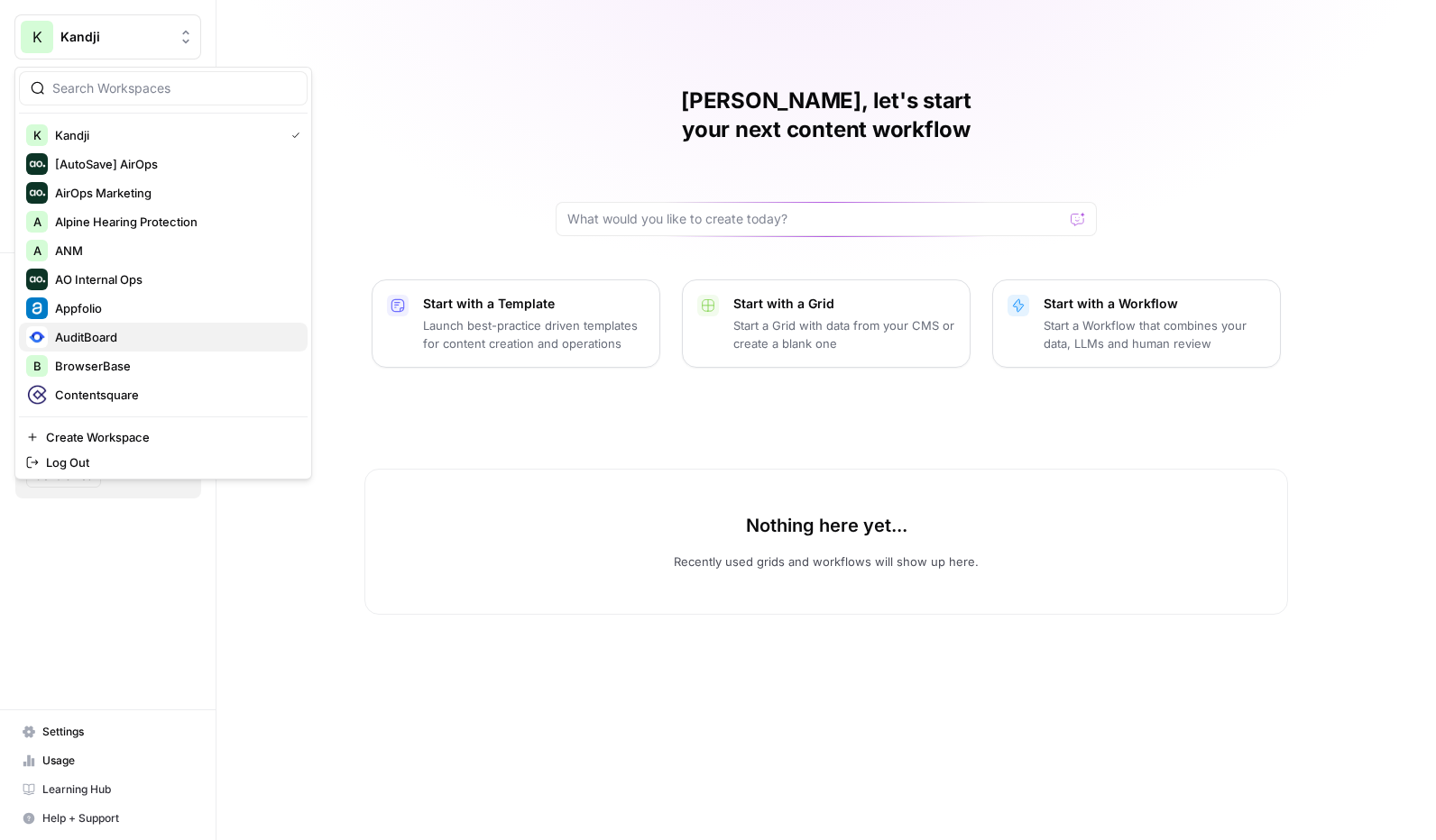
click at [139, 338] on span "AuditBoard" at bounding box center [173, 336] width 238 height 18
